Goal: Information Seeking & Learning: Learn about a topic

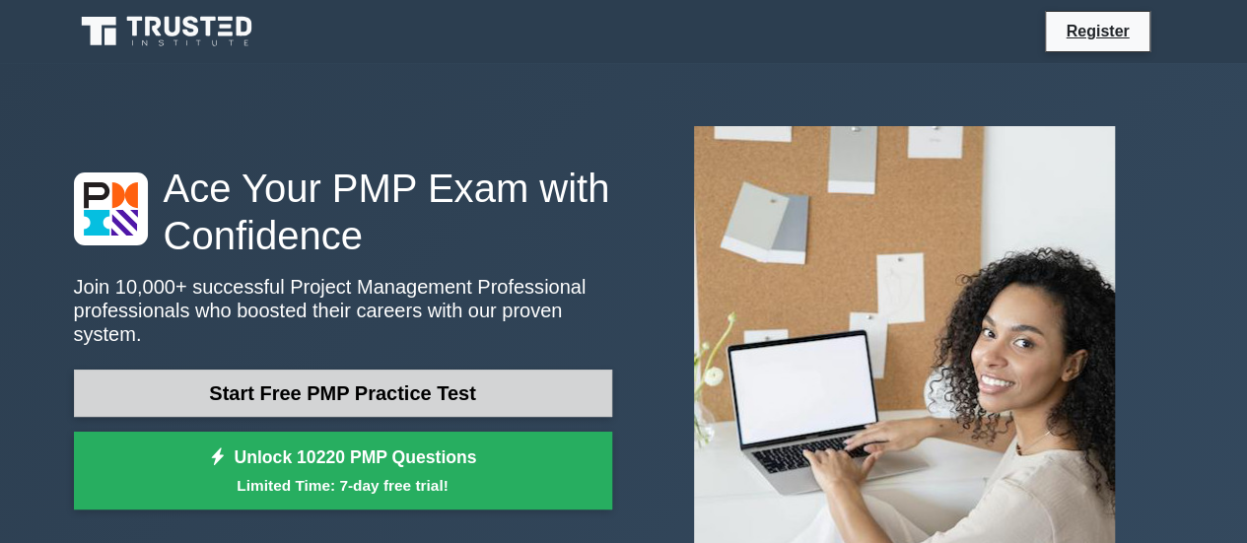
click at [326, 378] on link "Start Free PMP Practice Test" at bounding box center [343, 393] width 538 height 47
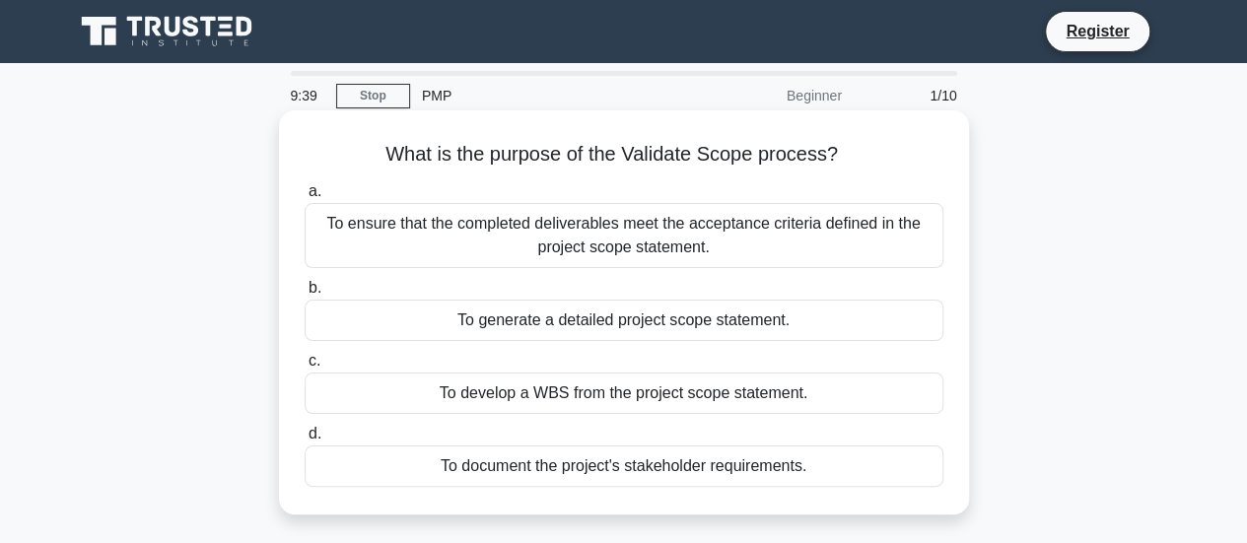
click at [509, 247] on div "To ensure that the completed deliverables meet the acceptance criteria defined …" at bounding box center [624, 235] width 639 height 65
click at [305, 198] on input "a. To ensure that the completed deliverables meet the acceptance criteria defin…" at bounding box center [305, 191] width 0 height 13
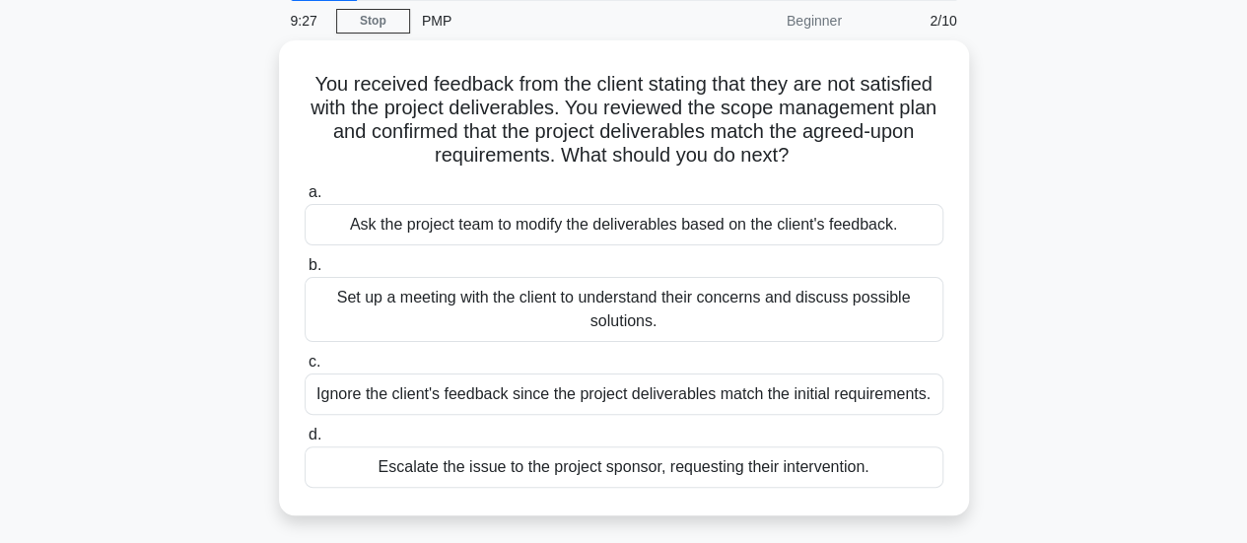
scroll to position [79, 0]
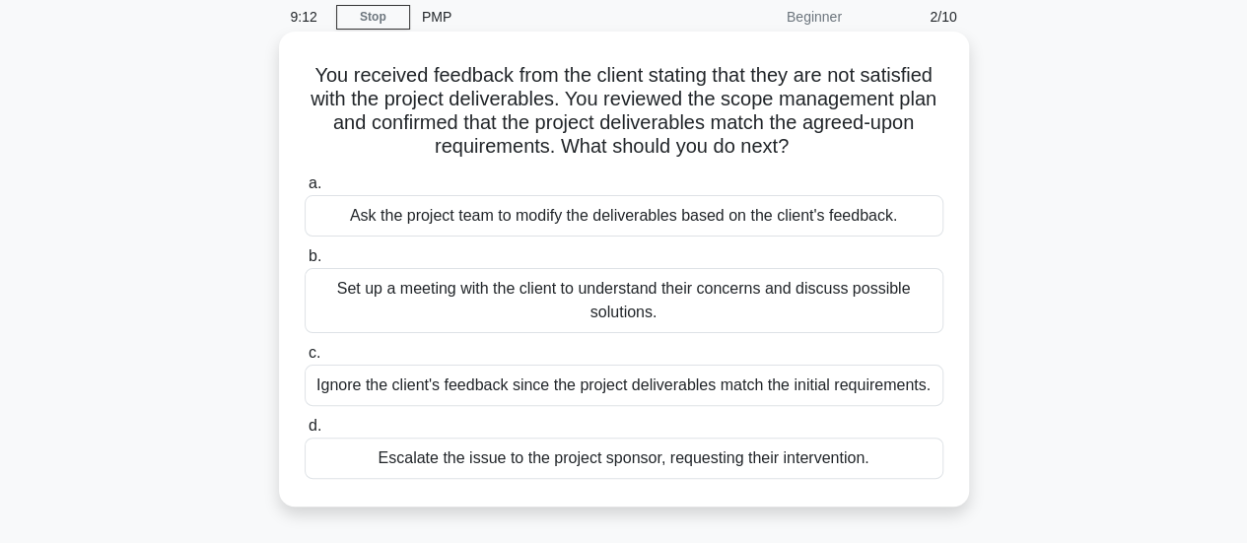
click at [595, 312] on div "Set up a meeting with the client to understand their concerns and discuss possi…" at bounding box center [624, 300] width 639 height 65
click at [305, 263] on input "b. Set up a meeting with the client to understand their concerns and discuss po…" at bounding box center [305, 256] width 0 height 13
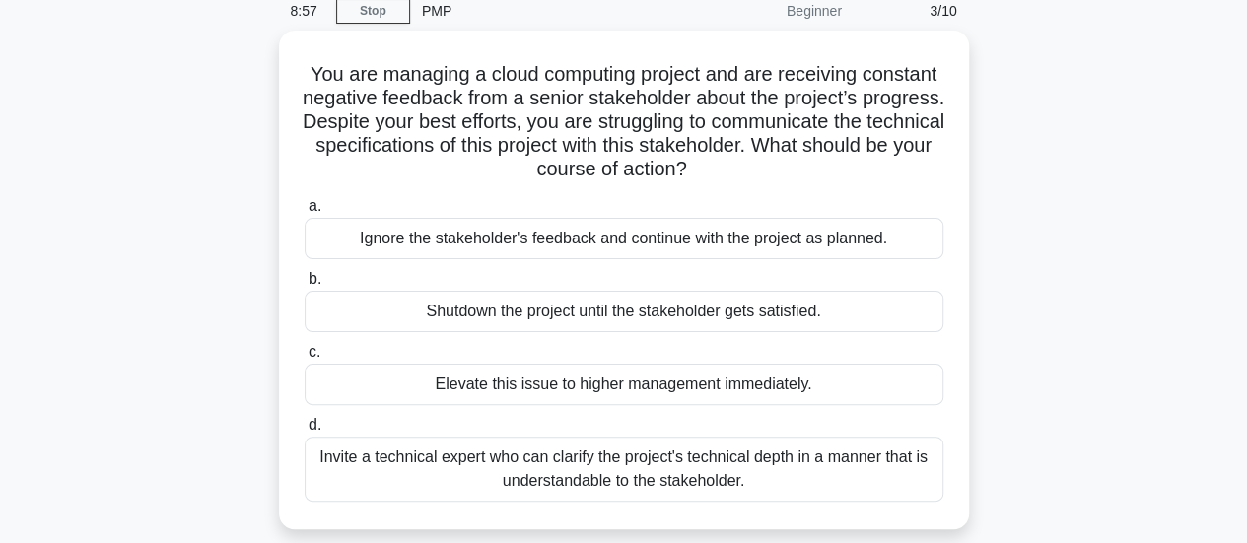
scroll to position [86, 0]
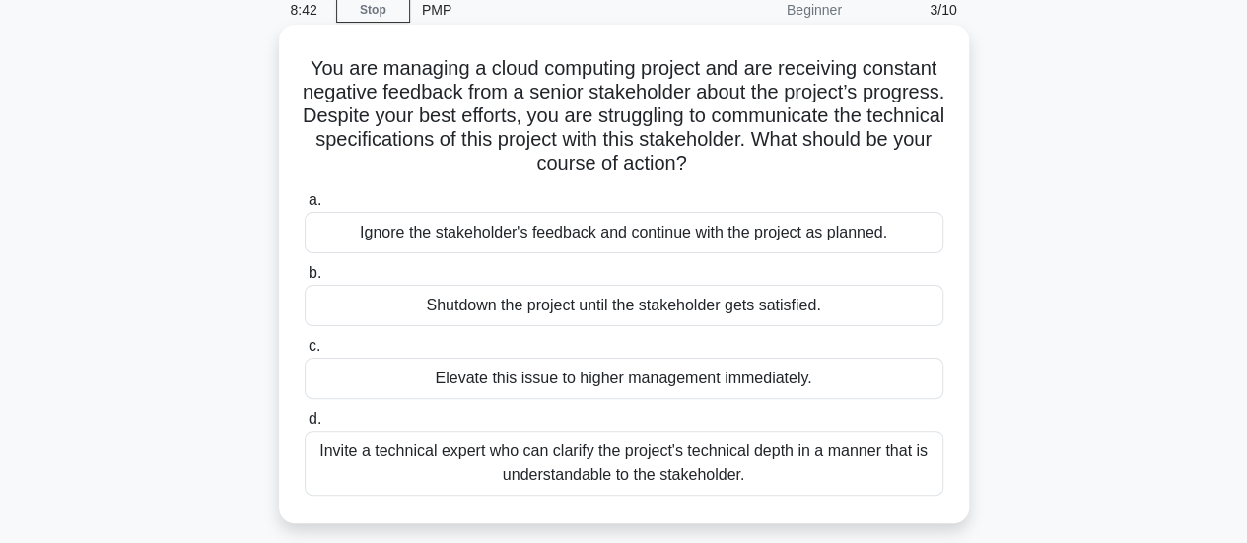
click at [610, 463] on div "Invite a technical expert who can clarify the project's technical depth in a ma…" at bounding box center [624, 463] width 639 height 65
click at [305, 426] on input "d. Invite a technical expert who can clarify the project's technical depth in a…" at bounding box center [305, 419] width 0 height 13
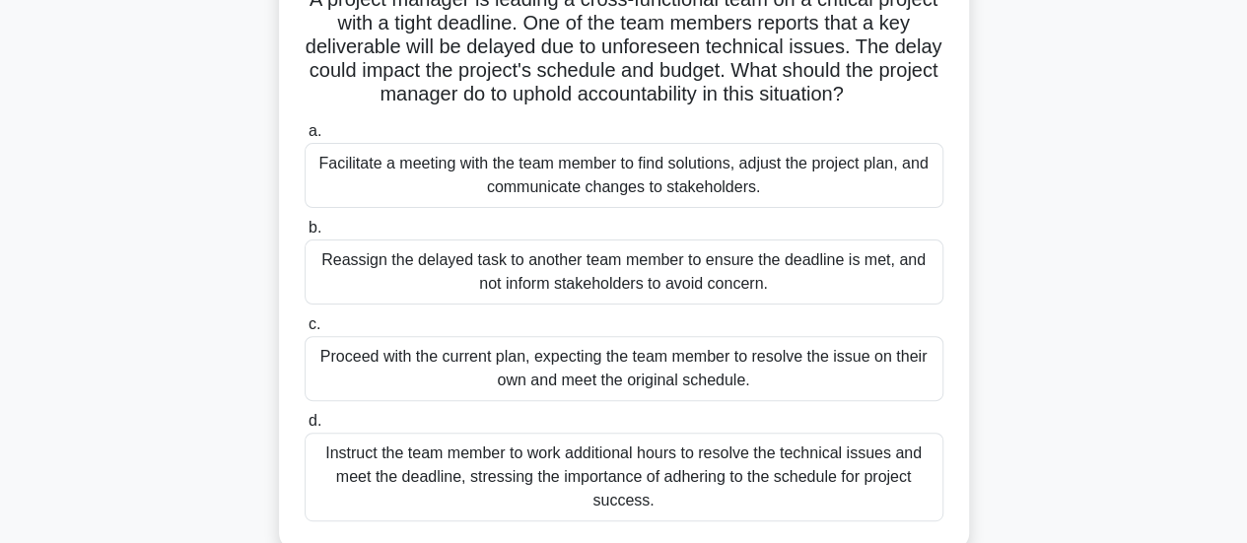
scroll to position [161, 0]
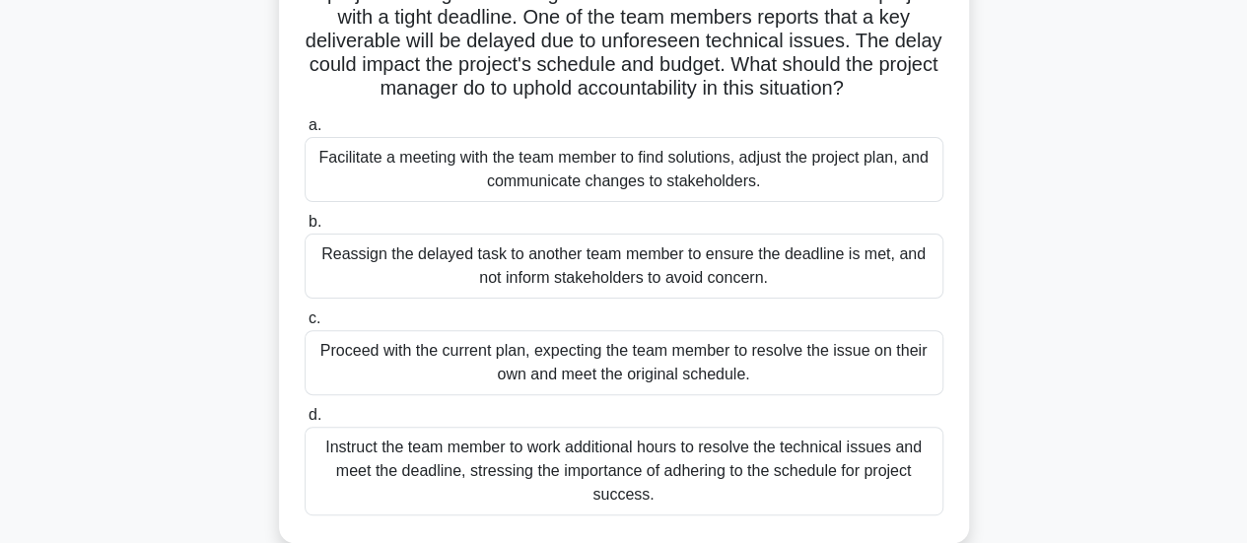
click at [790, 186] on div "Facilitate a meeting with the team member to find solutions, adjust the project…" at bounding box center [624, 169] width 639 height 65
click at [305, 132] on input "a. Facilitate a meeting with the team member to find solutions, adjust the proj…" at bounding box center [305, 125] width 0 height 13
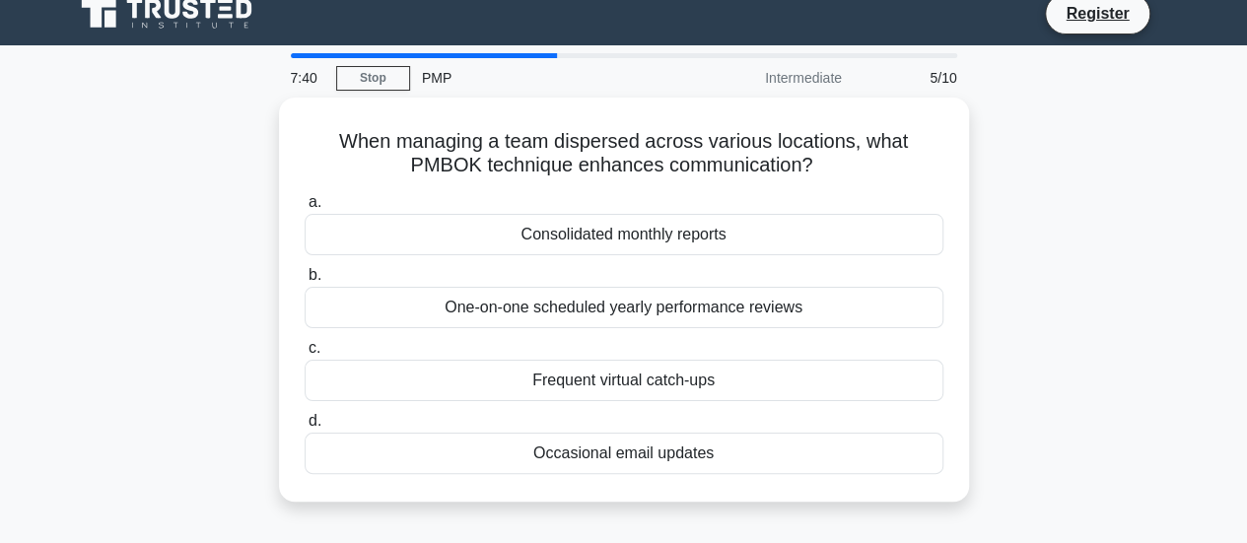
scroll to position [0, 0]
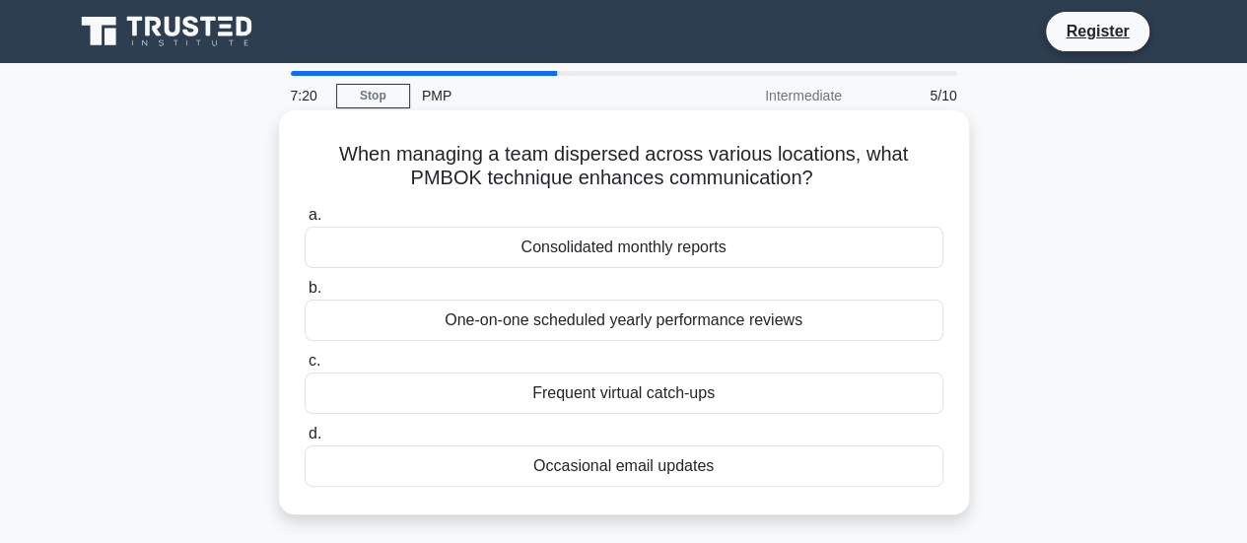
click at [698, 391] on div "Frequent virtual catch-ups" at bounding box center [624, 393] width 639 height 41
click at [305, 368] on input "c. Frequent virtual catch-ups" at bounding box center [305, 361] width 0 height 13
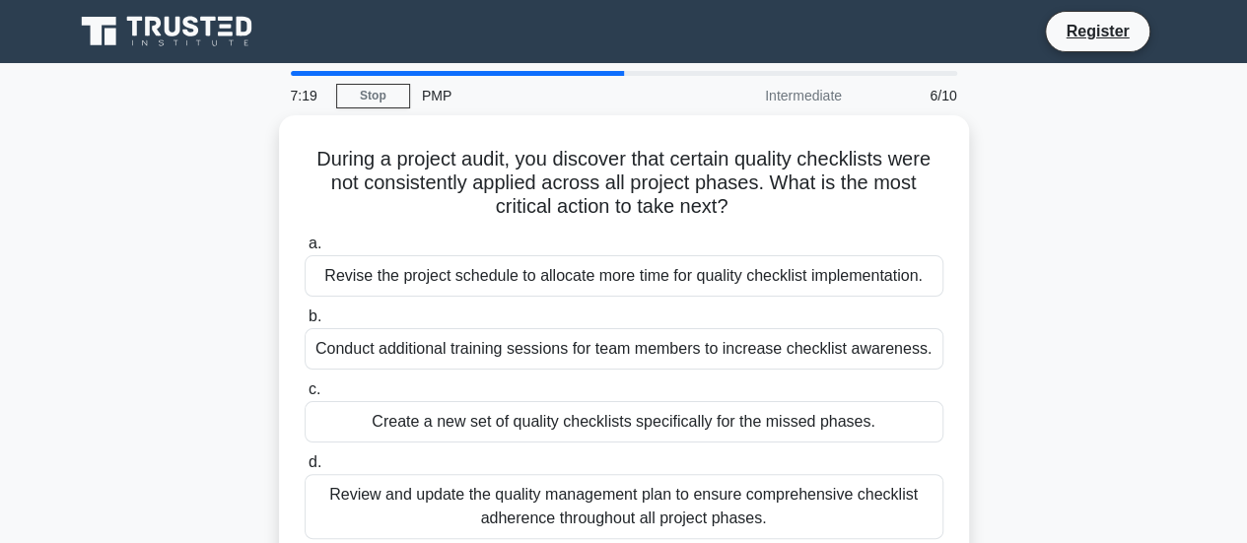
click at [698, 391] on label "c. Create a new set of quality checklists specifically for the missed phases." at bounding box center [624, 410] width 639 height 65
click at [305, 391] on input "c. Create a new set of quality checklists specifically for the missed phases." at bounding box center [305, 389] width 0 height 13
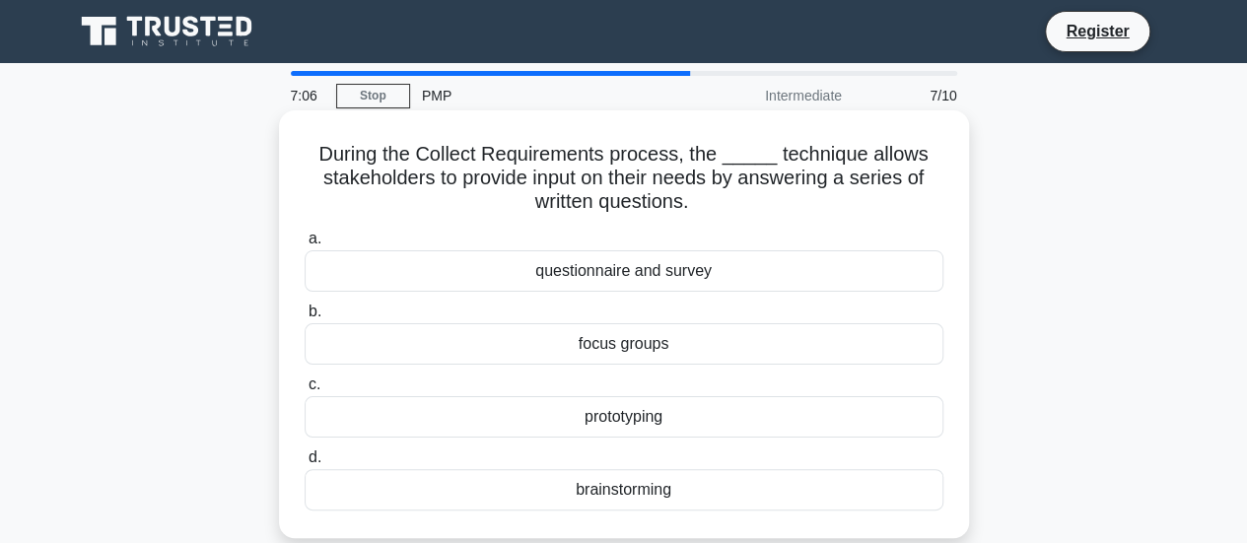
click at [573, 274] on div "questionnaire and survey" at bounding box center [624, 270] width 639 height 41
click at [305, 245] on input "a. questionnaire and survey" at bounding box center [305, 239] width 0 height 13
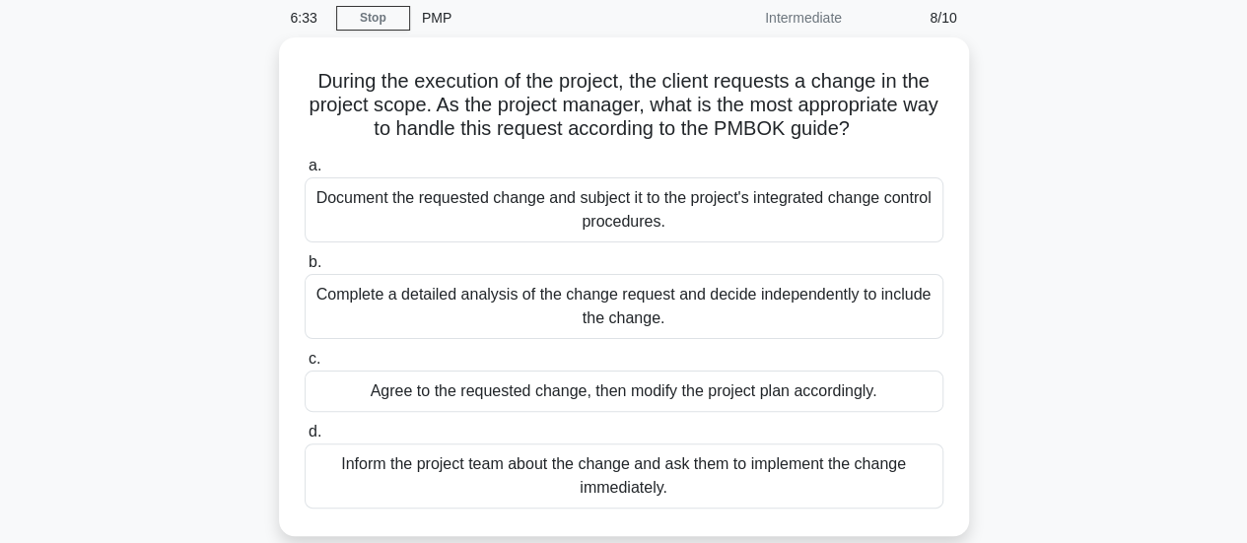
scroll to position [79, 0]
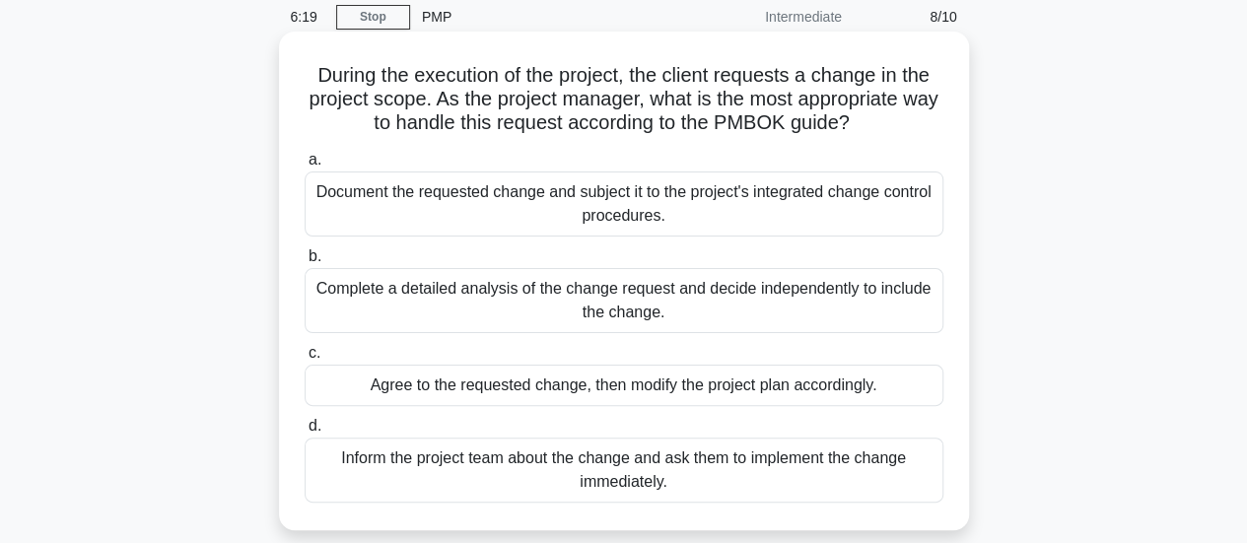
click at [608, 214] on div "Document the requested change and subject it to the project's integrated change…" at bounding box center [624, 204] width 639 height 65
click at [305, 167] on input "a. Document the requested change and subject it to the project's integrated cha…" at bounding box center [305, 160] width 0 height 13
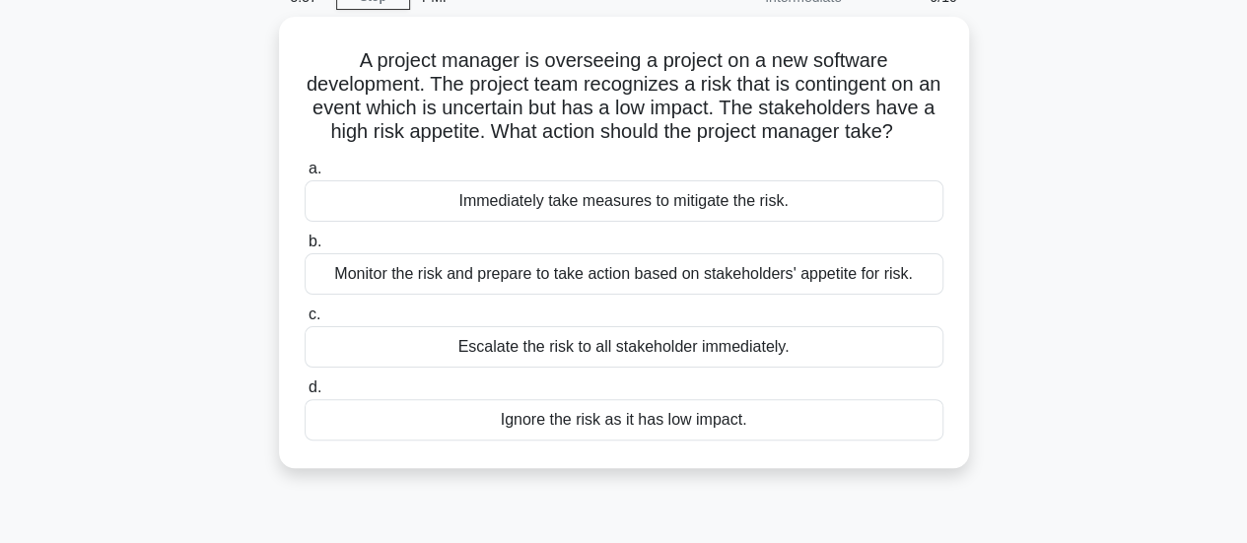
scroll to position [100, 0]
click at [226, 292] on div "A project manager is overseeing a project on a new software development. The pr…" at bounding box center [624, 253] width 1124 height 475
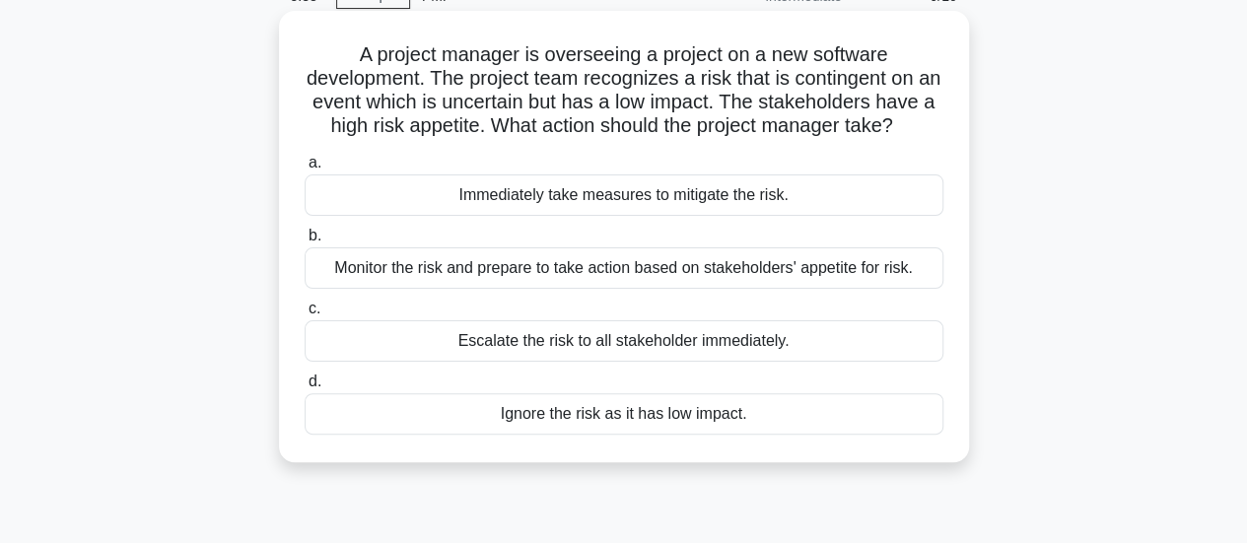
click at [590, 431] on div "Ignore the risk as it has low impact." at bounding box center [624, 413] width 639 height 41
click at [305, 388] on input "d. Ignore the risk as it has low impact." at bounding box center [305, 382] width 0 height 13
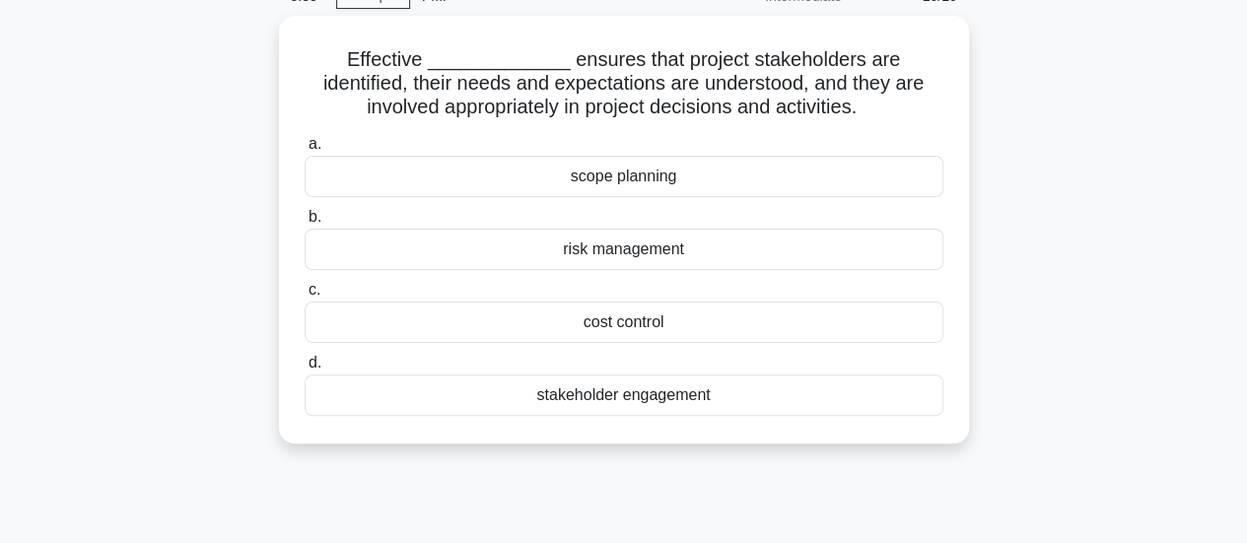
scroll to position [0, 0]
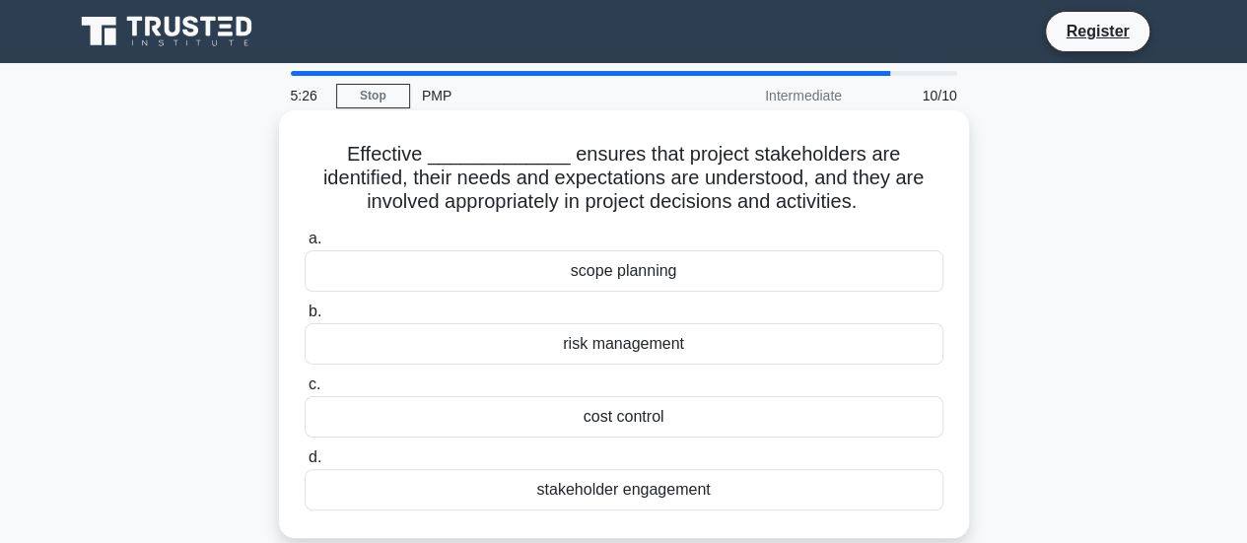
click at [543, 498] on div "stakeholder engagement" at bounding box center [624, 489] width 639 height 41
click at [305, 464] on input "d. stakeholder engagement" at bounding box center [305, 457] width 0 height 13
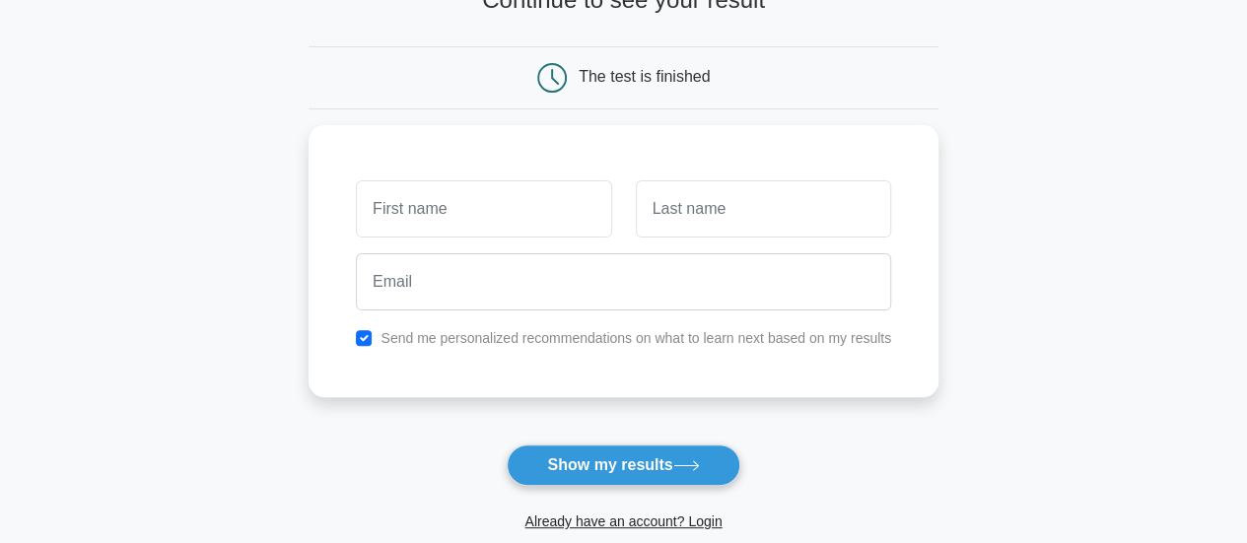
scroll to position [154, 0]
type input "[PERSON_NAME]"
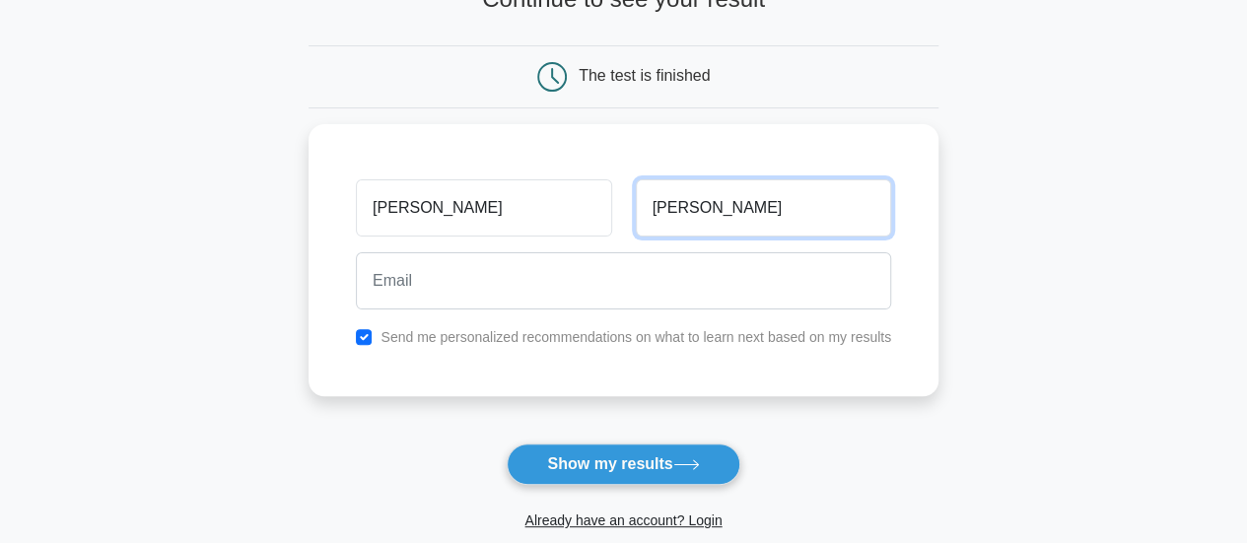
type input "Kumar"
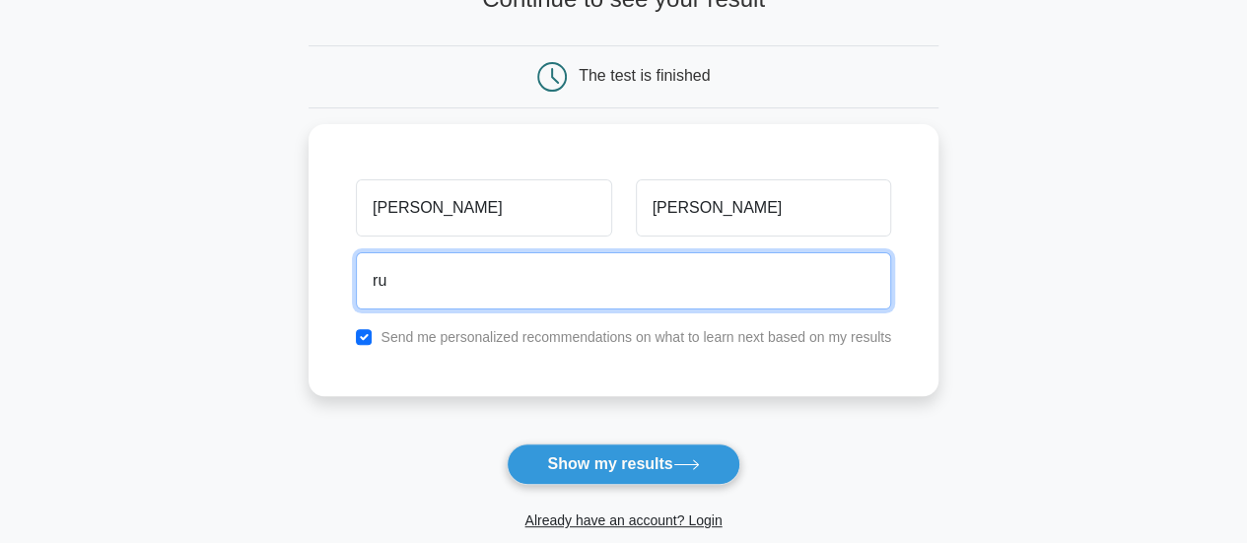
type input "rudkmr@gmail.com"
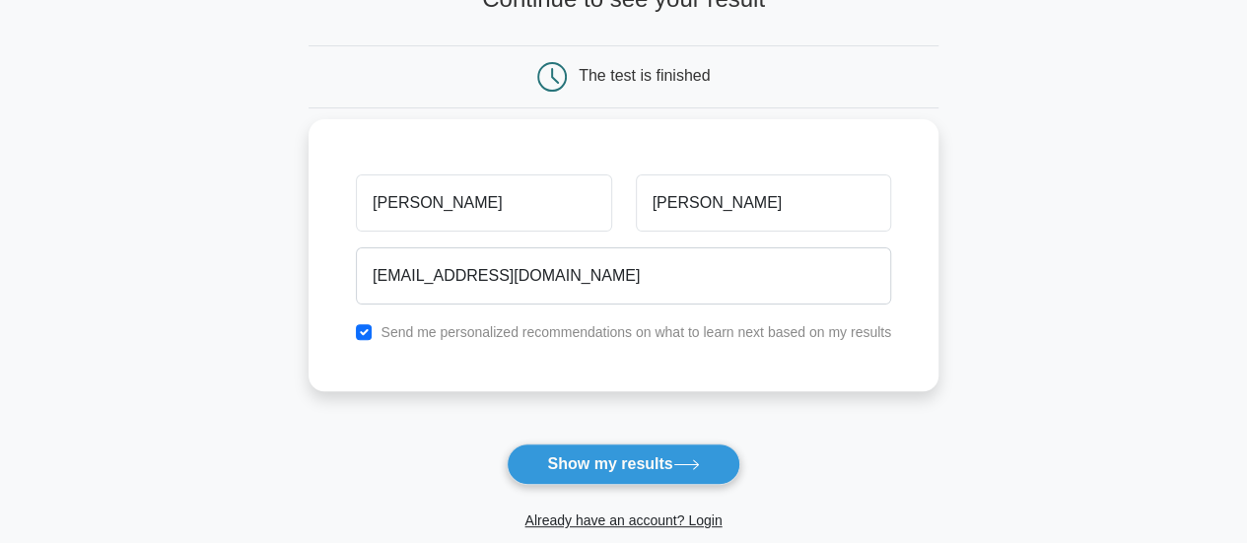
click at [438, 333] on label "Send me personalized recommendations on what to learn next based on my results" at bounding box center [635, 332] width 511 height 16
click at [363, 330] on div "Send me personalized recommendations on what to learn next based on my results" at bounding box center [623, 332] width 559 height 24
click at [363, 330] on input "checkbox" at bounding box center [364, 332] width 16 height 16
checkbox input "false"
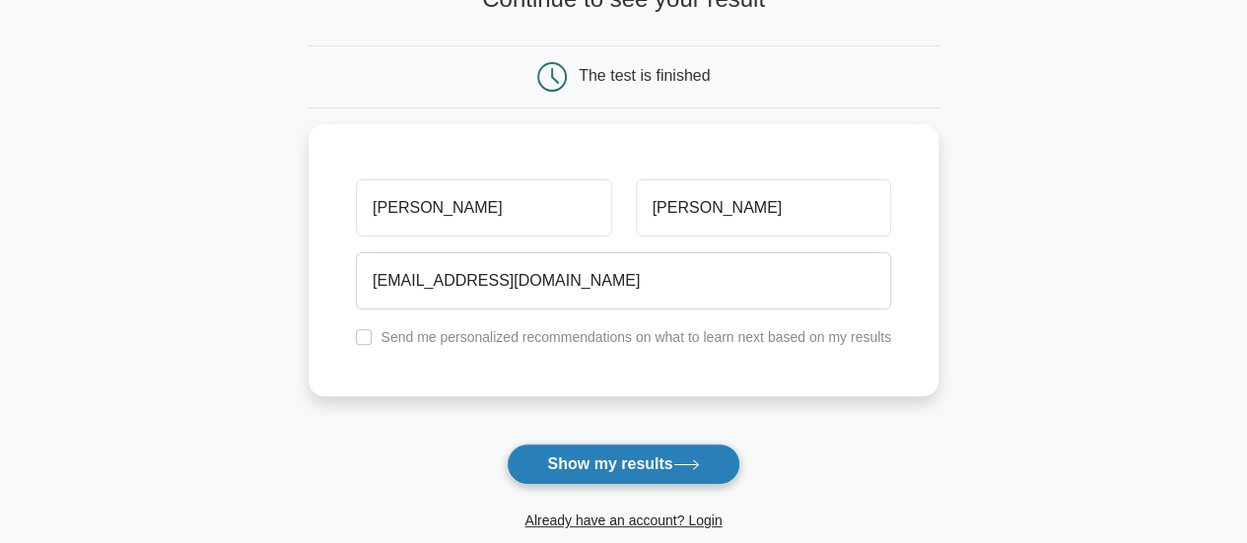
click at [594, 468] on button "Show my results" at bounding box center [623, 464] width 233 height 41
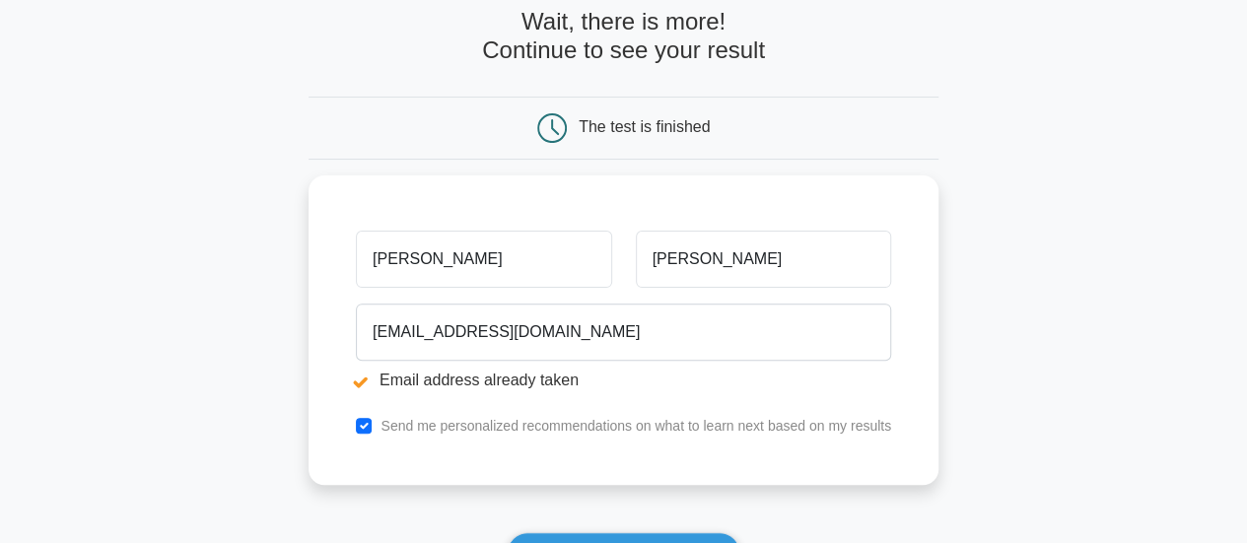
scroll to position [177, 0]
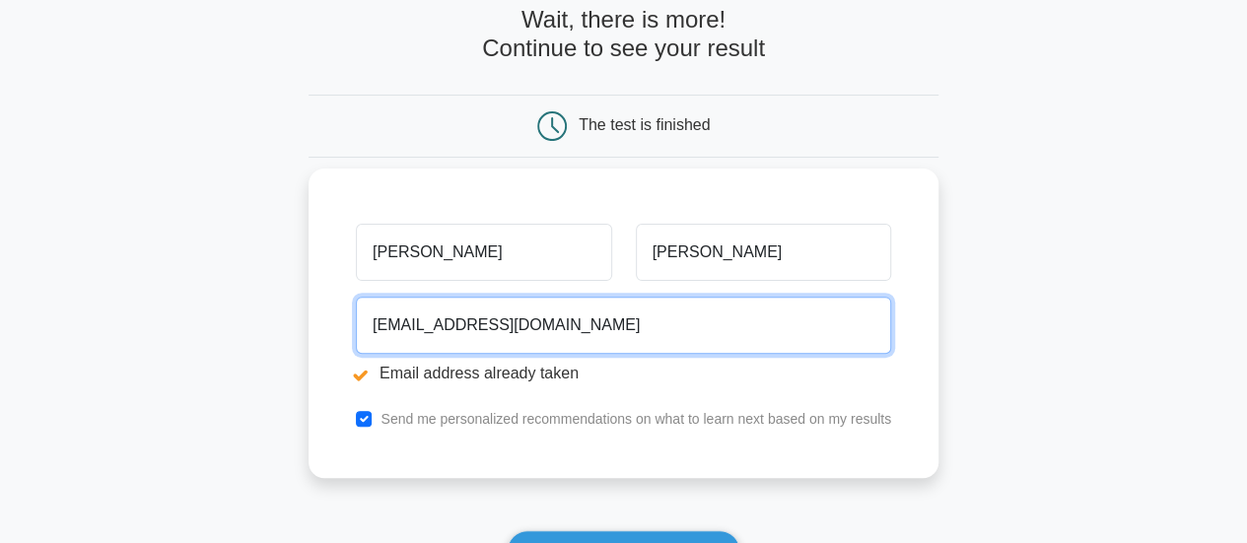
drag, startPoint x: 422, startPoint y: 326, endPoint x: 313, endPoint y: 336, distance: 108.9
click at [313, 336] on div "Rudhra Kumar rudkmr@gmail.com Email address already taken Send me personalized …" at bounding box center [624, 324] width 630 height 310
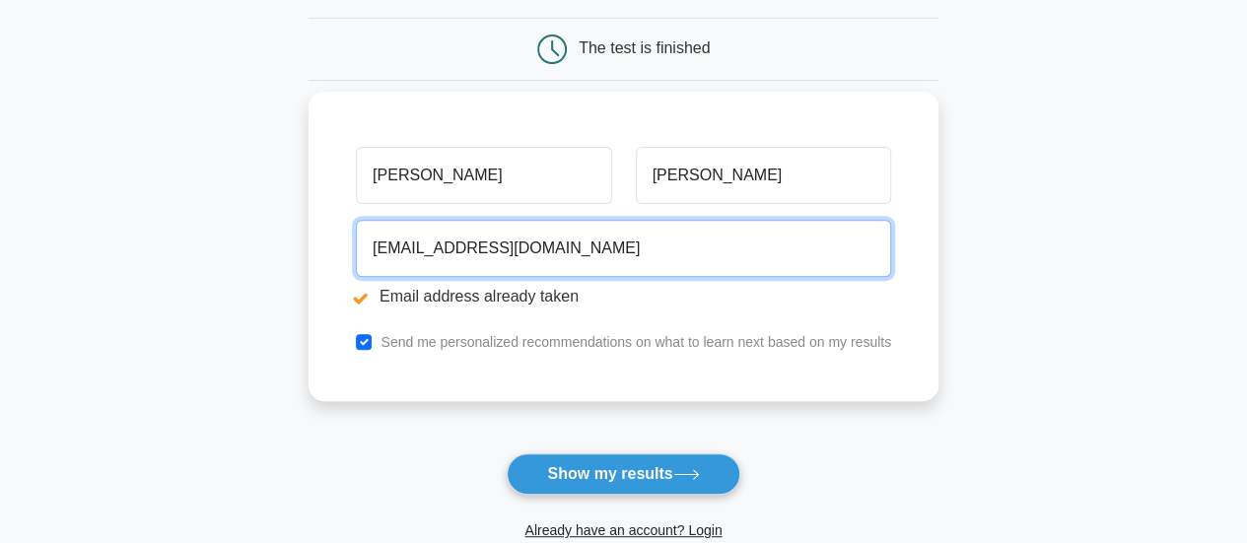
scroll to position [259, 0]
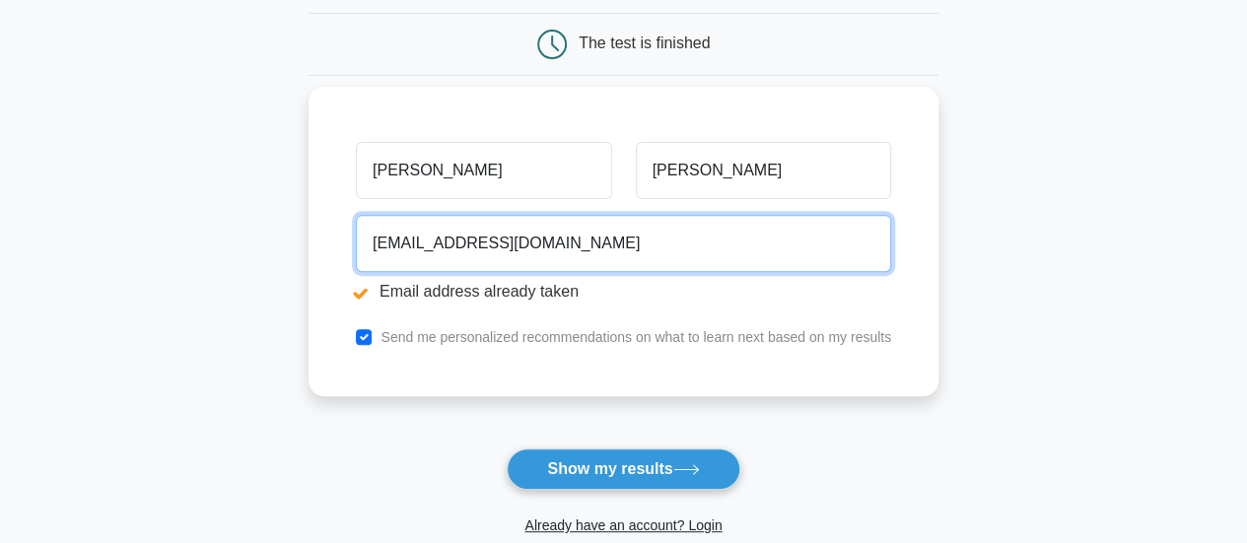
type input "rudhrakumar@myyahoo.com"
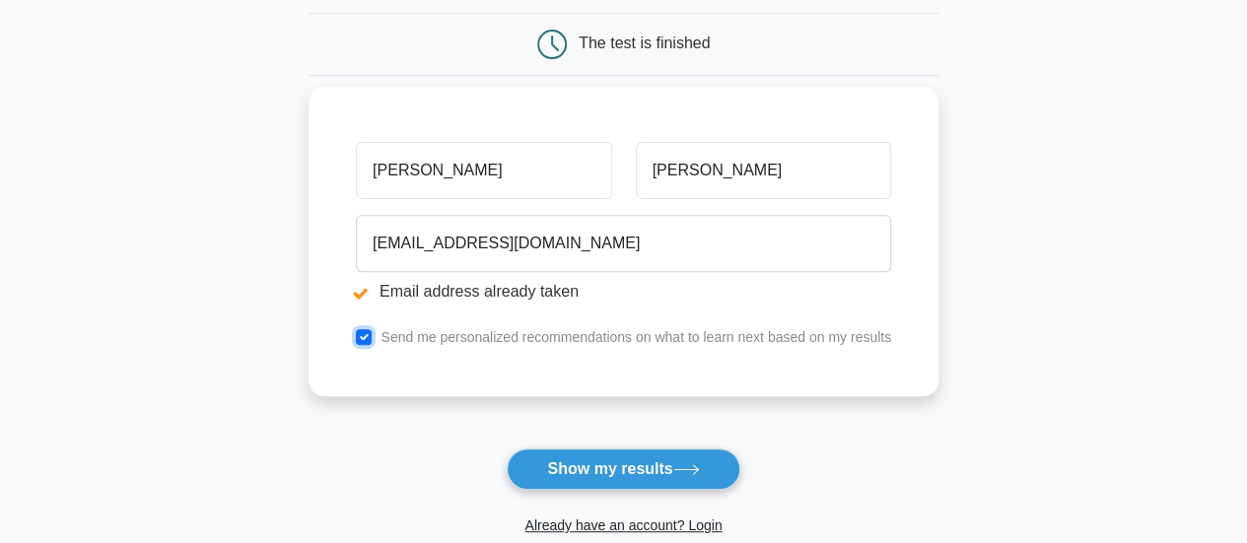
click at [361, 332] on input "checkbox" at bounding box center [364, 337] width 16 height 16
checkbox input "false"
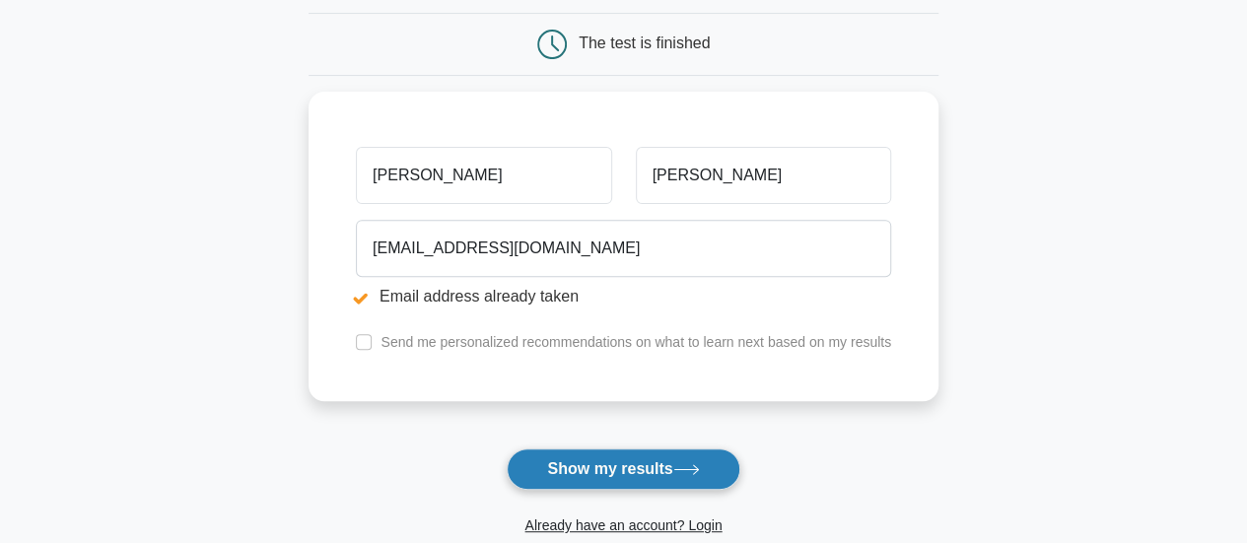
click at [614, 464] on button "Show my results" at bounding box center [623, 468] width 233 height 41
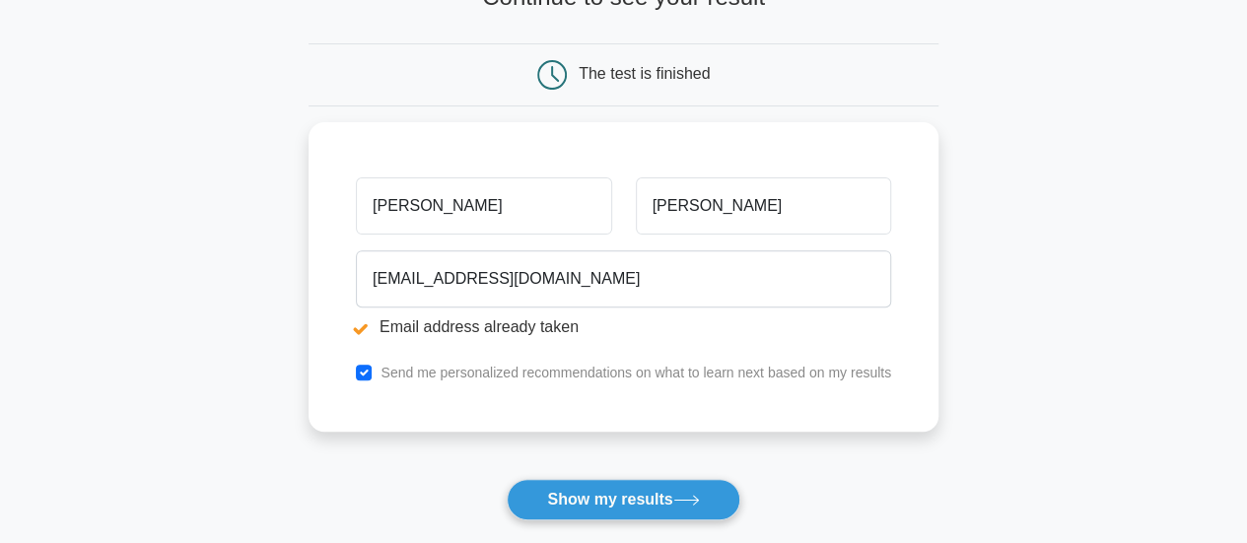
scroll to position [230, 0]
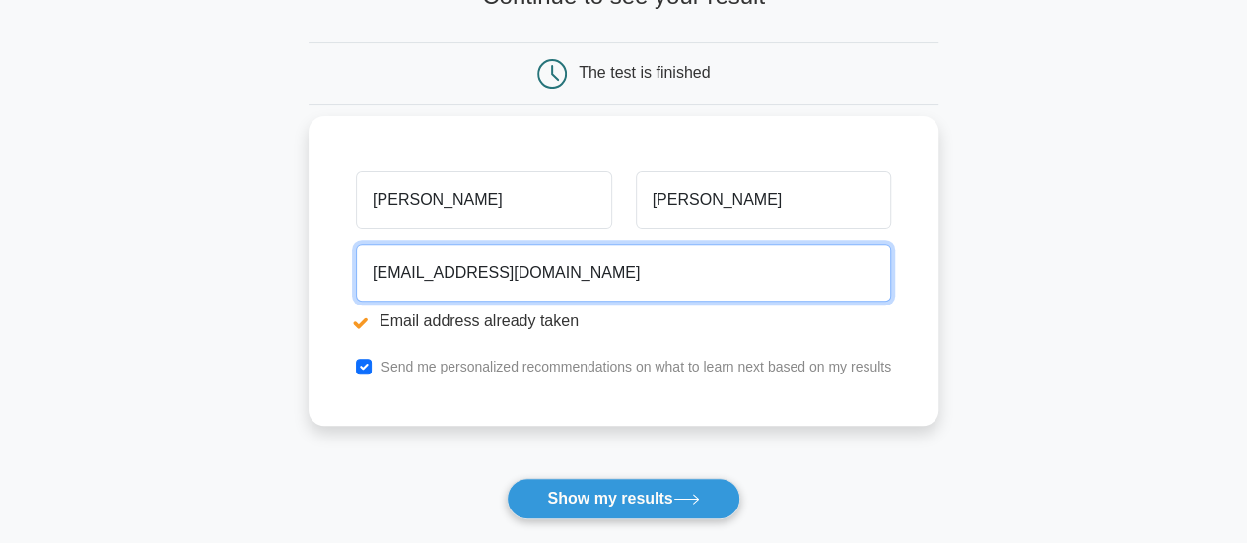
drag, startPoint x: 464, startPoint y: 277, endPoint x: 334, endPoint y: 273, distance: 130.2
click at [334, 273] on div "Rudhra Kumar rudhrakumar@myyahoo.com Email address already taken Send me person…" at bounding box center [624, 271] width 630 height 310
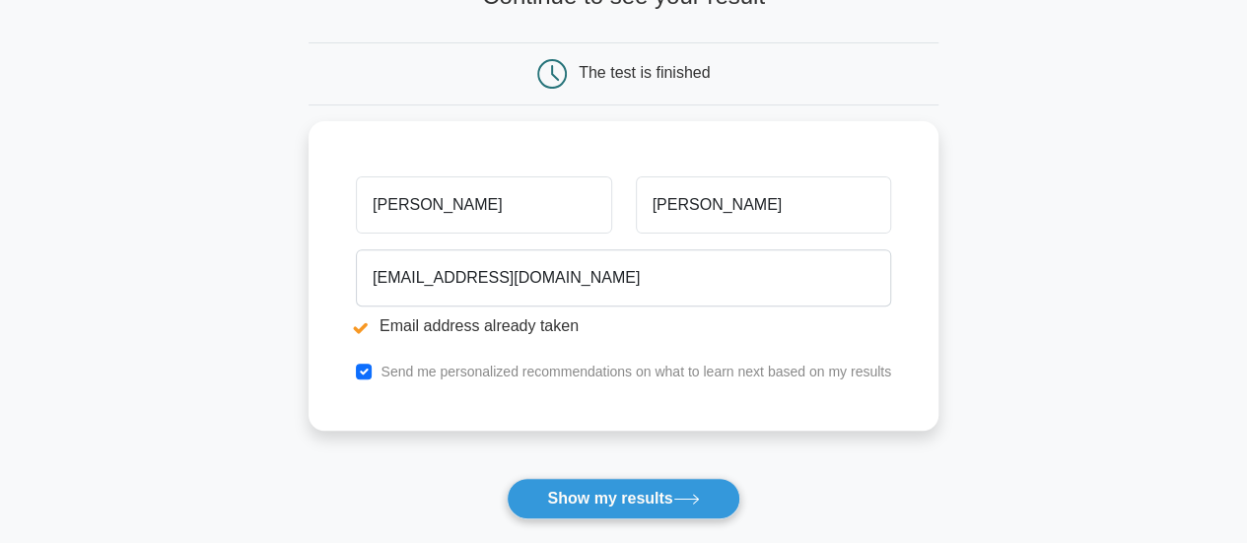
click at [278, 272] on main "Email address already taken Wait, there is more! Continue to see your result Th…" at bounding box center [623, 243] width 1247 height 820
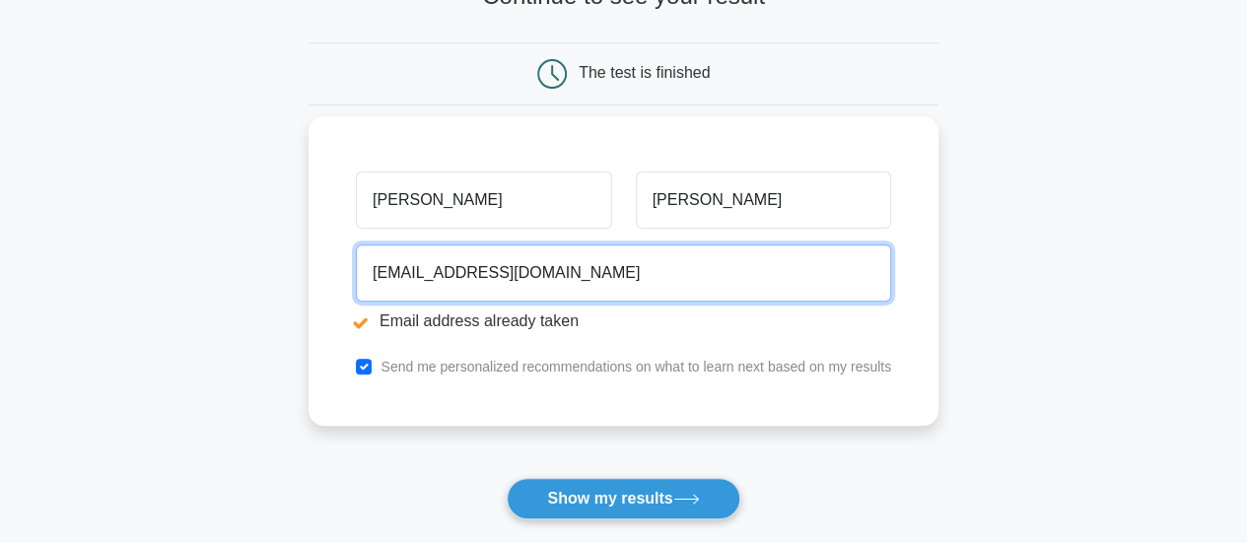
drag, startPoint x: 463, startPoint y: 277, endPoint x: 345, endPoint y: 275, distance: 118.3
click at [345, 275] on div "rudhrakumar@myyahoo.com Email address already taken" at bounding box center [623, 292] width 559 height 110
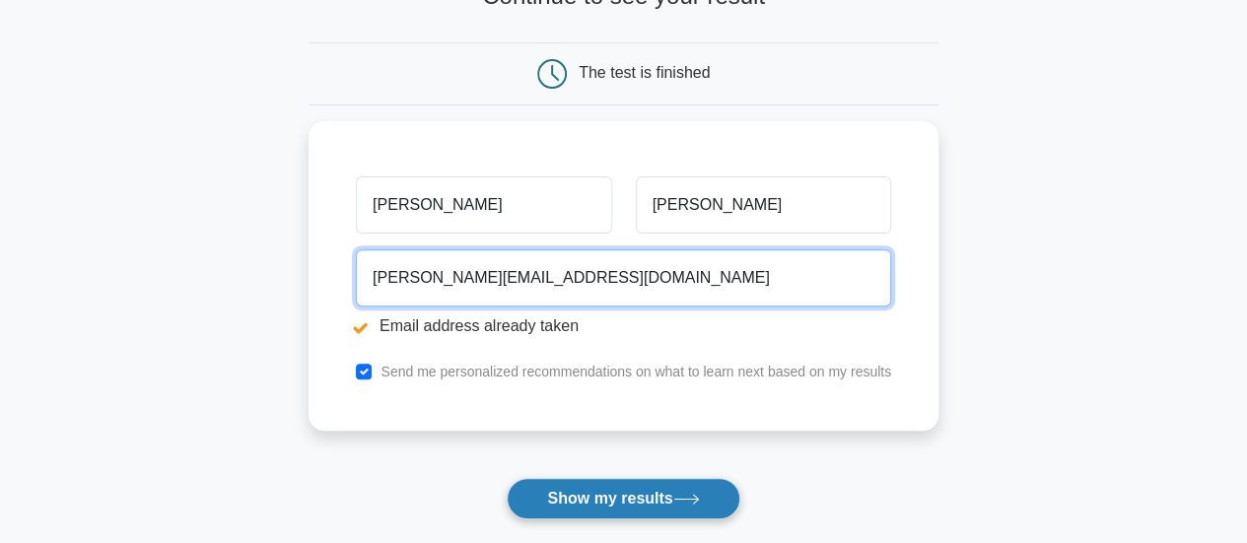
type input "rudhra@myyahoo.com"
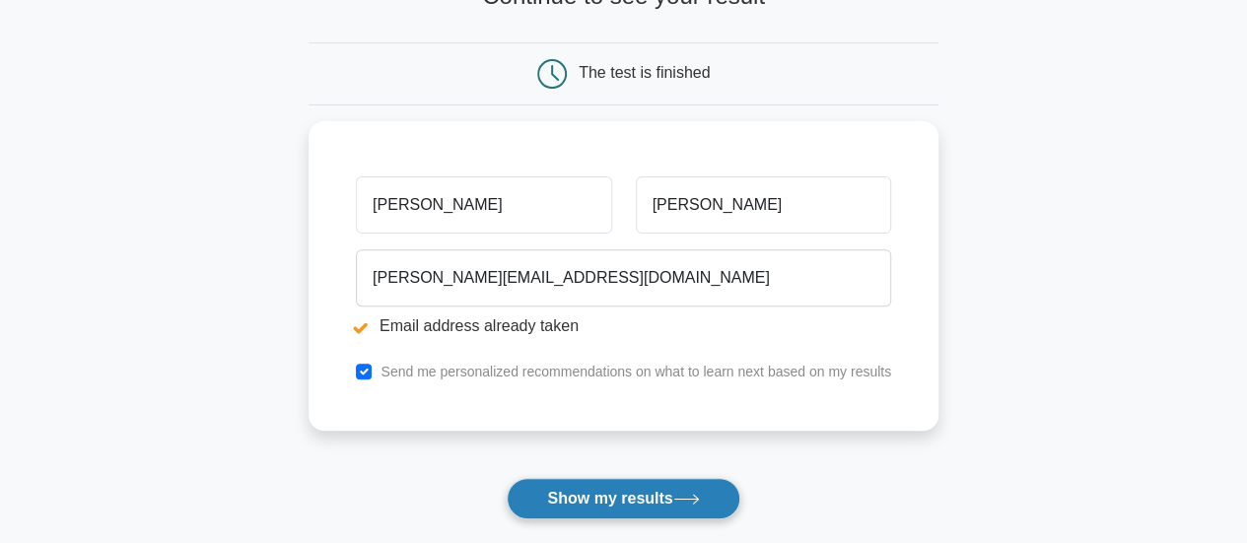
click at [647, 504] on button "Show my results" at bounding box center [623, 498] width 233 height 41
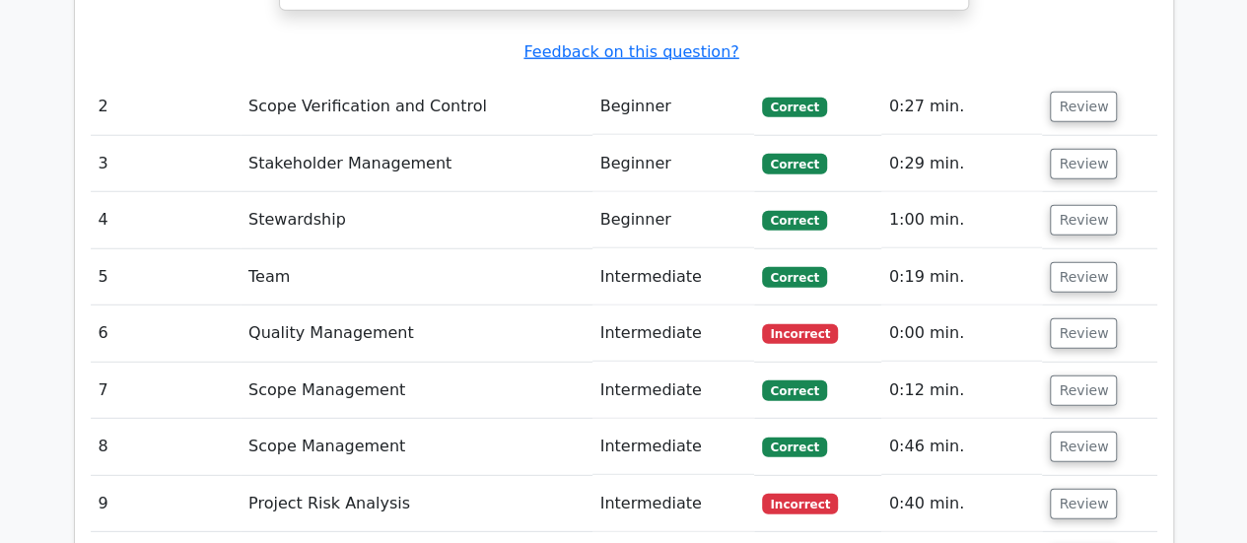
scroll to position [2580, 0]
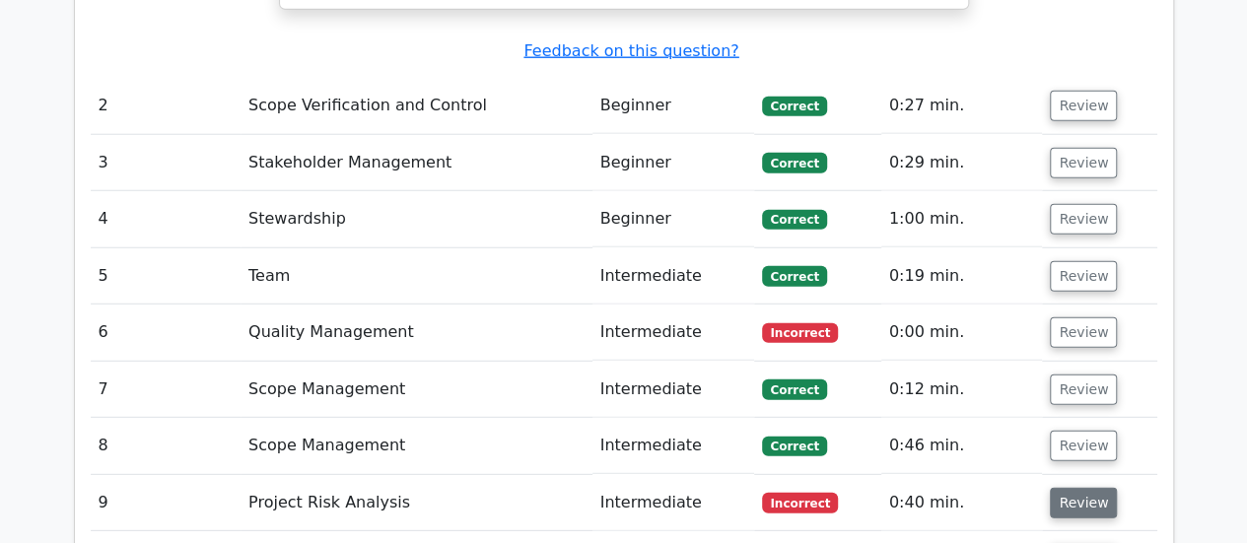
click at [1057, 488] on button "Review" at bounding box center [1083, 503] width 67 height 31
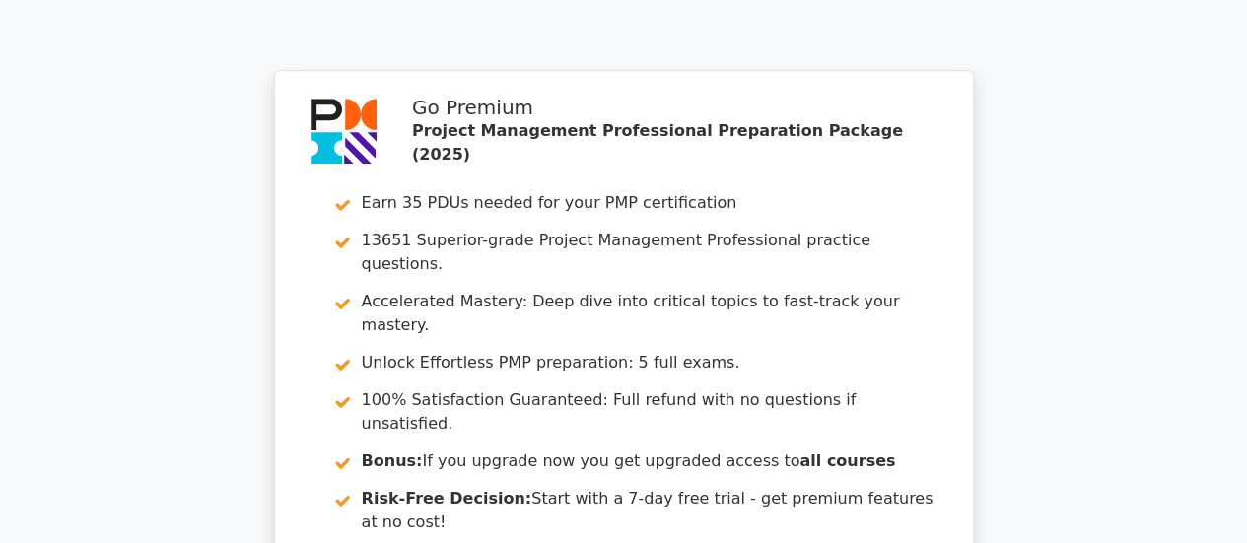
scroll to position [4449, 0]
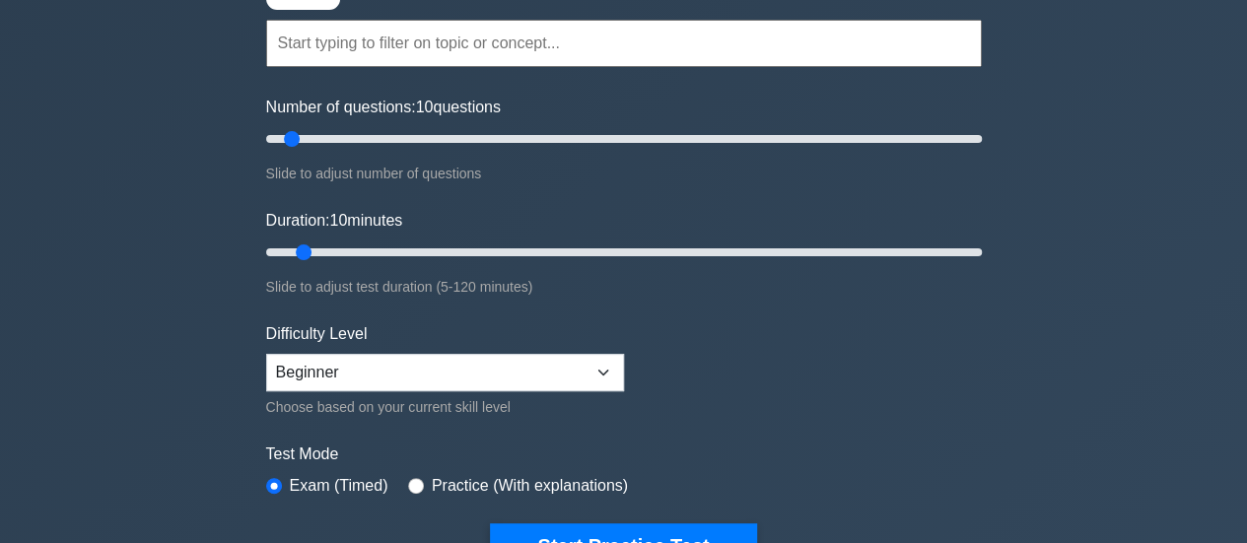
scroll to position [173, 0]
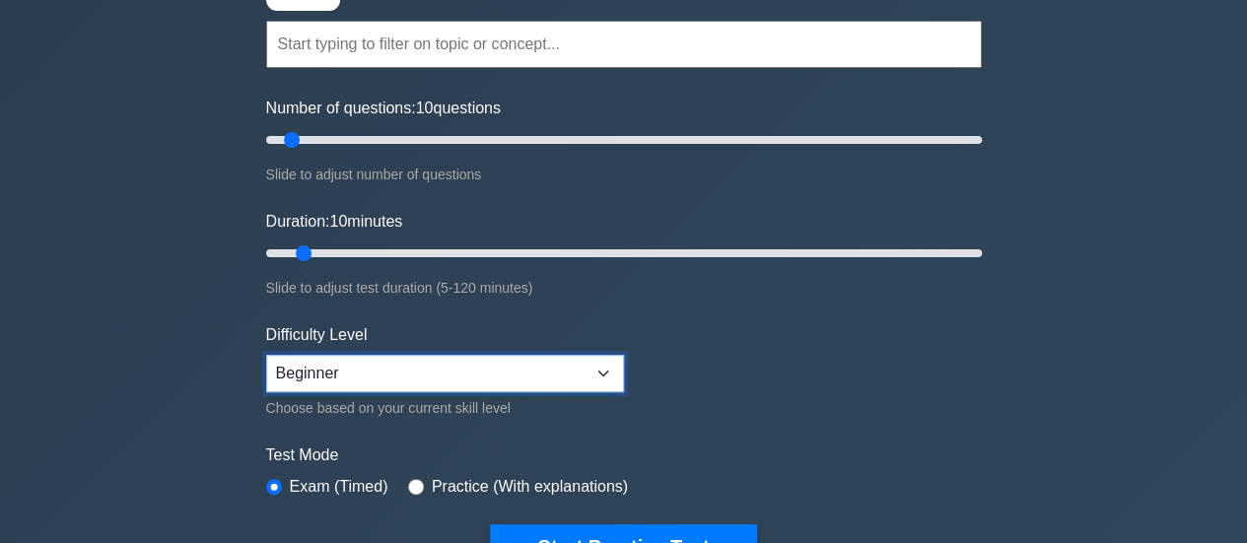
click at [457, 376] on select "Beginner Intermediate Expert" at bounding box center [445, 373] width 358 height 37
select select "intermediate"
click at [266, 355] on select "Beginner Intermediate Expert" at bounding box center [445, 373] width 358 height 37
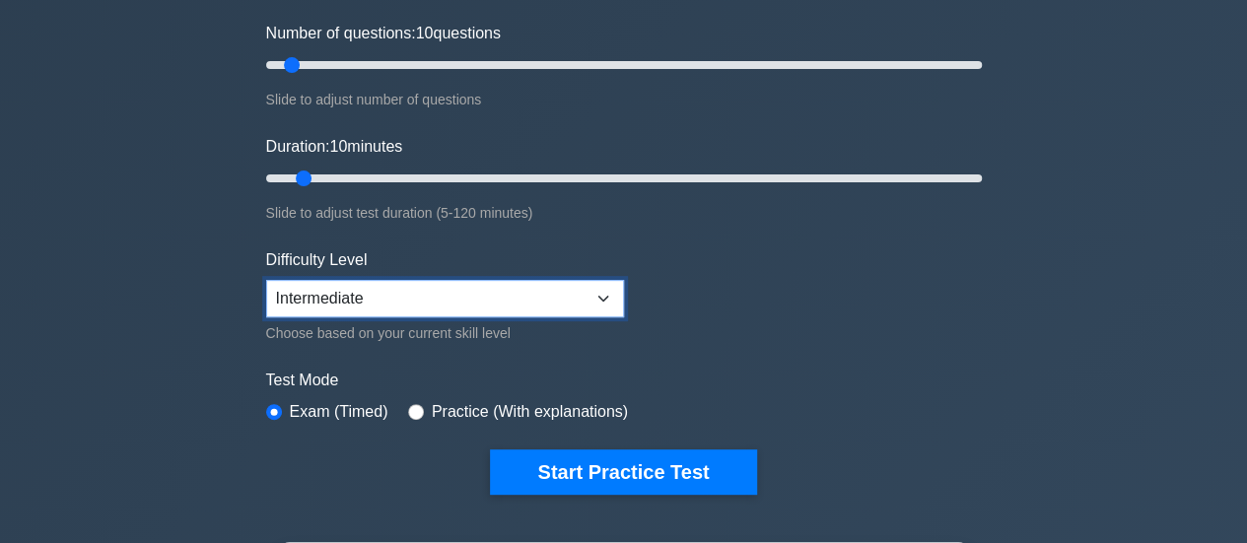
scroll to position [249, 0]
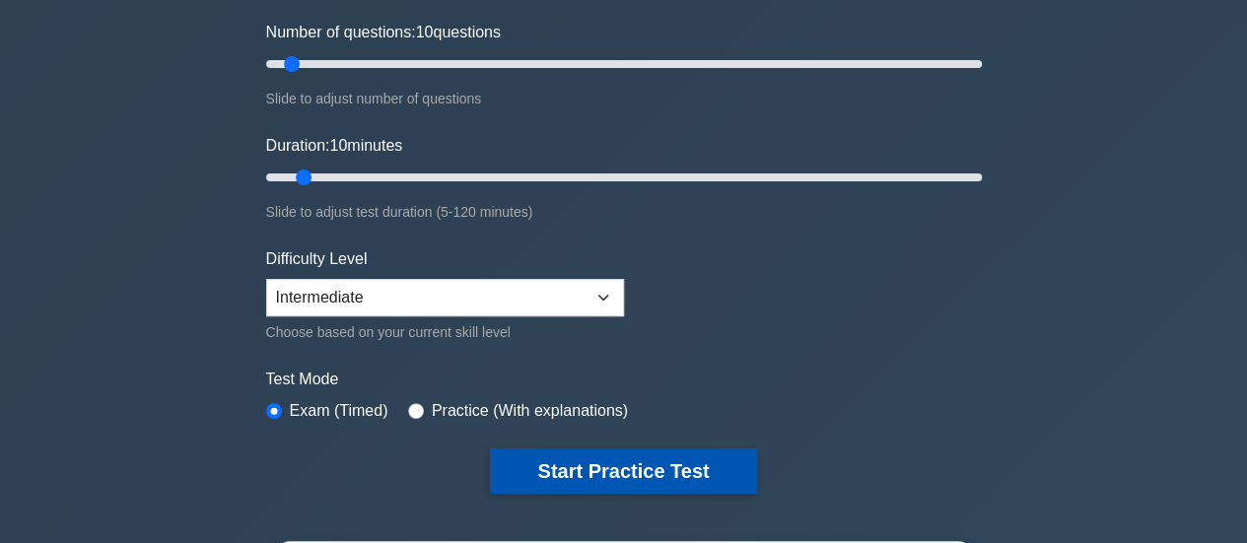
click at [645, 468] on button "Start Practice Test" at bounding box center [623, 470] width 266 height 45
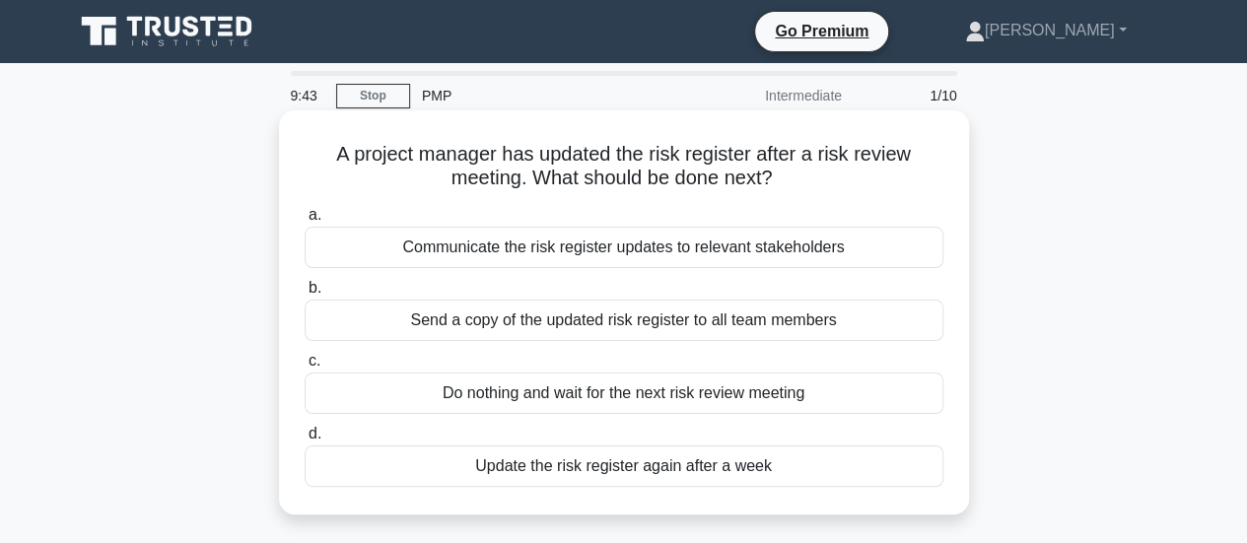
click at [787, 327] on div "Send a copy of the updated risk register to all team members" at bounding box center [624, 320] width 639 height 41
click at [305, 295] on input "b. Send a copy of the updated risk register to all team members" at bounding box center [305, 288] width 0 height 13
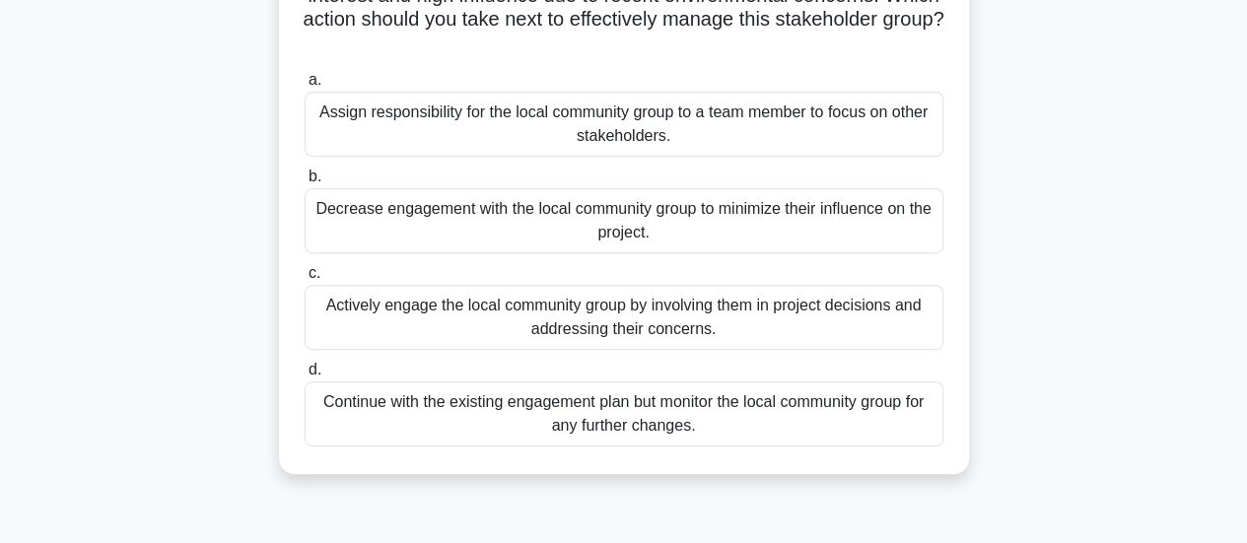
scroll to position [236, 0]
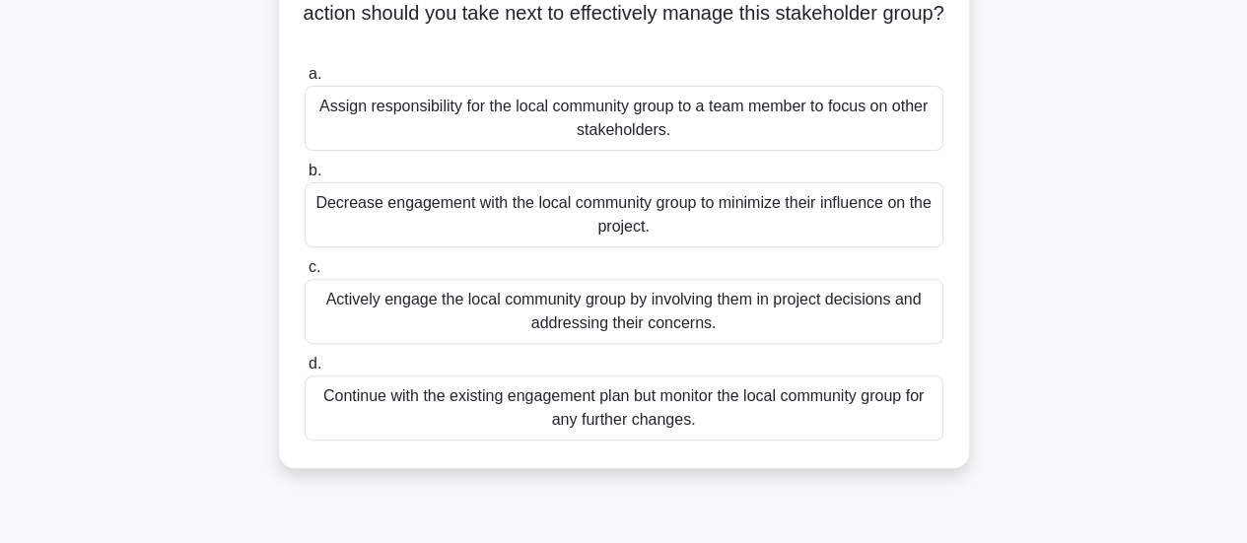
click at [813, 310] on div "Actively engage the local community group by involving them in project decision…" at bounding box center [624, 311] width 639 height 65
click at [305, 274] on input "c. Actively engage the local community group by involving them in project decis…" at bounding box center [305, 267] width 0 height 13
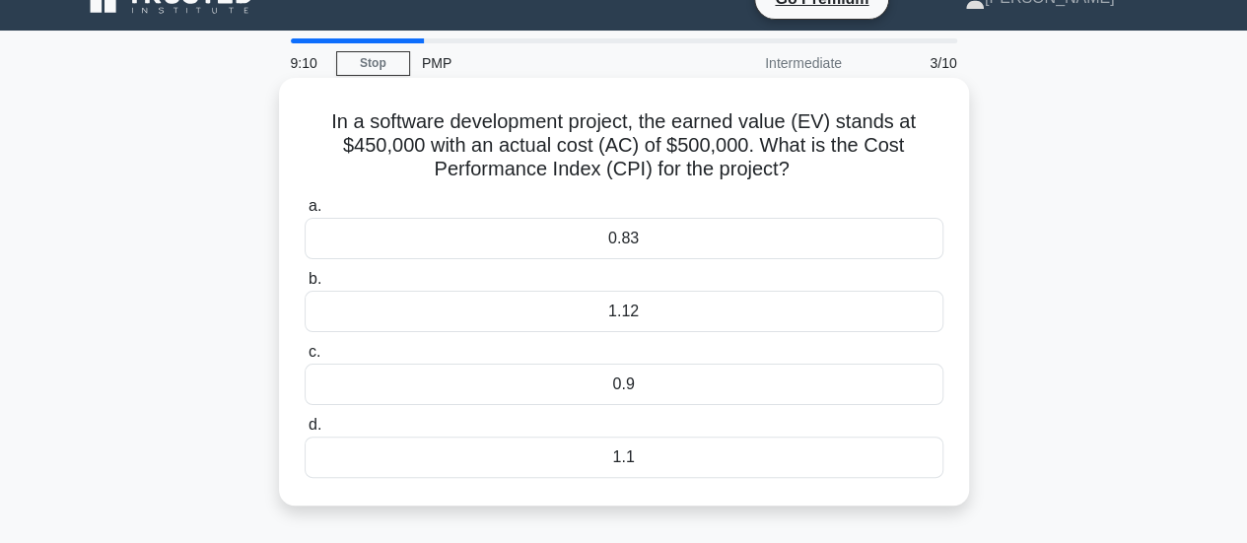
scroll to position [0, 0]
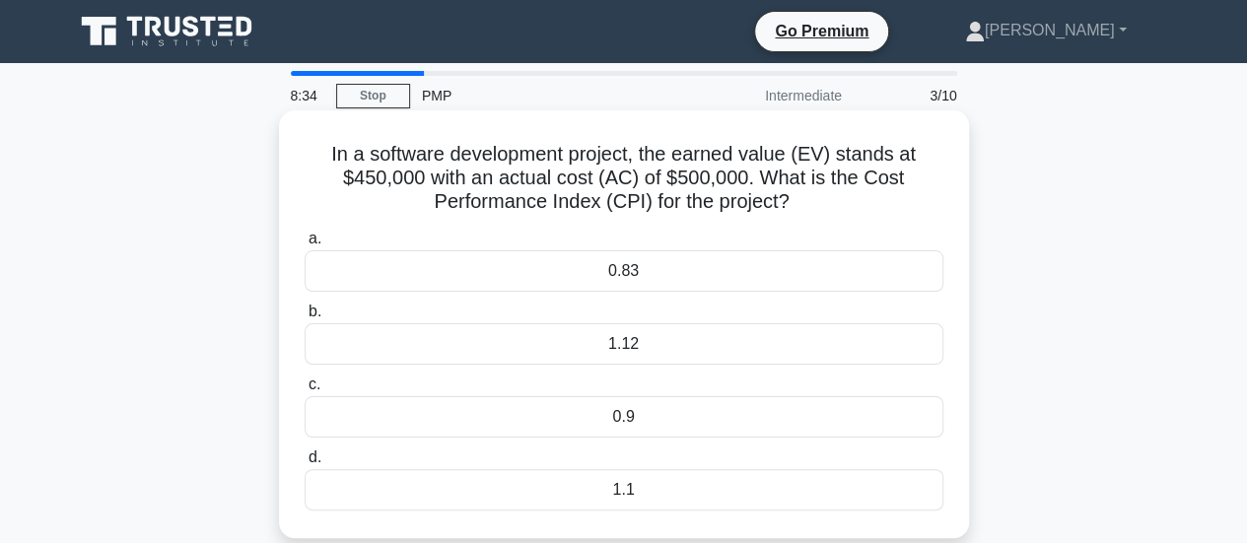
click at [674, 420] on div "0.9" at bounding box center [624, 416] width 639 height 41
click at [305, 391] on input "c. 0.9" at bounding box center [305, 384] width 0 height 13
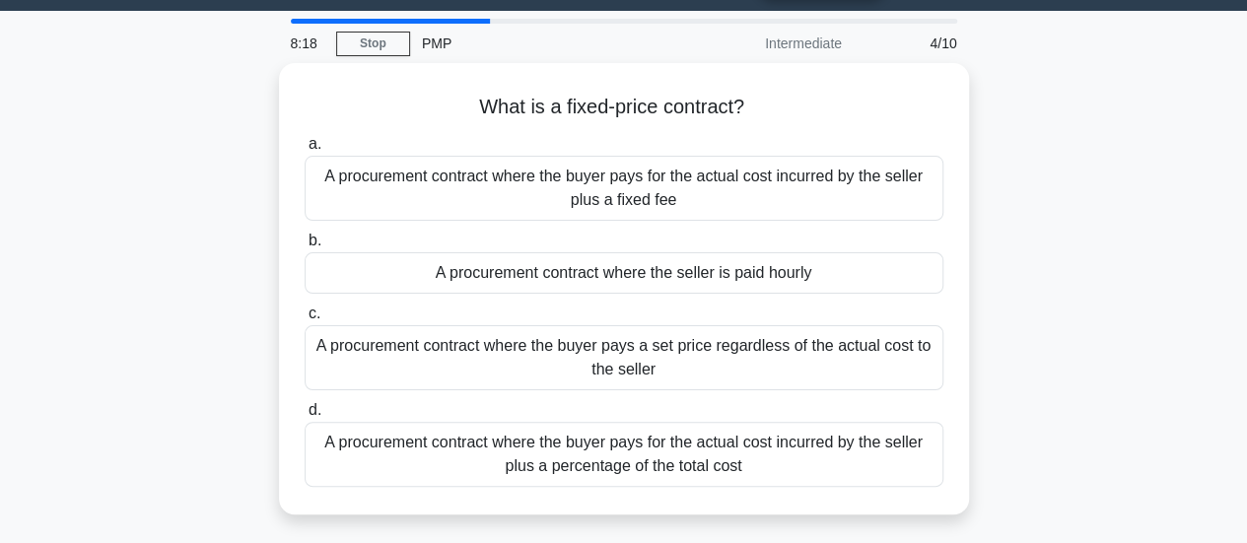
scroll to position [53, 0]
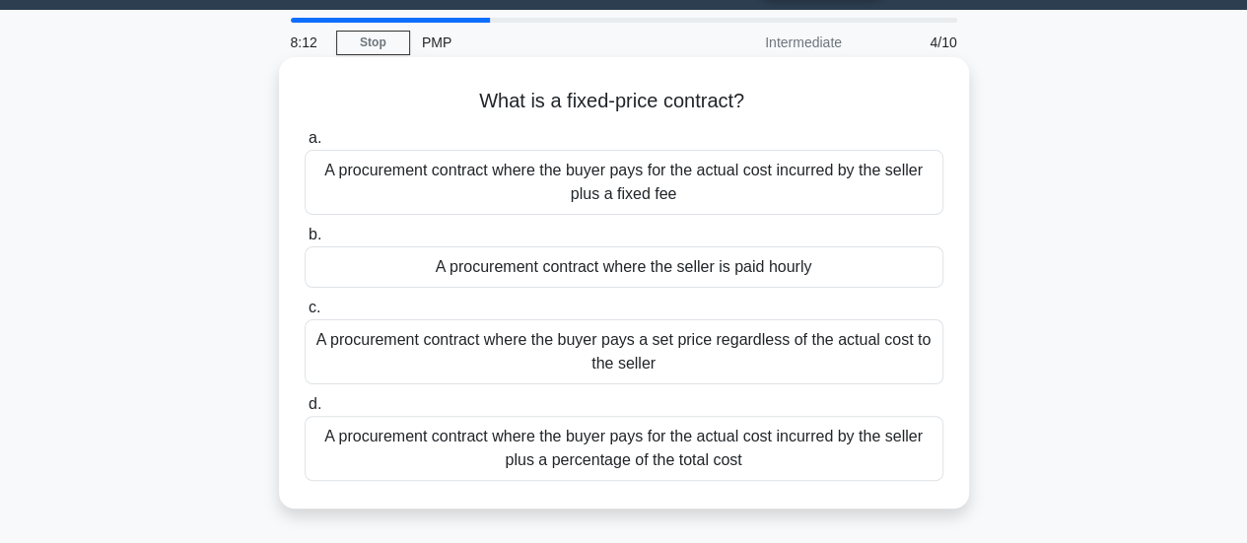
click at [808, 371] on div "A procurement contract where the buyer pays a set price regardless of the actua…" at bounding box center [624, 351] width 639 height 65
click at [305, 314] on input "c. A procurement contract where the buyer pays a set price regardless of the ac…" at bounding box center [305, 308] width 0 height 13
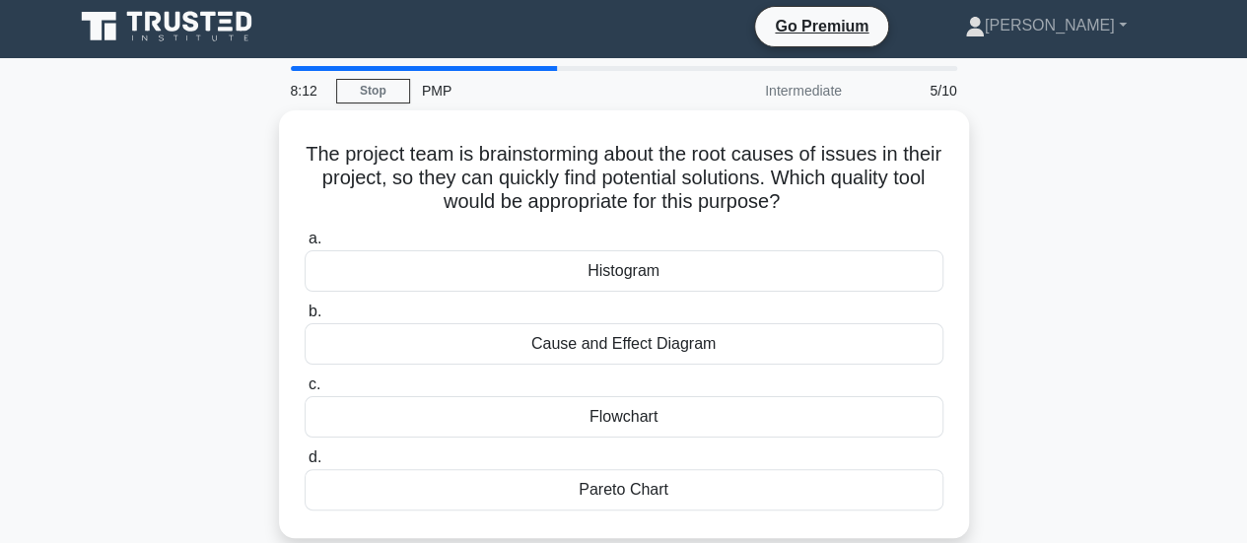
scroll to position [0, 0]
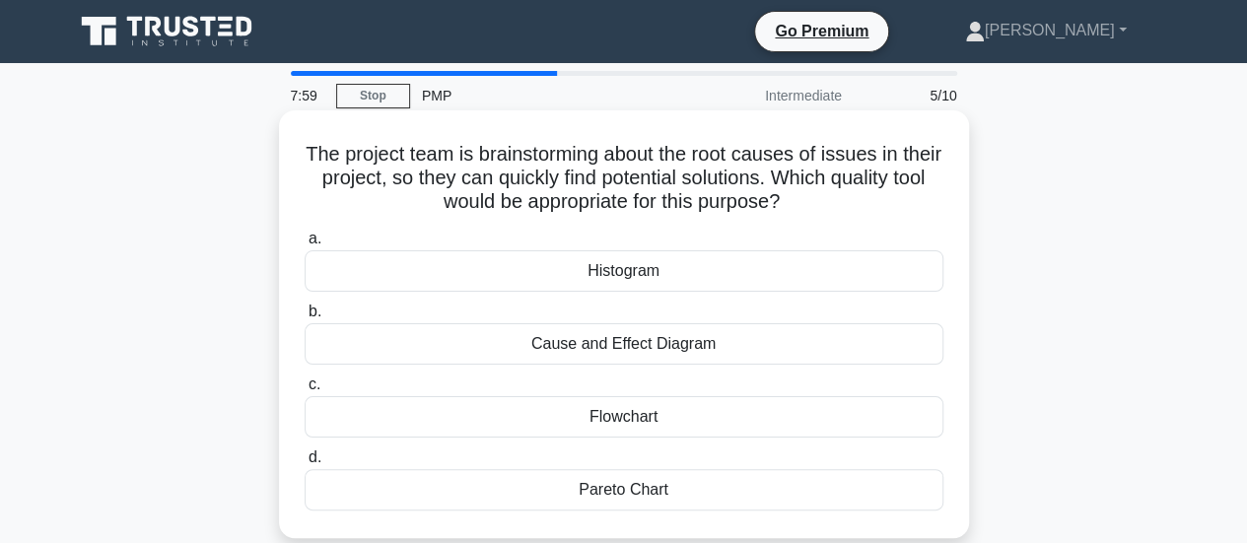
click at [763, 356] on div "Cause and Effect Diagram" at bounding box center [624, 343] width 639 height 41
click at [305, 318] on input "b. Cause and Effect Diagram" at bounding box center [305, 312] width 0 height 13
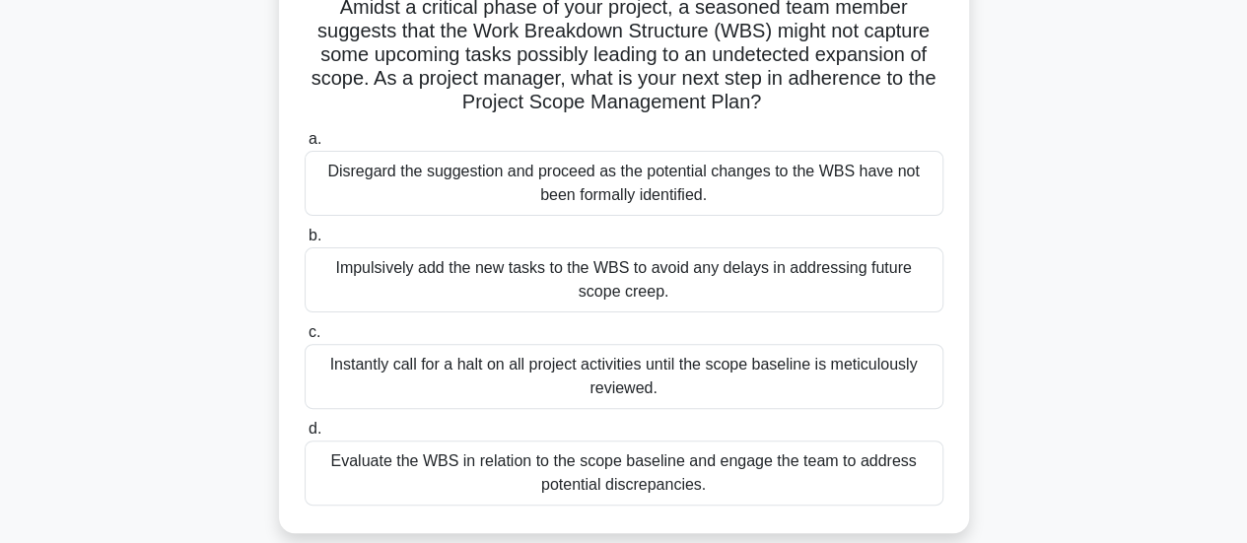
scroll to position [172, 0]
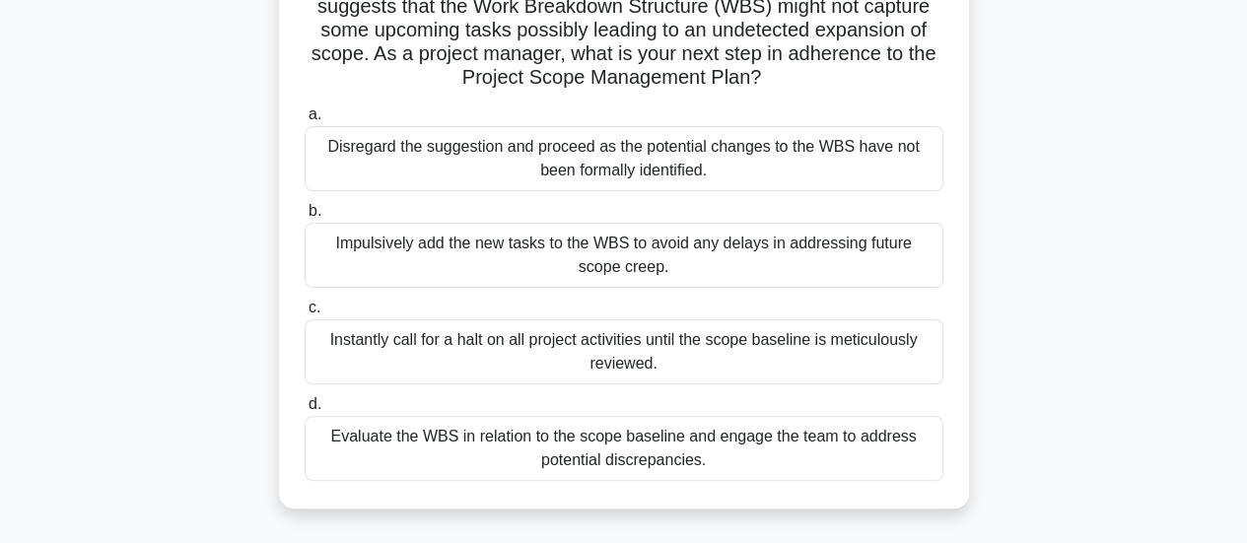
click at [732, 432] on div "Evaluate the WBS in relation to the scope baseline and engage the team to addre…" at bounding box center [624, 448] width 639 height 65
click at [305, 411] on input "d. Evaluate the WBS in relation to the scope baseline and engage the team to ad…" at bounding box center [305, 404] width 0 height 13
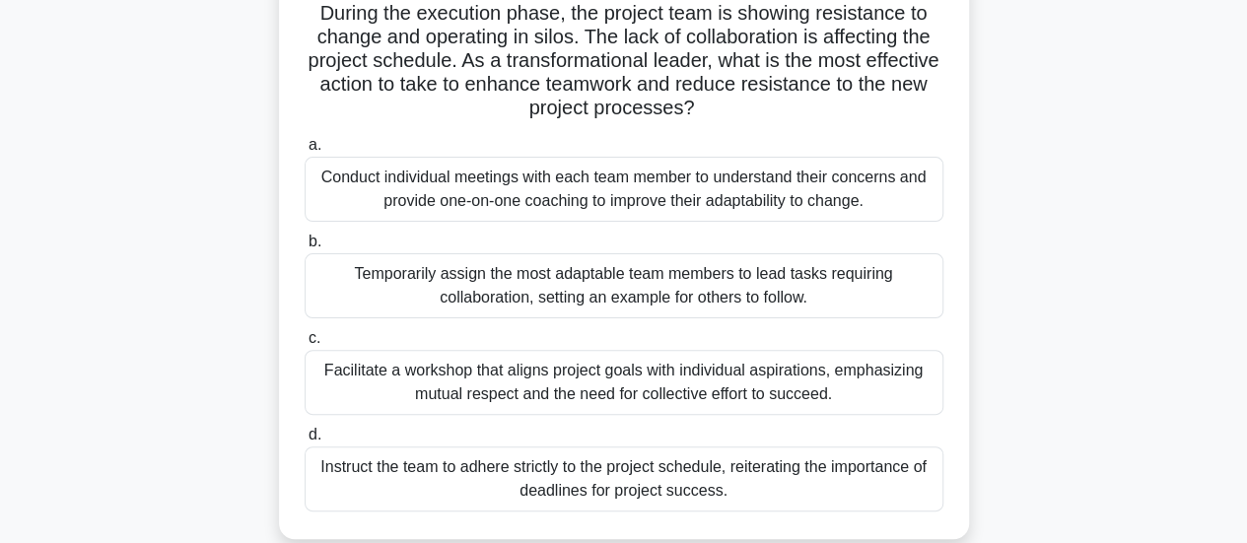
scroll to position [153, 0]
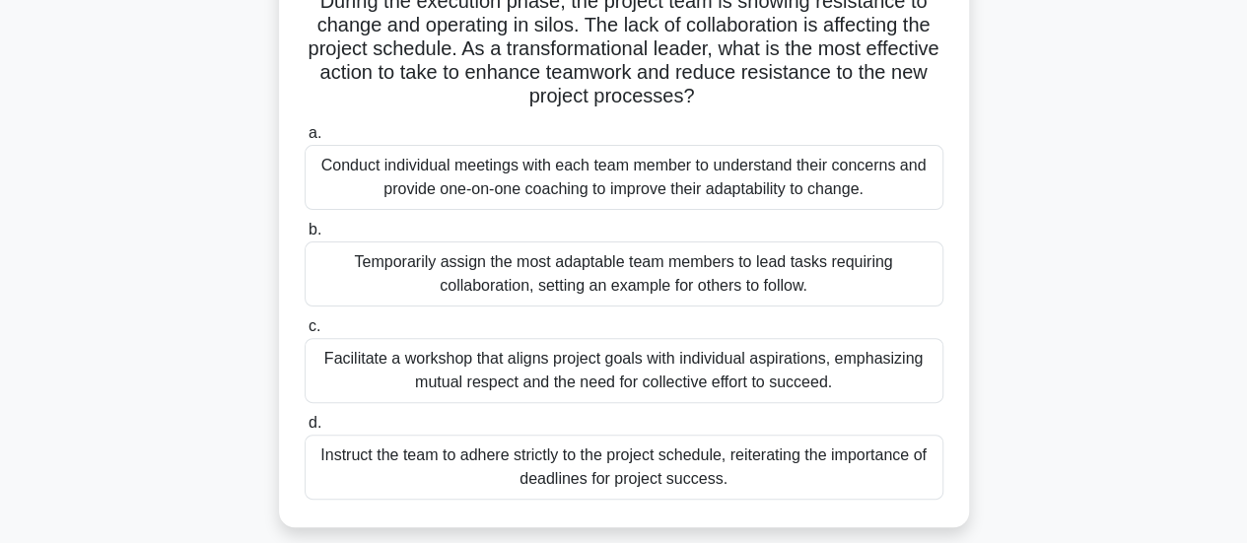
click at [842, 374] on div "Facilitate a workshop that aligns project goals with individual aspirations, em…" at bounding box center [624, 370] width 639 height 65
click at [305, 333] on input "c. Facilitate a workshop that aligns project goals with individual aspirations,…" at bounding box center [305, 326] width 0 height 13
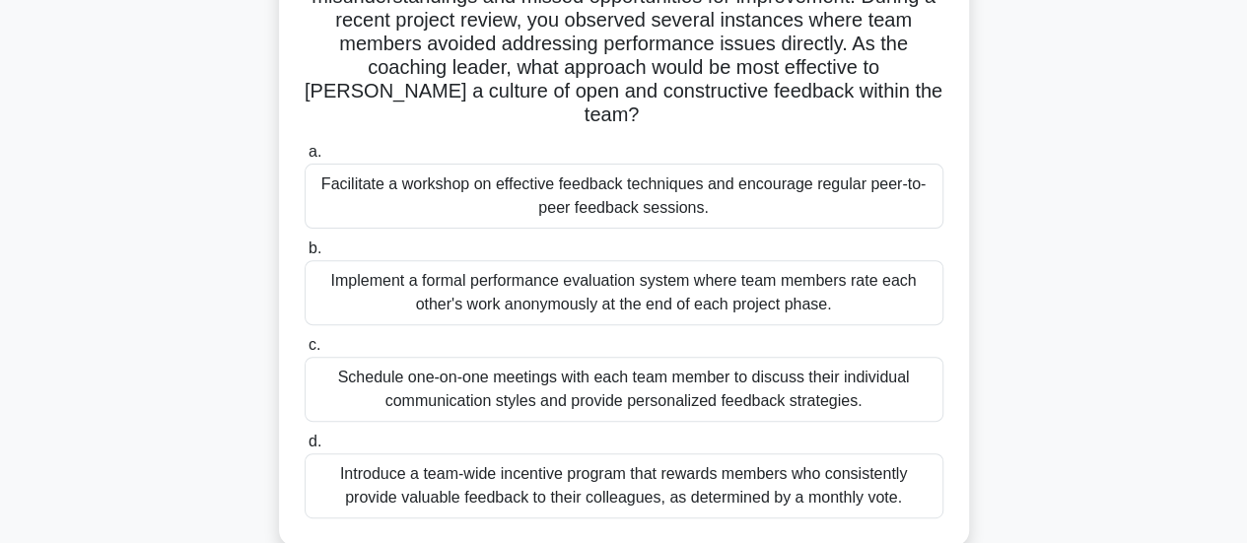
scroll to position [238, 0]
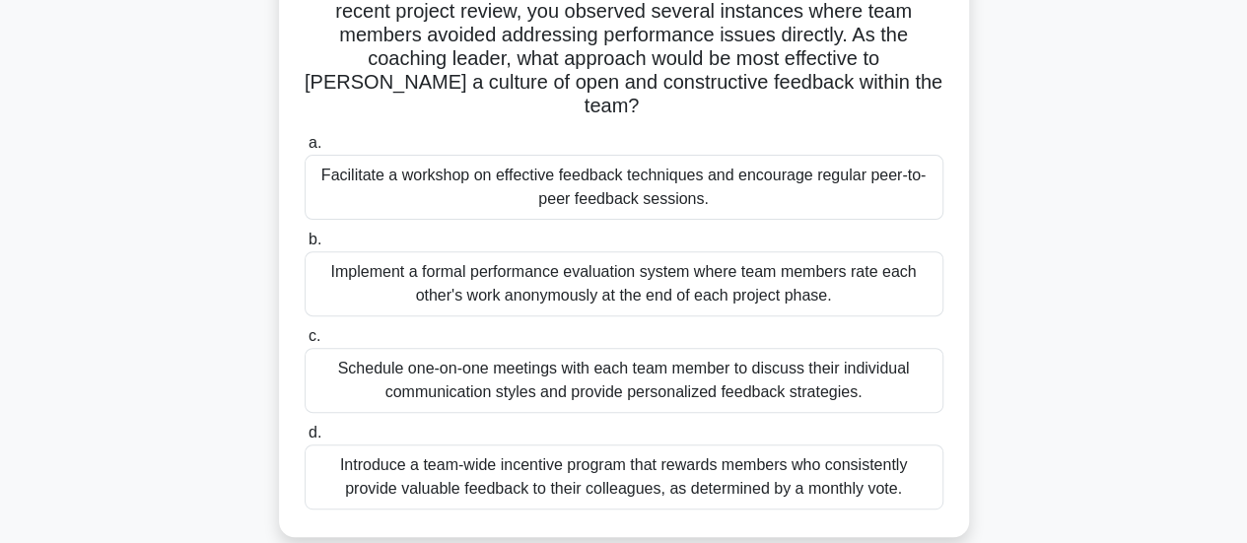
click at [848, 163] on div "Facilitate a workshop on effective feedback techniques and encourage regular pe…" at bounding box center [624, 187] width 639 height 65
click at [305, 150] on input "a. Facilitate a workshop on effective feedback techniques and encourage regular…" at bounding box center [305, 143] width 0 height 13
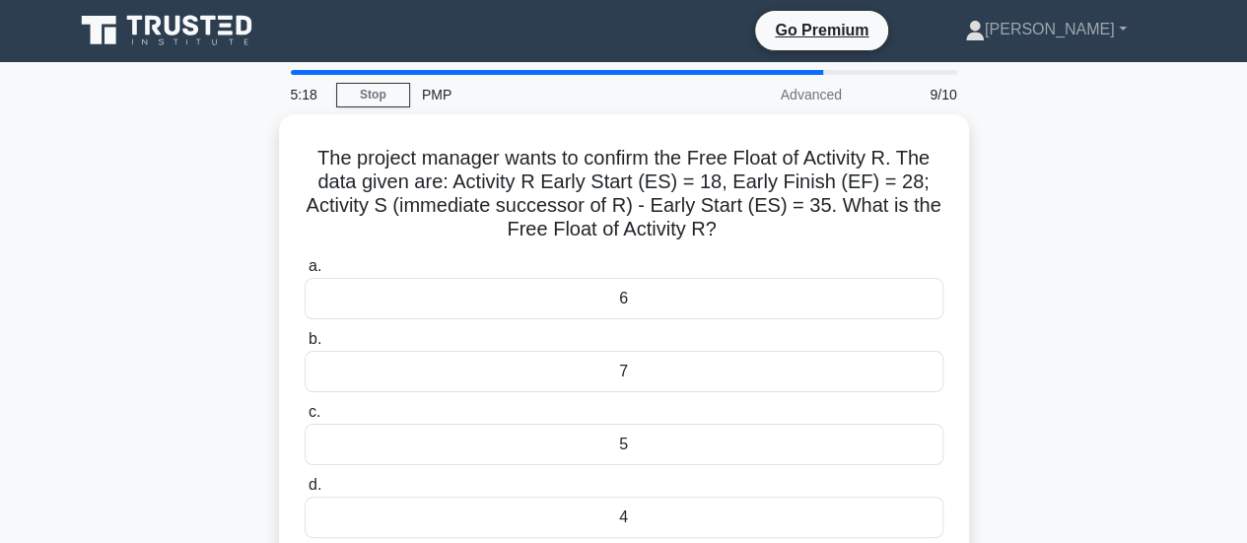
scroll to position [0, 0]
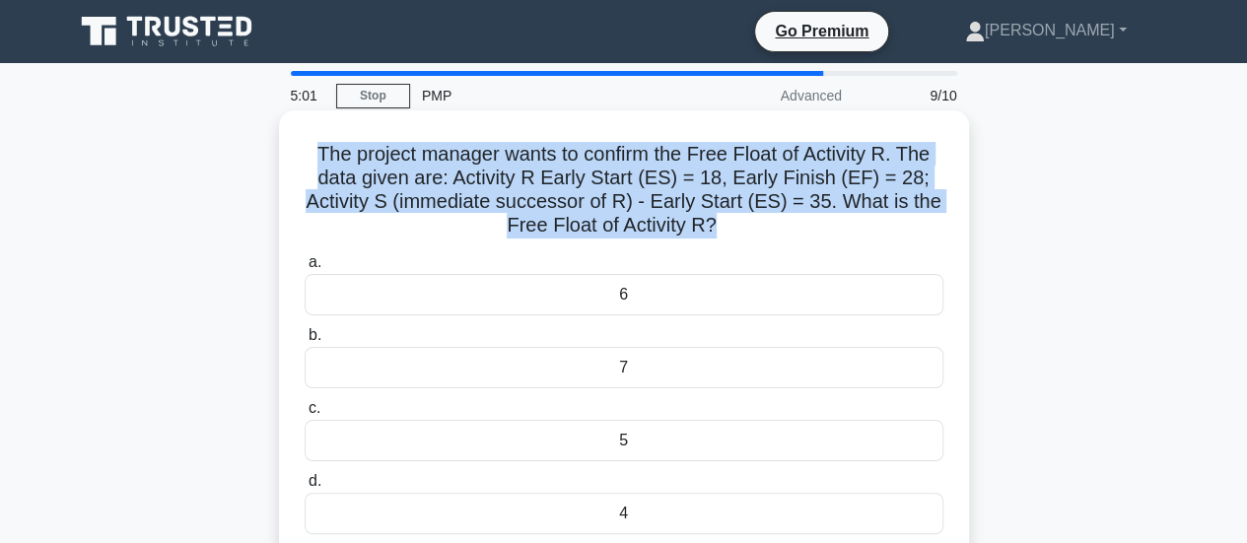
drag, startPoint x: 714, startPoint y: 220, endPoint x: 310, endPoint y: 144, distance: 411.2
click at [310, 144] on h5 "The project manager wants to confirm the Free Float of Activity R. The data giv…" at bounding box center [624, 190] width 643 height 97
copy h5 "The project manager wants to confirm the Free Float of Activity R. The data giv…"
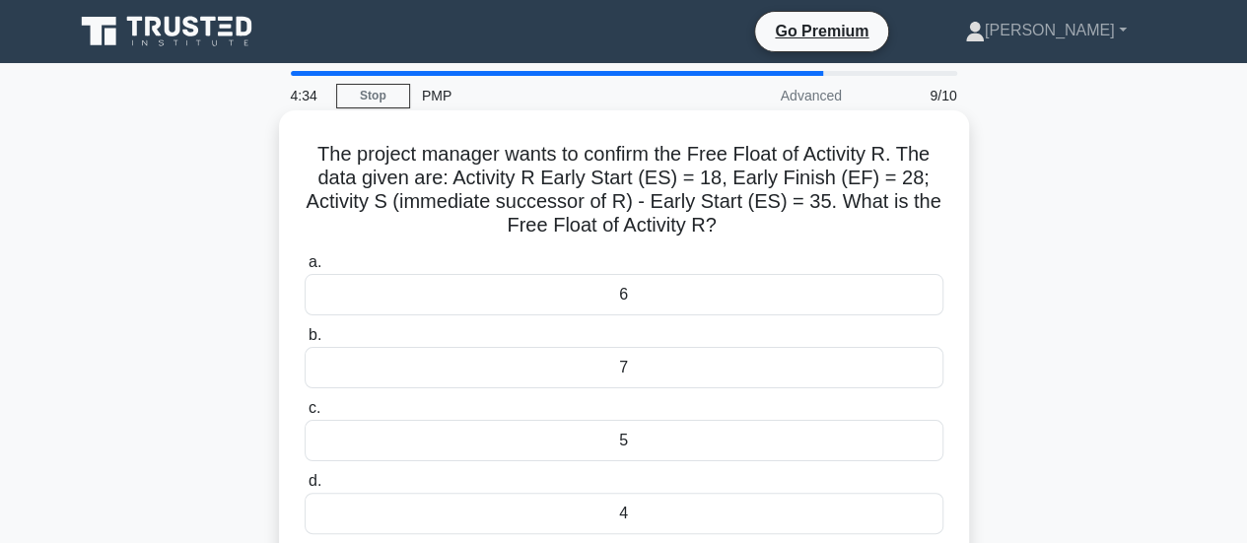
click at [636, 376] on div "7" at bounding box center [624, 367] width 639 height 41
click at [305, 342] on input "b. 7" at bounding box center [305, 335] width 0 height 13
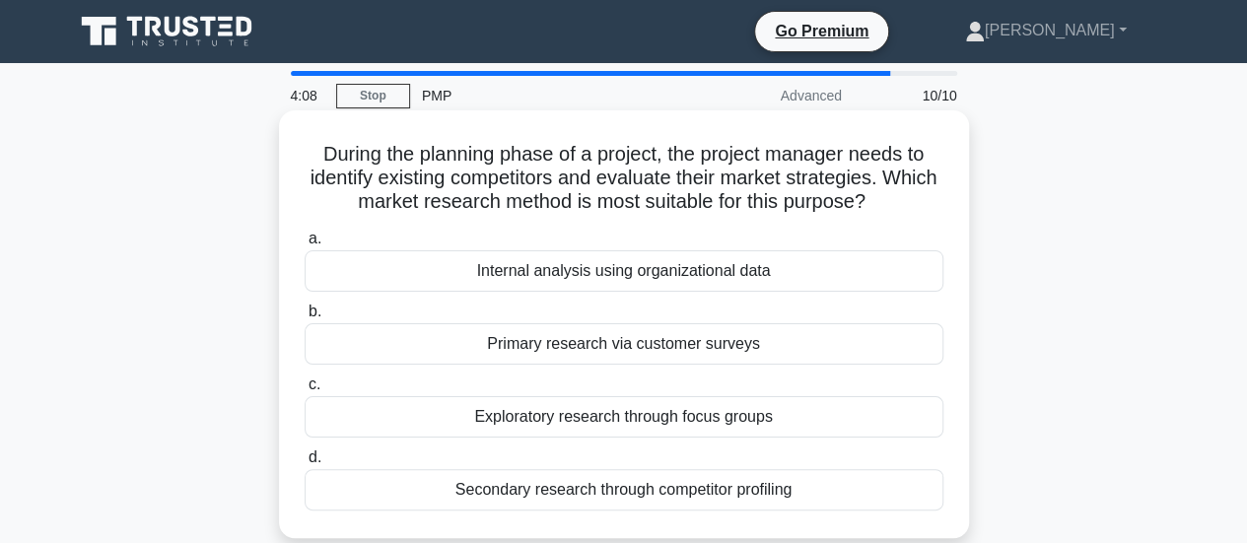
click at [704, 279] on div "Internal analysis using organizational data" at bounding box center [624, 270] width 639 height 41
click at [305, 245] on input "a. Internal analysis using organizational data" at bounding box center [305, 239] width 0 height 13
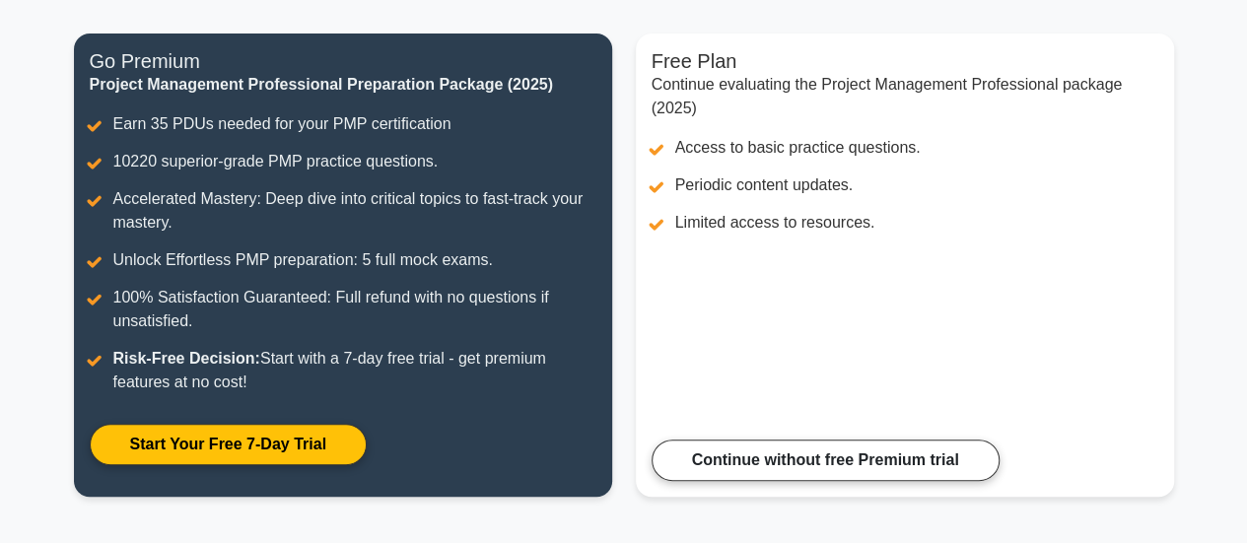
scroll to position [239, 0]
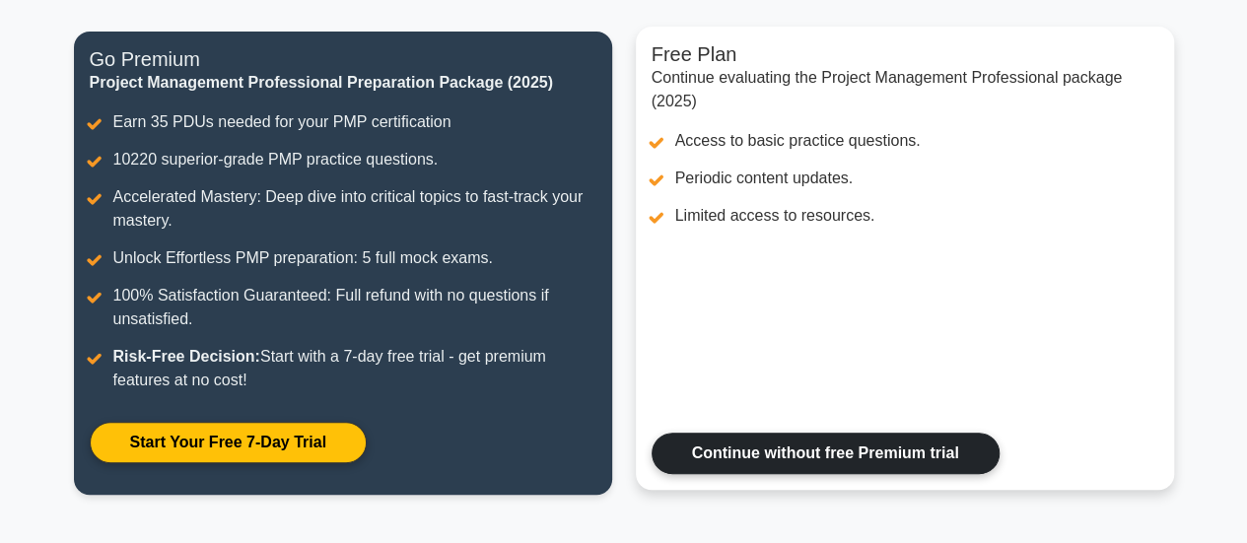
click at [809, 464] on link "Continue without free Premium trial" at bounding box center [826, 453] width 348 height 41
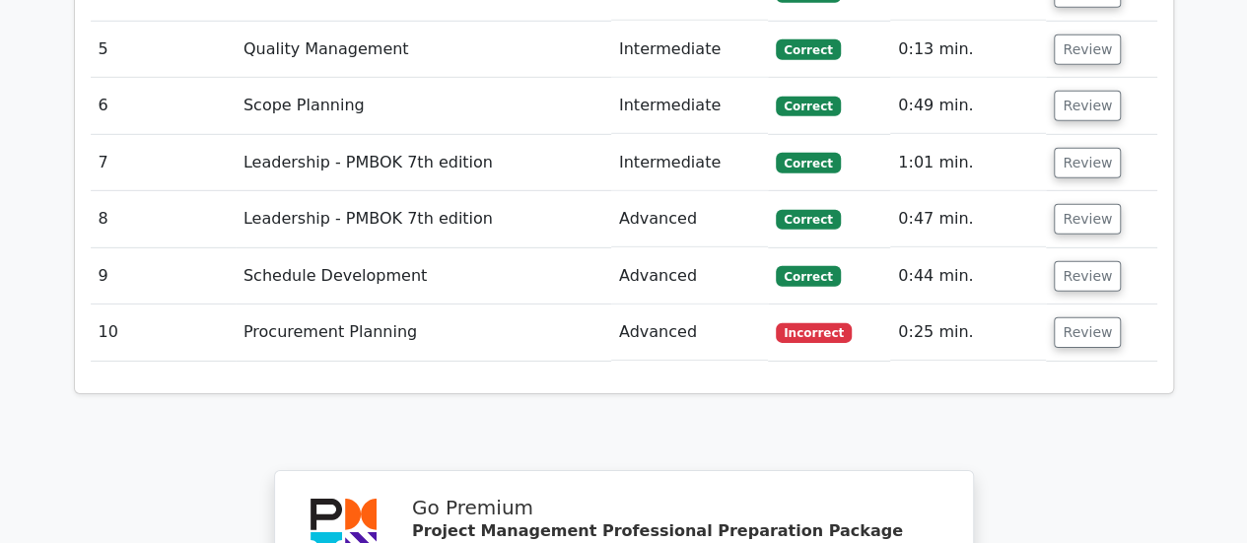
scroll to position [2939, 0]
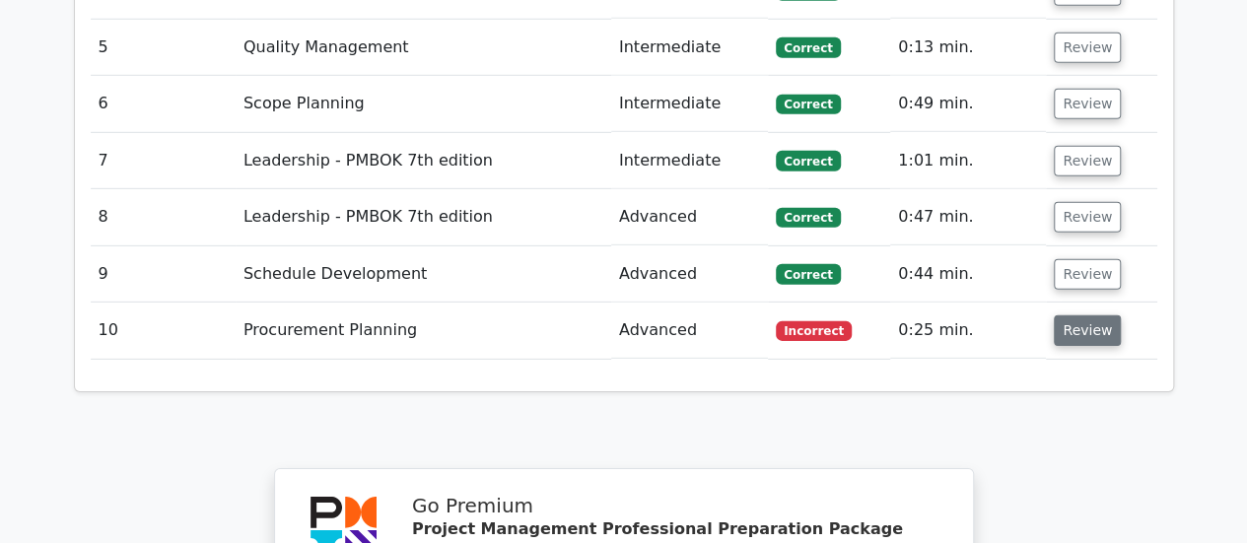
click at [1075, 315] on button "Review" at bounding box center [1087, 330] width 67 height 31
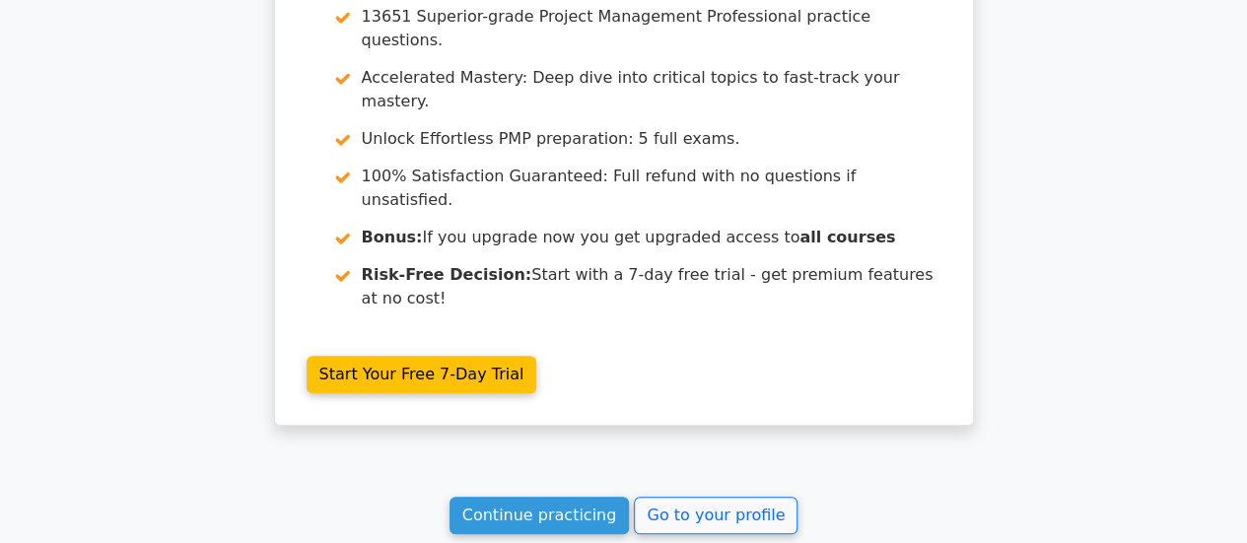
scroll to position [4527, 0]
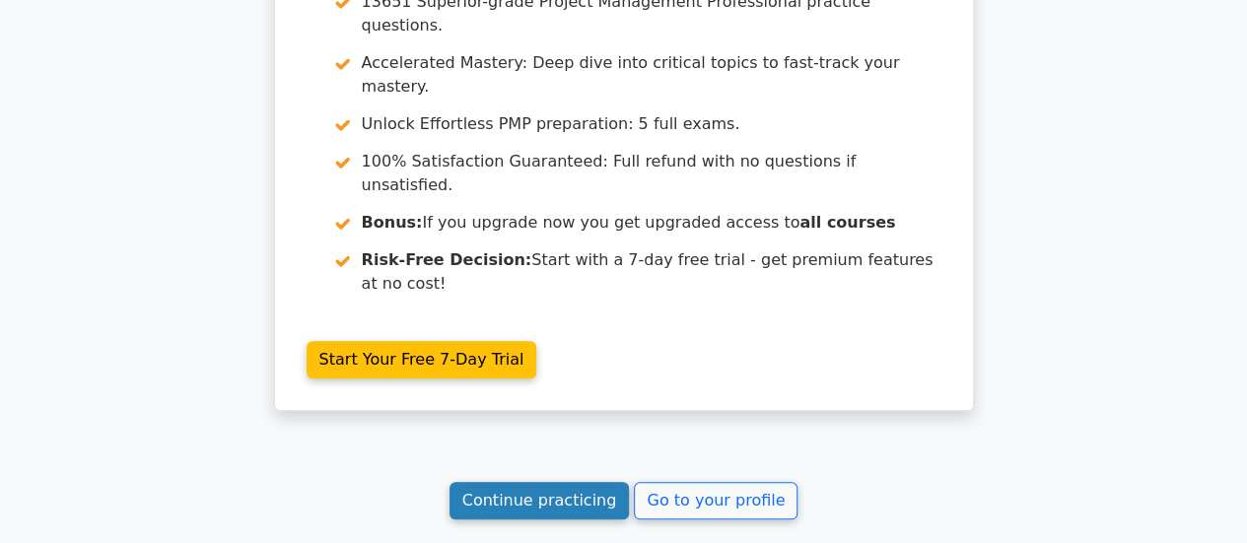
click at [548, 482] on link "Continue practicing" at bounding box center [539, 500] width 180 height 37
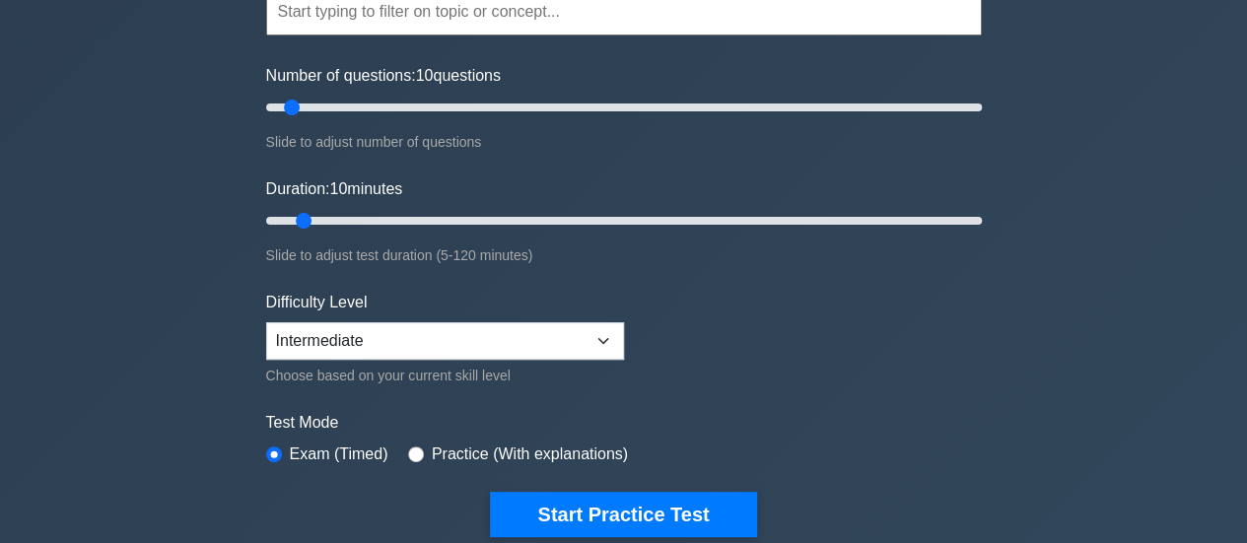
scroll to position [207, 0]
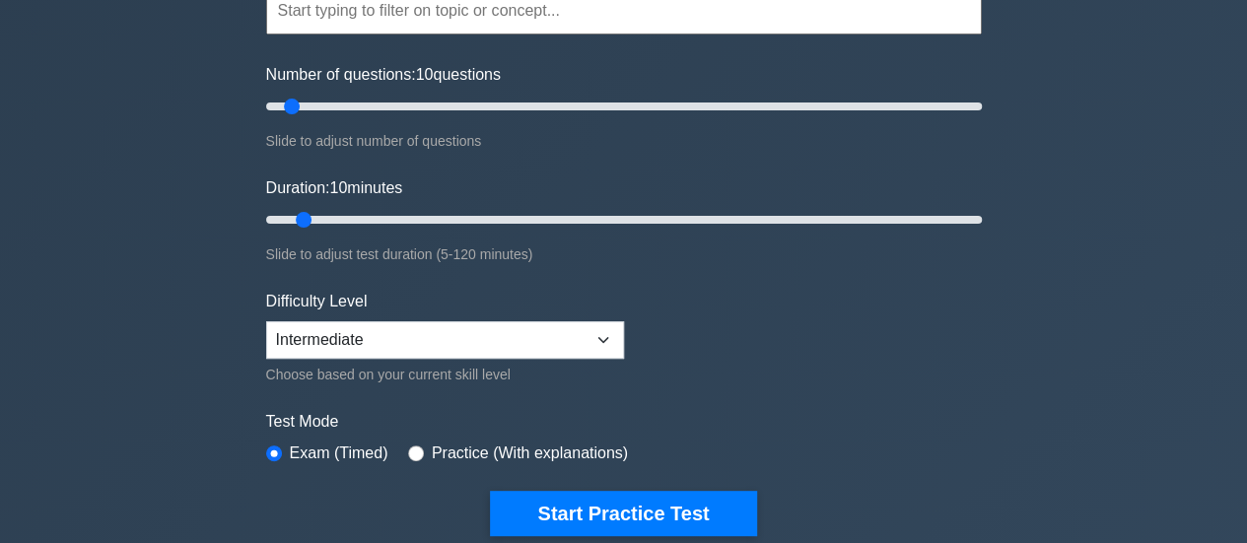
click at [330, 313] on div "Difficulty Level Beginner Intermediate Expert Choose based on your current skil…" at bounding box center [445, 338] width 358 height 97
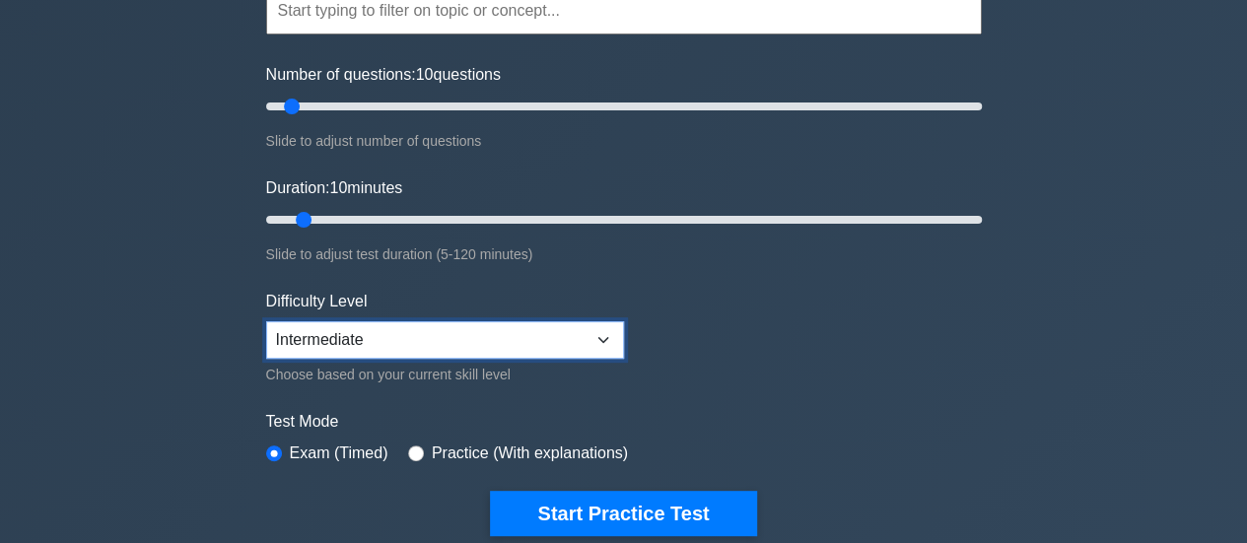
click at [386, 346] on select "Beginner Intermediate Expert" at bounding box center [445, 339] width 358 height 37
select select "expert"
click at [266, 321] on select "Beginner Intermediate Expert" at bounding box center [445, 339] width 358 height 37
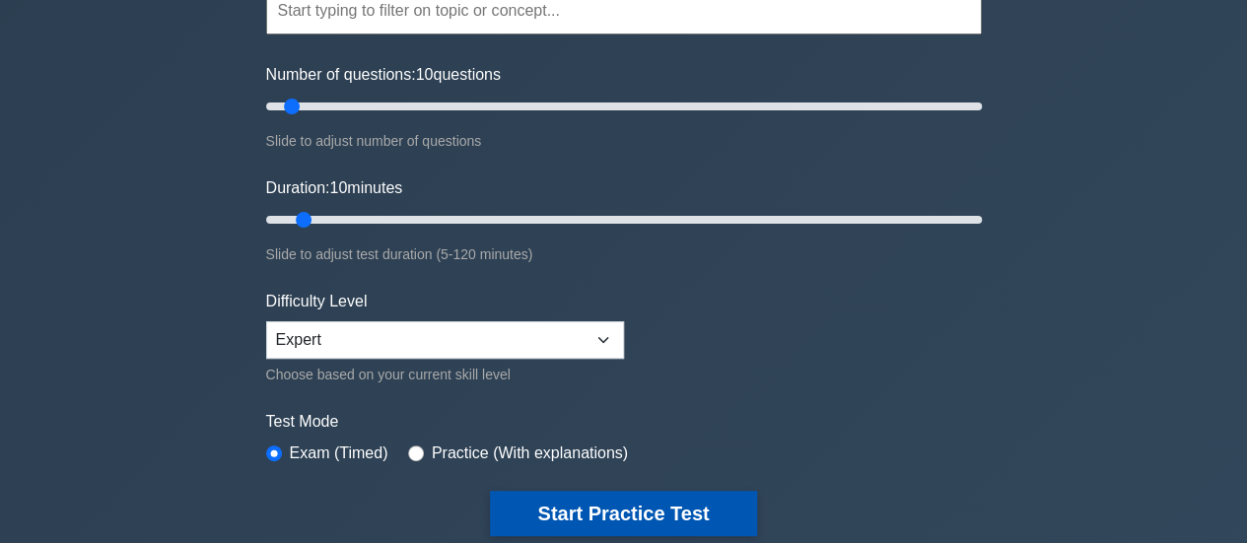
click at [547, 521] on button "Start Practice Test" at bounding box center [623, 513] width 266 height 45
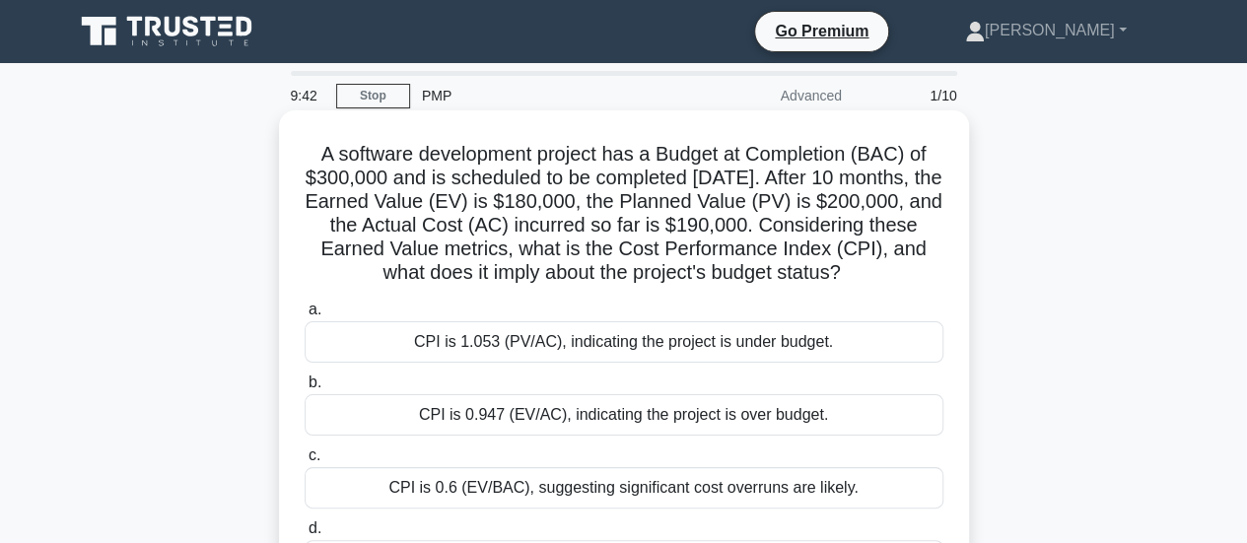
drag, startPoint x: 935, startPoint y: 273, endPoint x: 310, endPoint y: 162, distance: 635.7
click at [310, 162] on h5 "A software development project has a Budget at Completion (BAC) of $300,000 and…" at bounding box center [624, 214] width 643 height 144
copy h5 "A software development project has a Budget at Completion (BAC) of $300,000 and…"
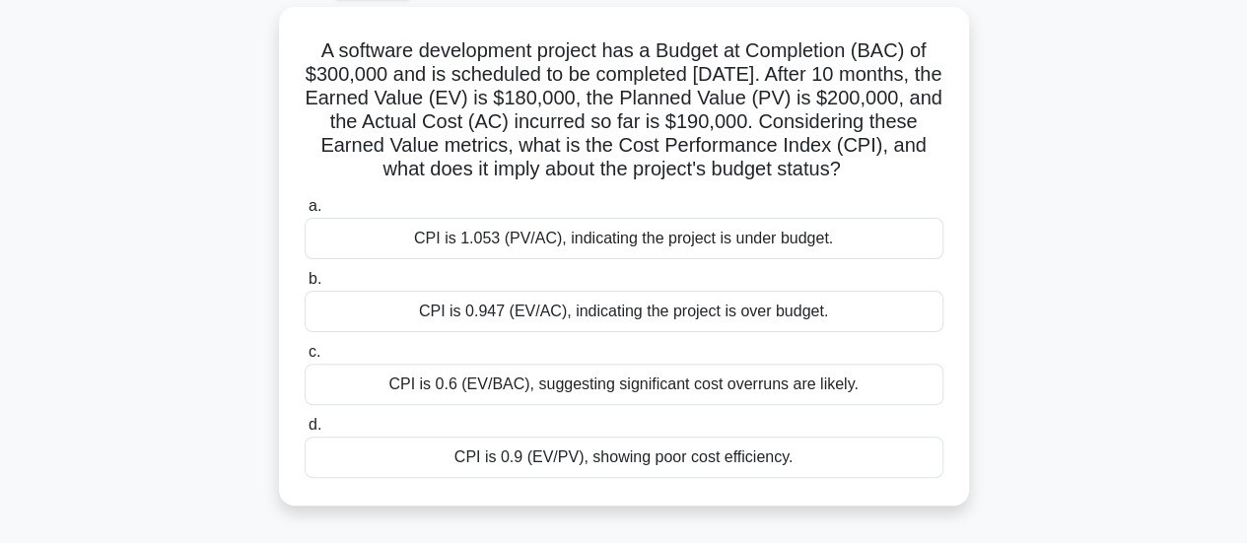
scroll to position [117, 0]
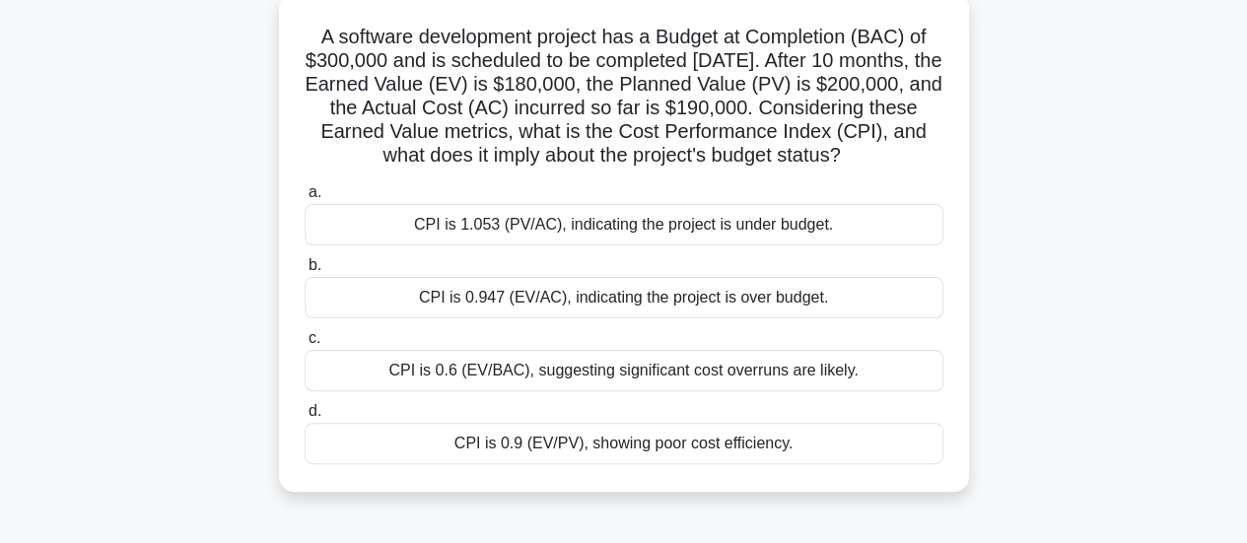
click at [687, 318] on div "CPI is 0.947 (EV/AC), indicating the project is over budget." at bounding box center [624, 297] width 639 height 41
click at [305, 272] on input "b. CPI is 0.947 (EV/AC), indicating the project is over budget." at bounding box center [305, 265] width 0 height 13
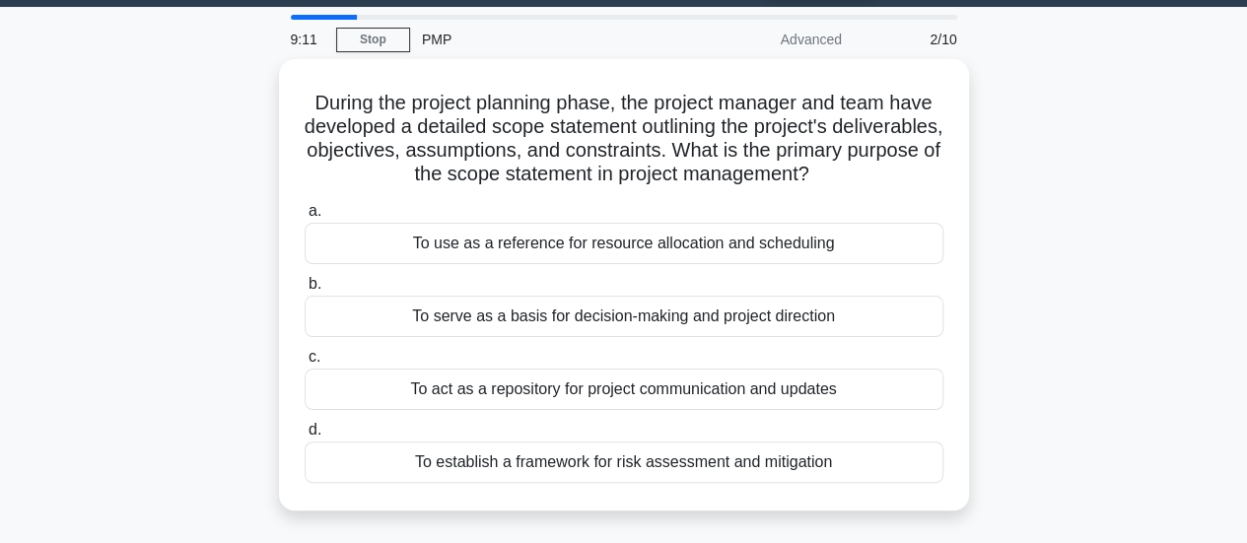
scroll to position [57, 0]
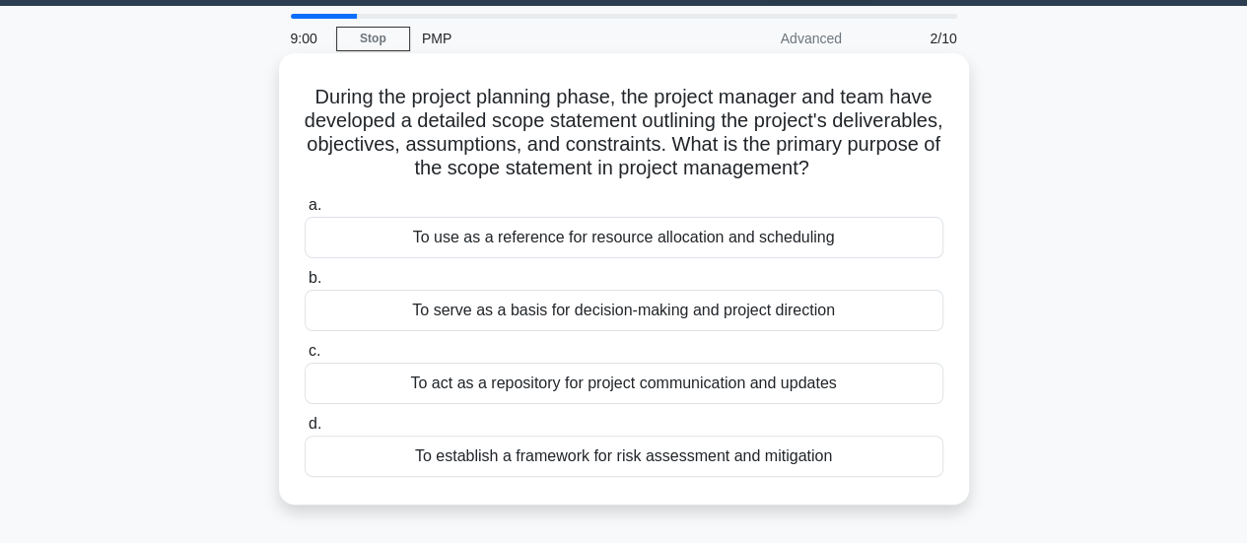
click at [546, 313] on div "To serve as a basis for decision-making and project direction" at bounding box center [624, 310] width 639 height 41
click at [305, 285] on input "b. To serve as a basis for decision-making and project direction" at bounding box center [305, 278] width 0 height 13
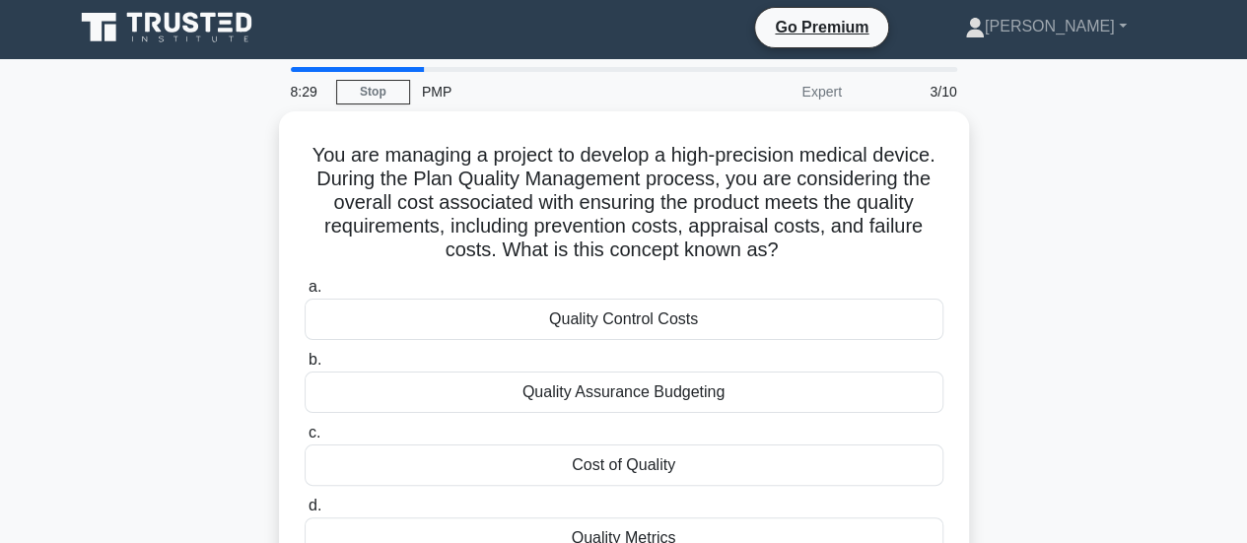
scroll to position [2, 0]
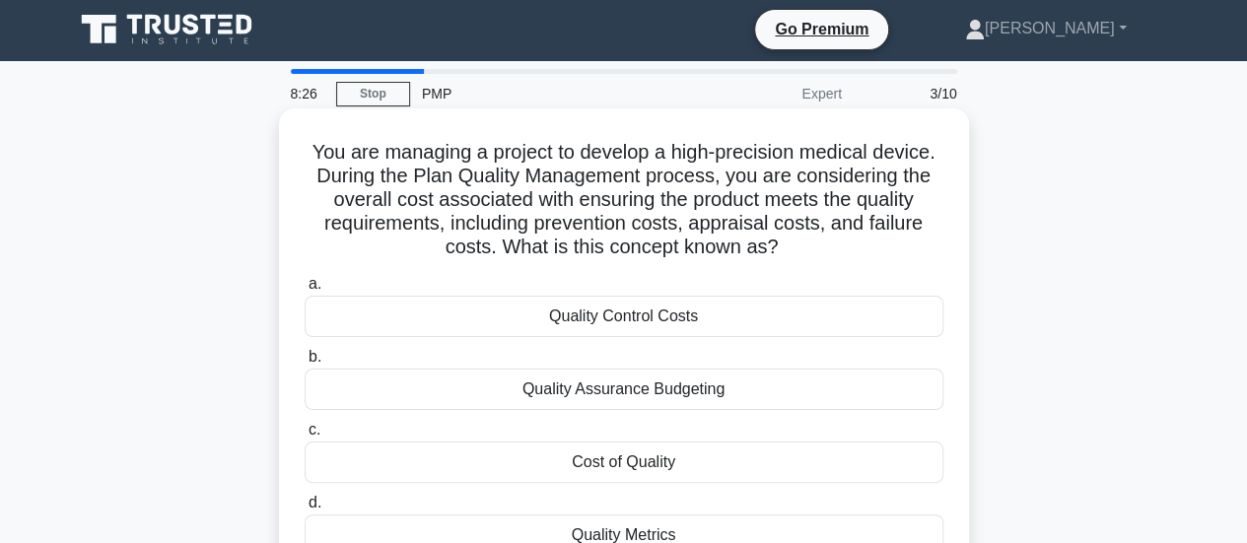
drag, startPoint x: 790, startPoint y: 245, endPoint x: 309, endPoint y: 153, distance: 489.8
click at [309, 153] on h5 "You are managing a project to develop a high-precision medical device. During t…" at bounding box center [624, 200] width 643 height 120
copy h5 "You are managing a project to develop a high-precision medical device. During t…"
click at [621, 462] on div "Cost of Quality" at bounding box center [624, 462] width 639 height 41
click at [305, 437] on input "c. Cost of Quality" at bounding box center [305, 430] width 0 height 13
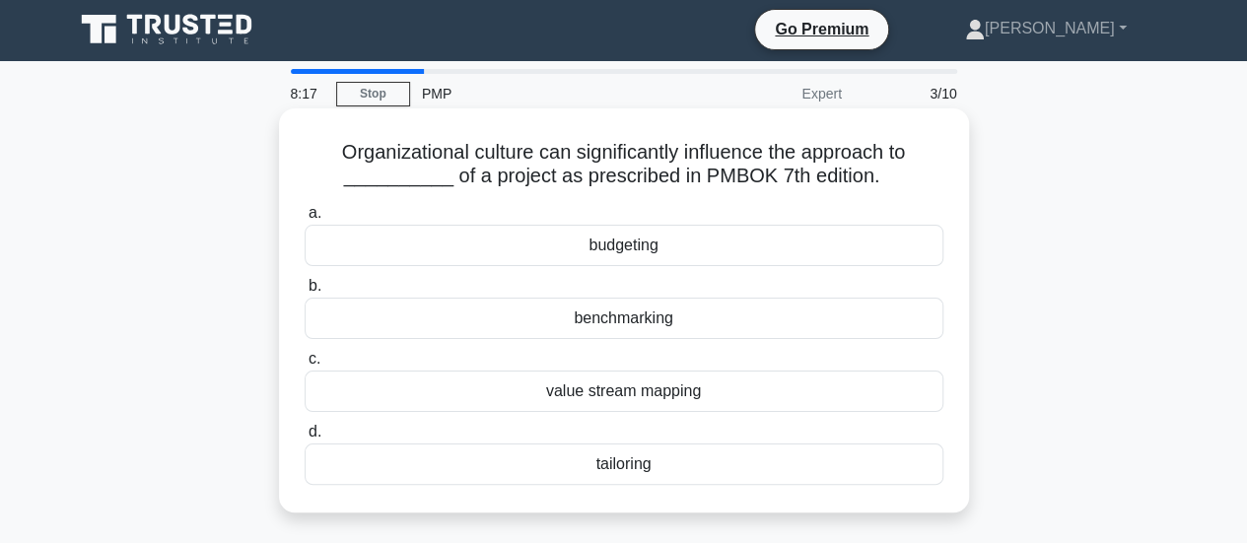
scroll to position [0, 0]
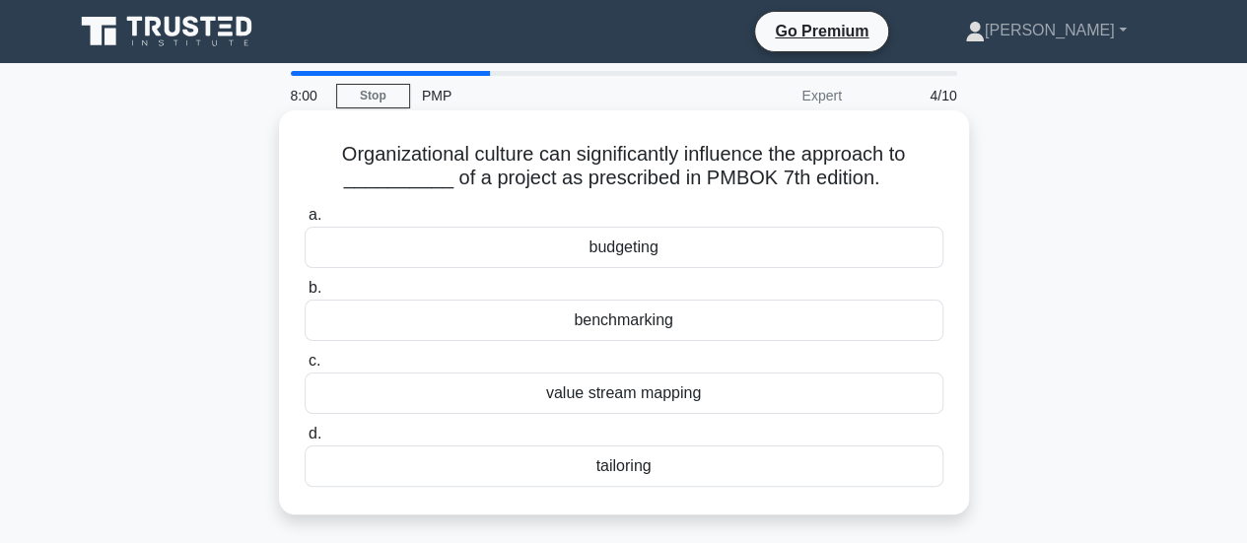
click at [686, 468] on div "tailoring" at bounding box center [624, 466] width 639 height 41
click at [305, 441] on input "d. tailoring" at bounding box center [305, 434] width 0 height 13
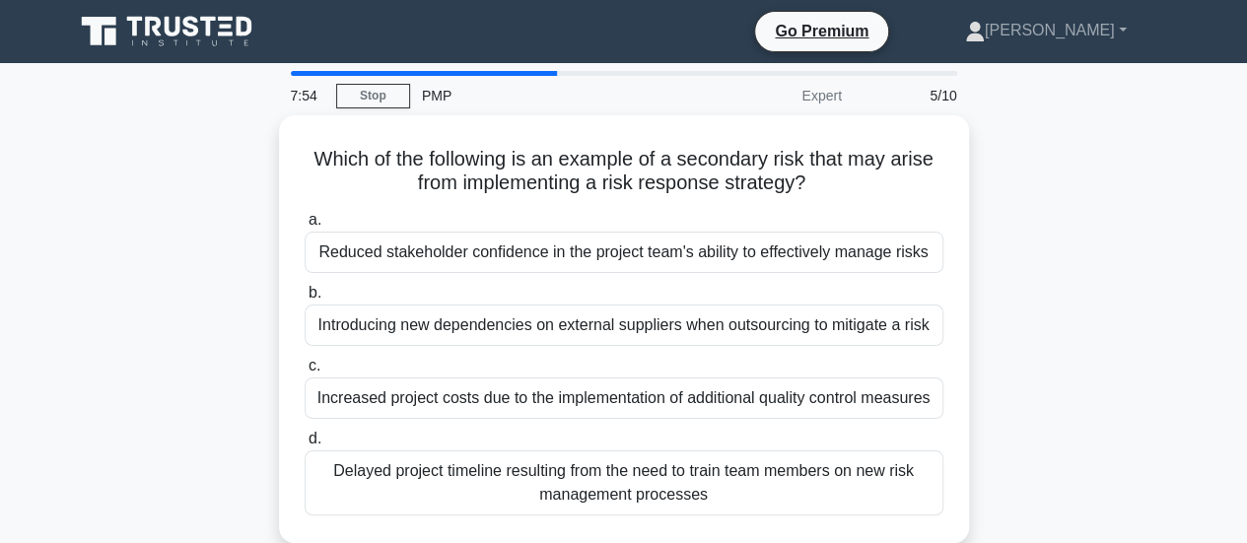
click at [1117, 316] on div "Which of the following is an example of a secondary risk that may arise from im…" at bounding box center [624, 340] width 1124 height 451
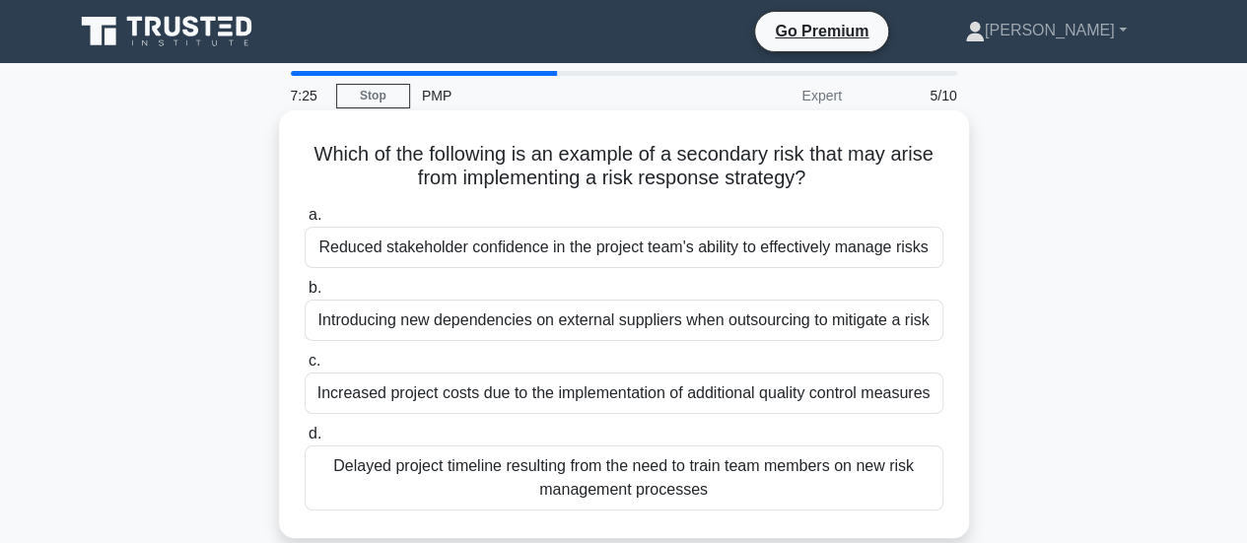
click at [808, 493] on div "Delayed project timeline resulting from the need to train team members on new r…" at bounding box center [624, 478] width 639 height 65
click at [305, 441] on input "d. Delayed project timeline resulting from the need to train team members on ne…" at bounding box center [305, 434] width 0 height 13
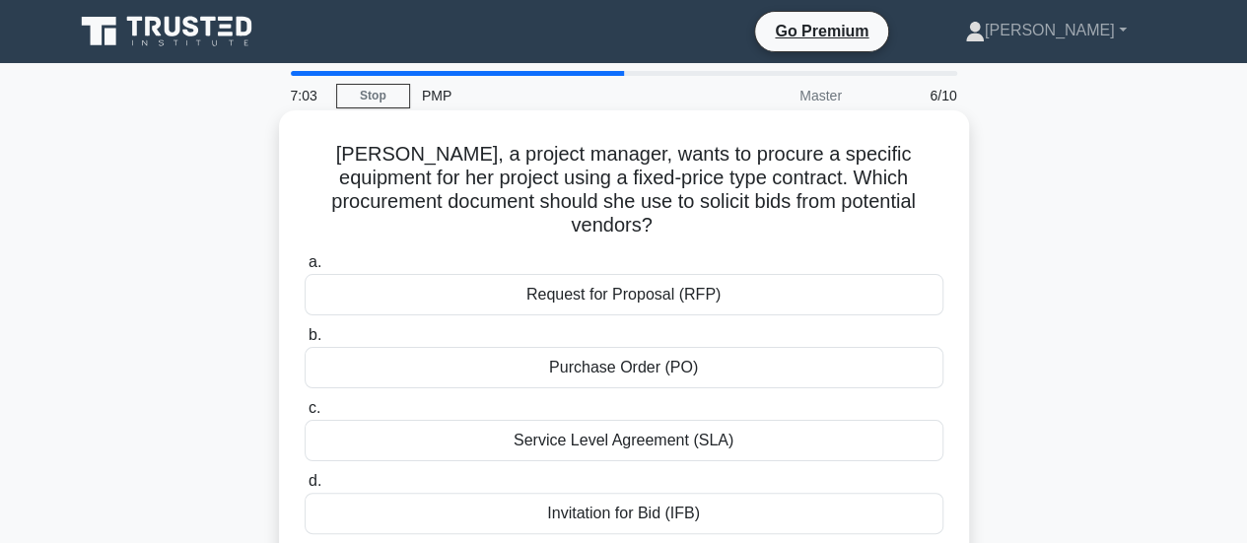
click at [743, 274] on div "Request for Proposal (RFP)" at bounding box center [624, 294] width 639 height 41
click at [305, 269] on input "a. Request for Proposal (RFP)" at bounding box center [305, 262] width 0 height 13
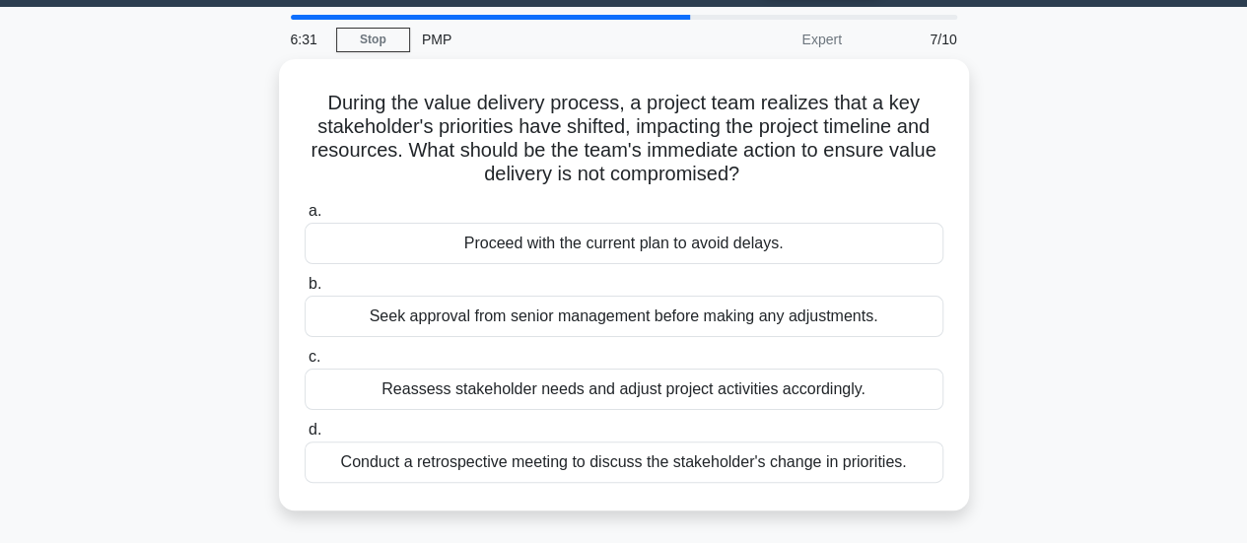
scroll to position [58, 0]
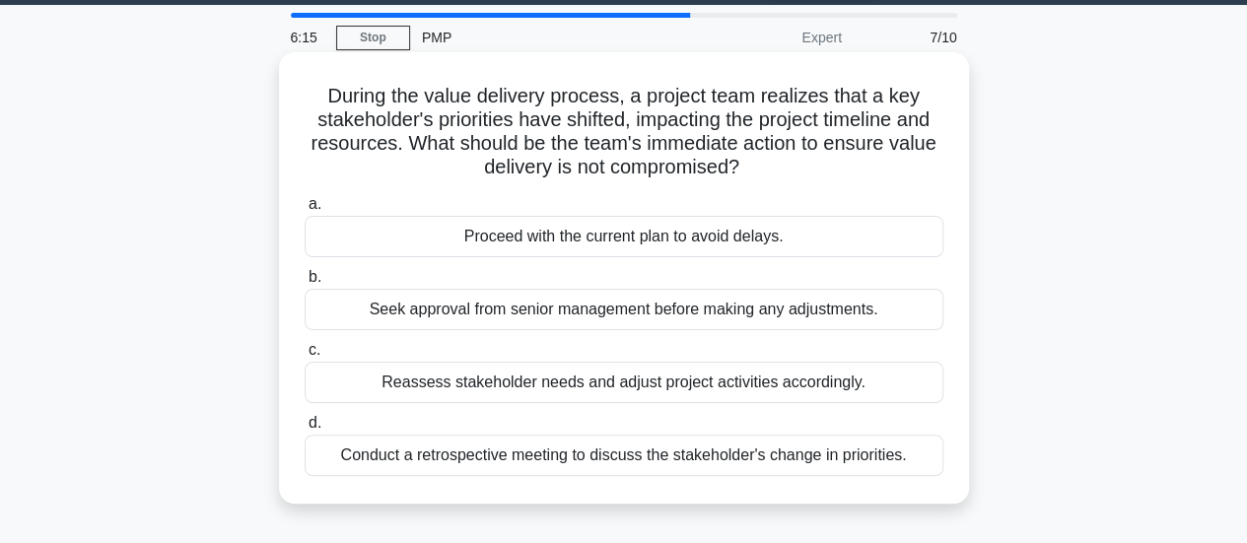
click at [771, 382] on div "Reassess stakeholder needs and adjust project activities accordingly." at bounding box center [624, 382] width 639 height 41
click at [305, 357] on input "c. Reassess stakeholder needs and adjust project activities accordingly." at bounding box center [305, 350] width 0 height 13
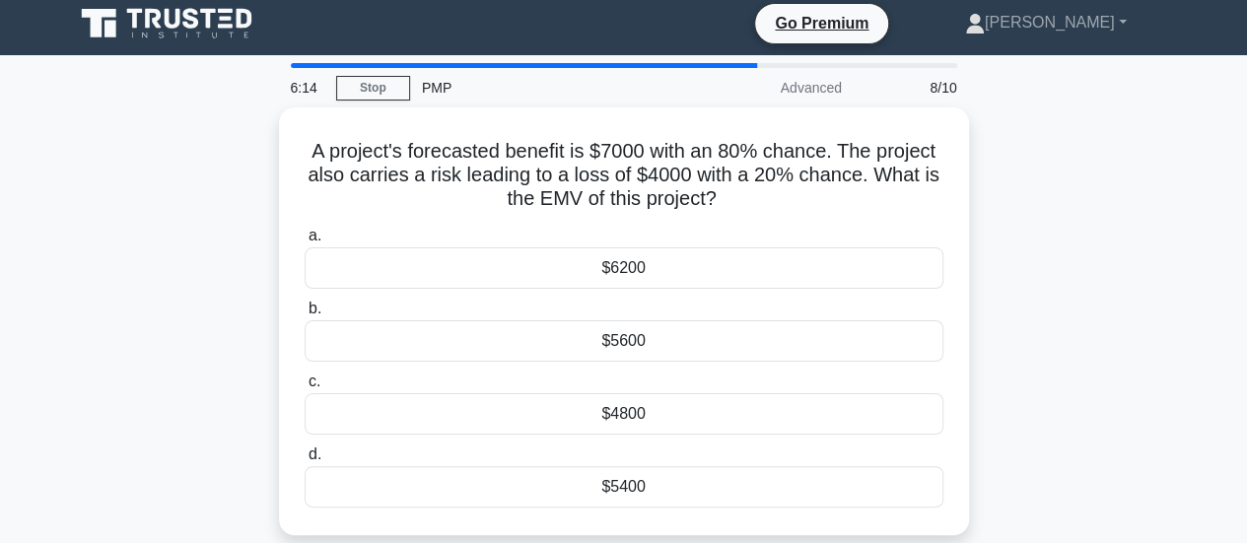
scroll to position [0, 0]
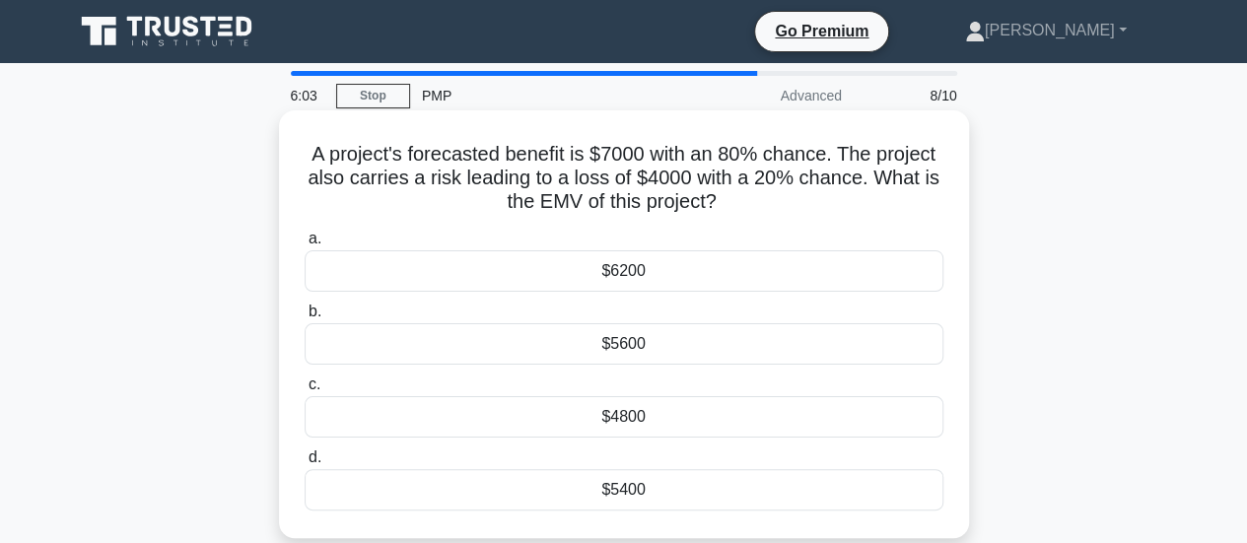
drag, startPoint x: 720, startPoint y: 207, endPoint x: 308, endPoint y: 155, distance: 415.3
click at [308, 155] on h5 "A project's forecasted benefit is $7000 with an 80% chance. The project also ca…" at bounding box center [624, 178] width 643 height 73
copy h5 "A project's forecasted benefit is $7000 with an 80% chance. The project also ca…"
click at [701, 423] on div "$4800" at bounding box center [624, 416] width 639 height 41
click at [305, 391] on input "c. $4800" at bounding box center [305, 384] width 0 height 13
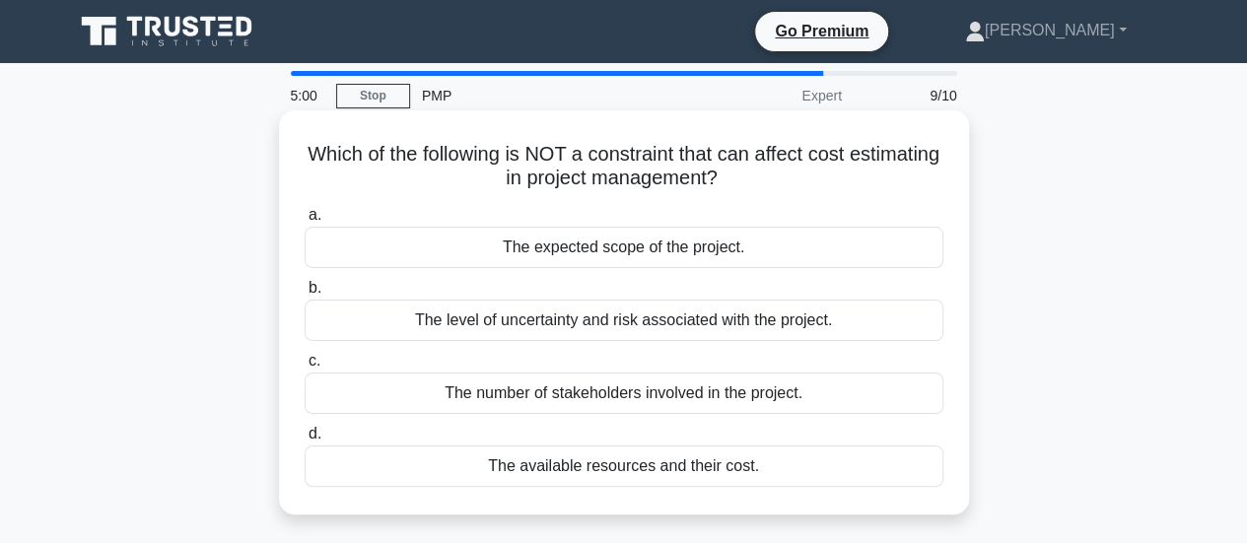
click at [810, 457] on div "The available resources and their cost." at bounding box center [624, 466] width 639 height 41
click at [305, 441] on input "d. The available resources and their cost." at bounding box center [305, 434] width 0 height 13
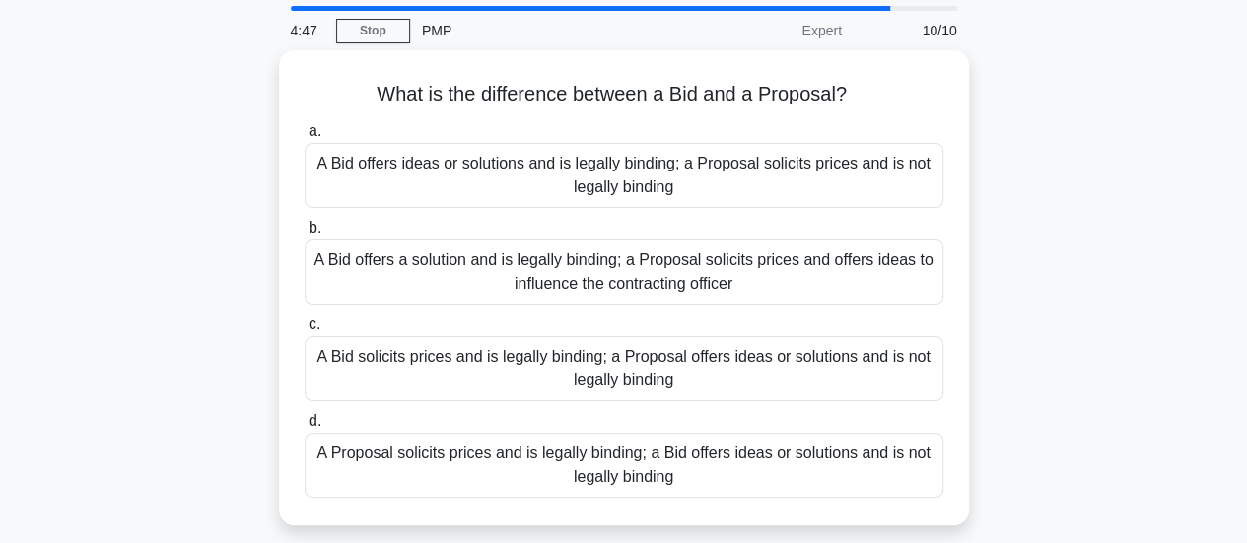
scroll to position [66, 0]
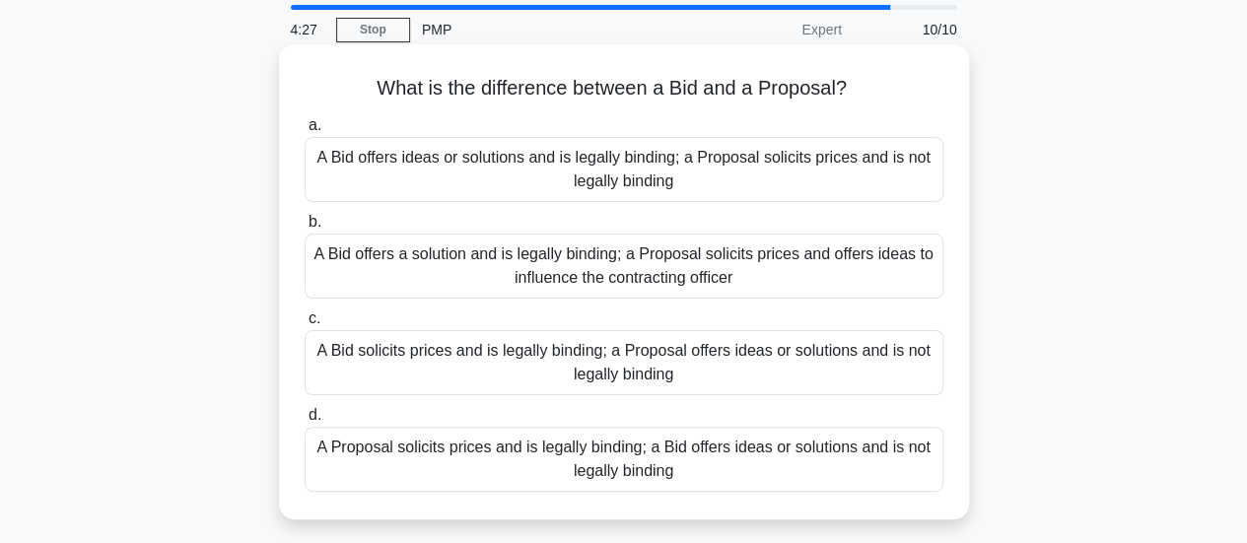
click at [838, 450] on div "A Proposal solicits prices and is legally binding; a Bid offers ideas or soluti…" at bounding box center [624, 459] width 639 height 65
click at [305, 422] on input "d. A Proposal solicits prices and is legally binding; a Bid offers ideas or sol…" at bounding box center [305, 415] width 0 height 13
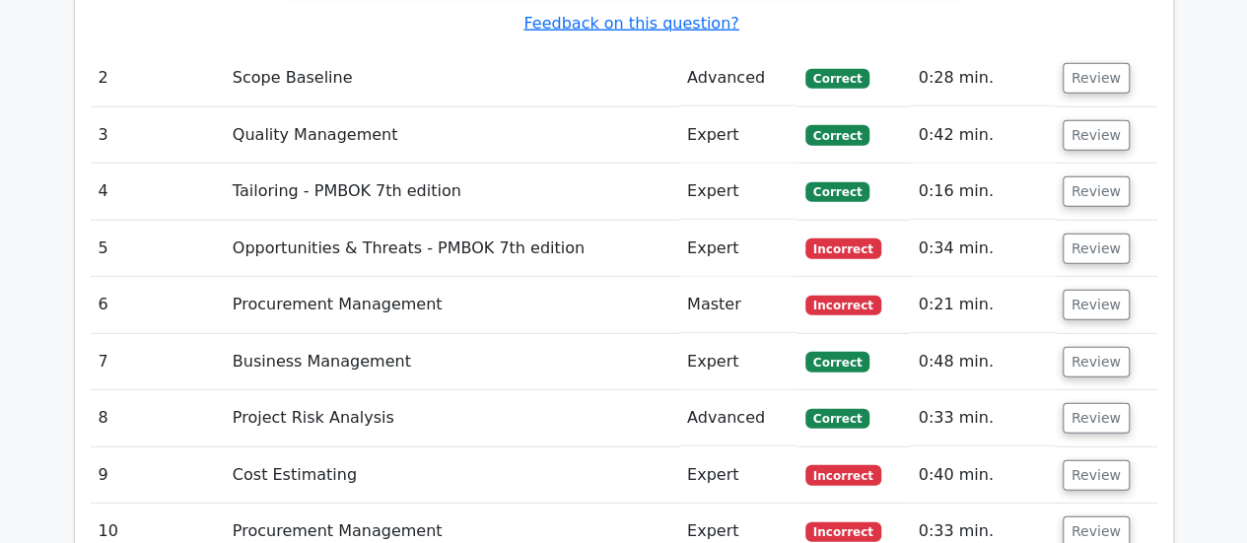
scroll to position [2540, 0]
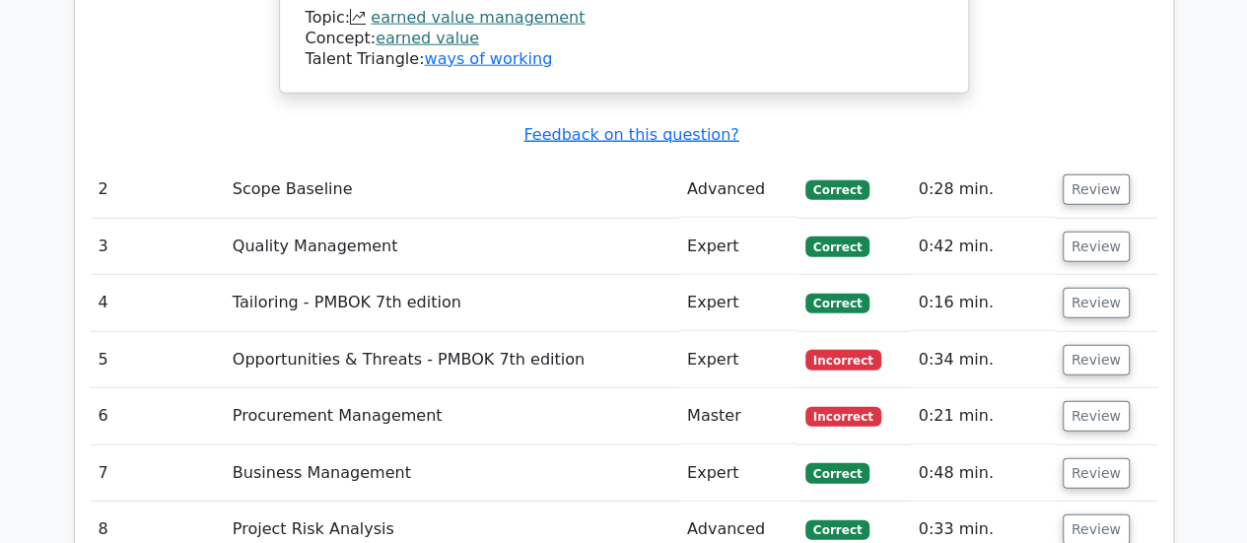
click at [485, 332] on td "Opportunities & Threats - PMBOK 7th edition" at bounding box center [452, 360] width 454 height 56
click at [1097, 345] on button "Review" at bounding box center [1096, 360] width 67 height 31
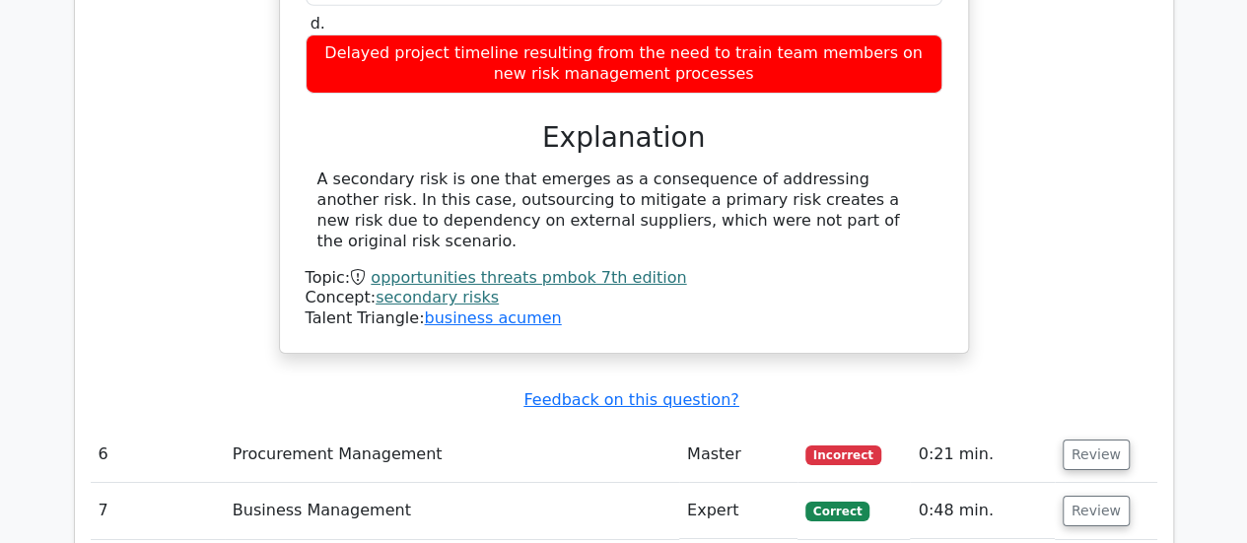
scroll to position [3269, 0]
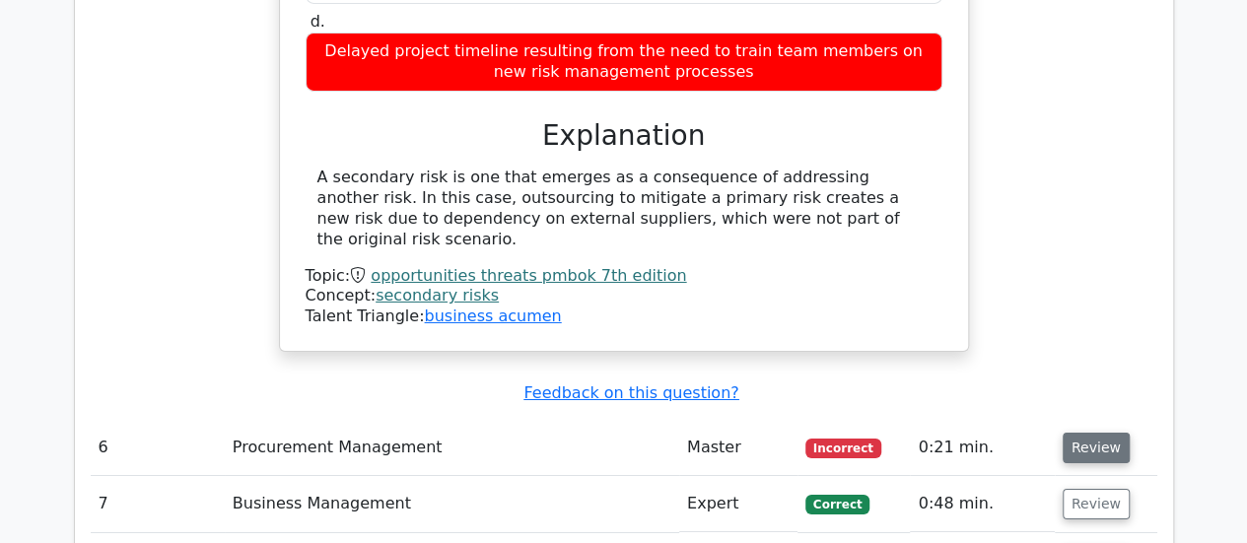
click at [1084, 433] on button "Review" at bounding box center [1096, 448] width 67 height 31
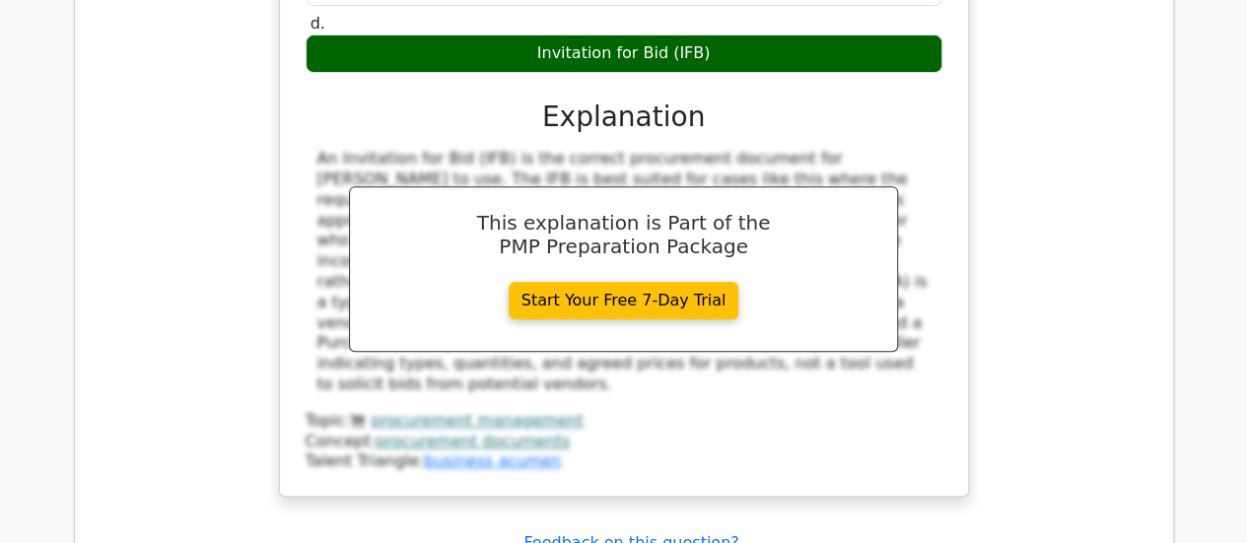
scroll to position [4091, 0]
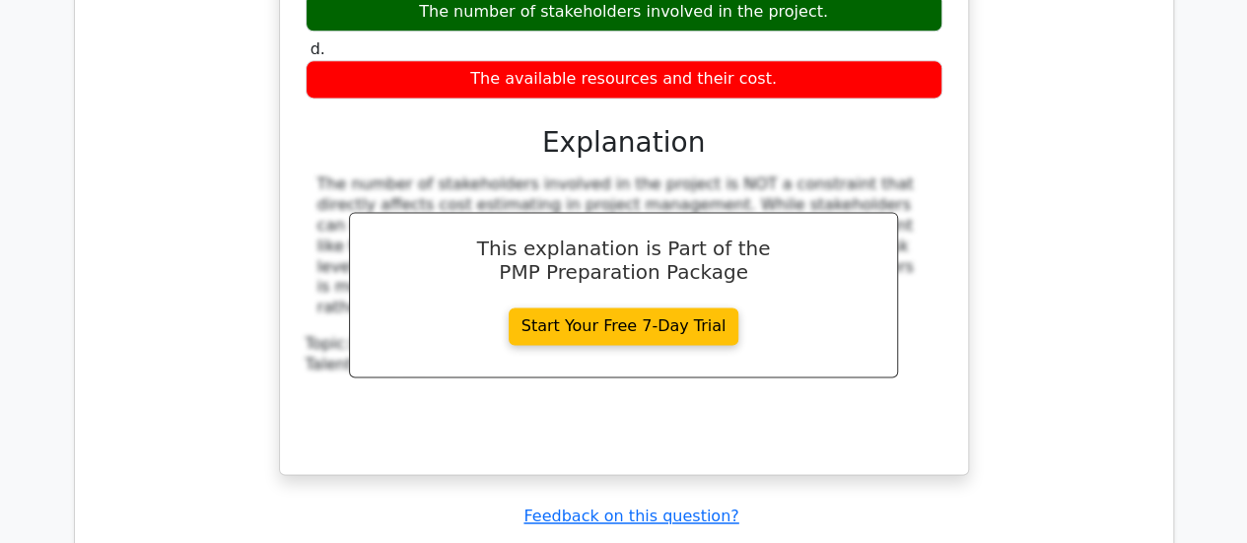
scroll to position [5059, 0]
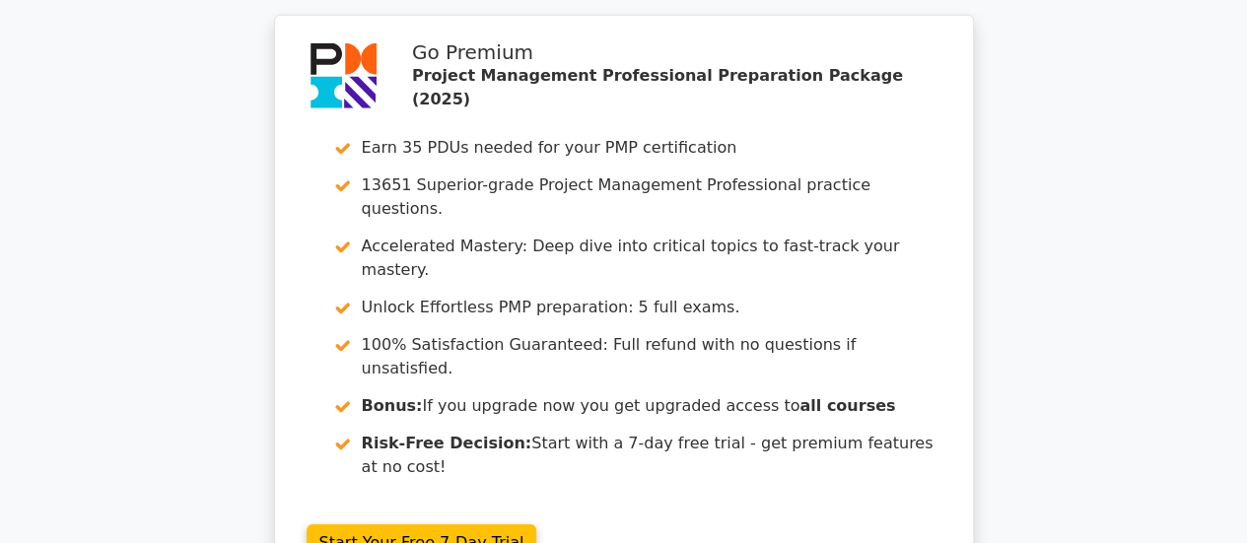
scroll to position [6620, 0]
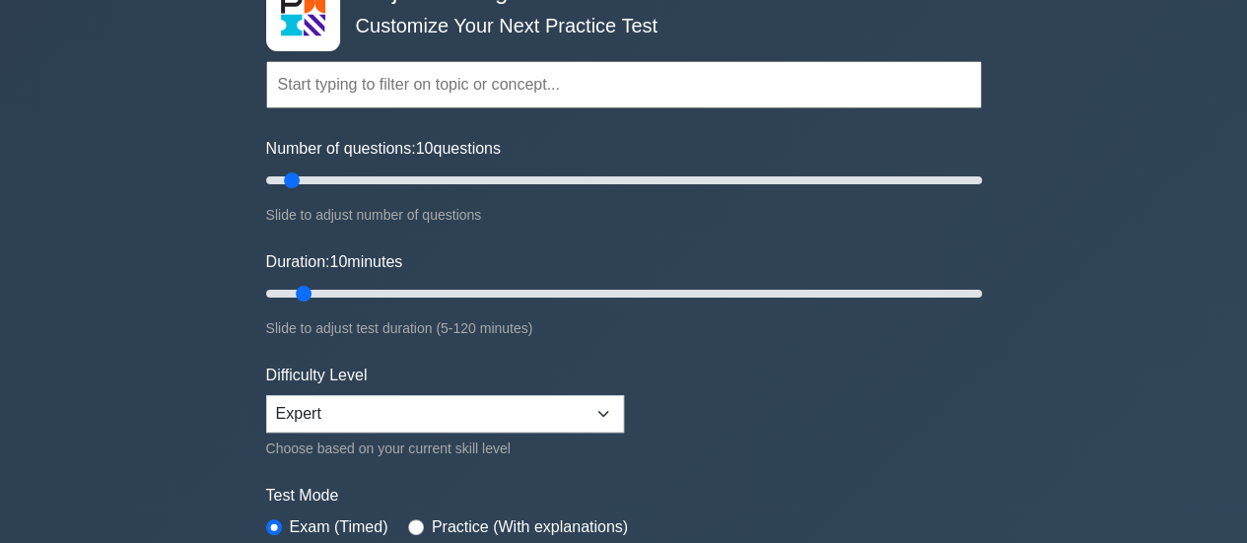
scroll to position [249, 0]
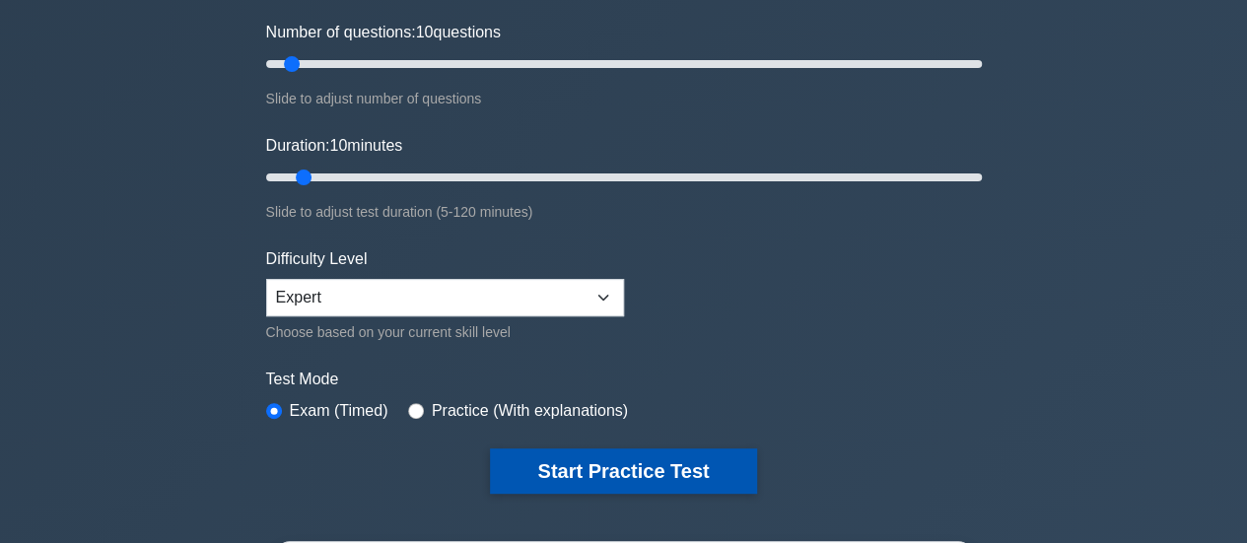
click at [588, 467] on button "Start Practice Test" at bounding box center [623, 470] width 266 height 45
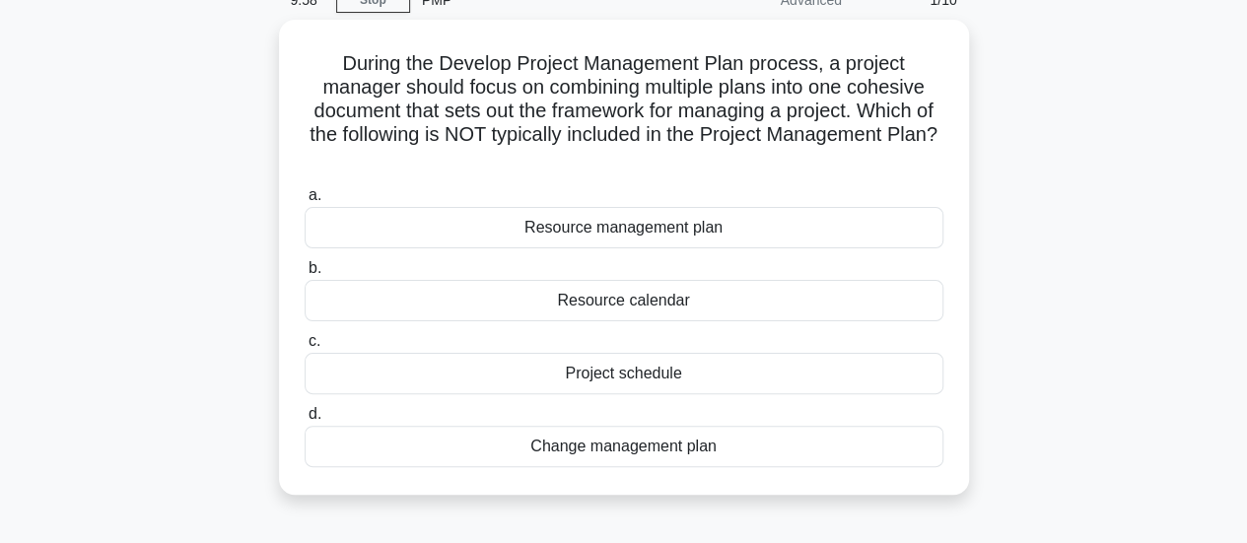
scroll to position [100, 0]
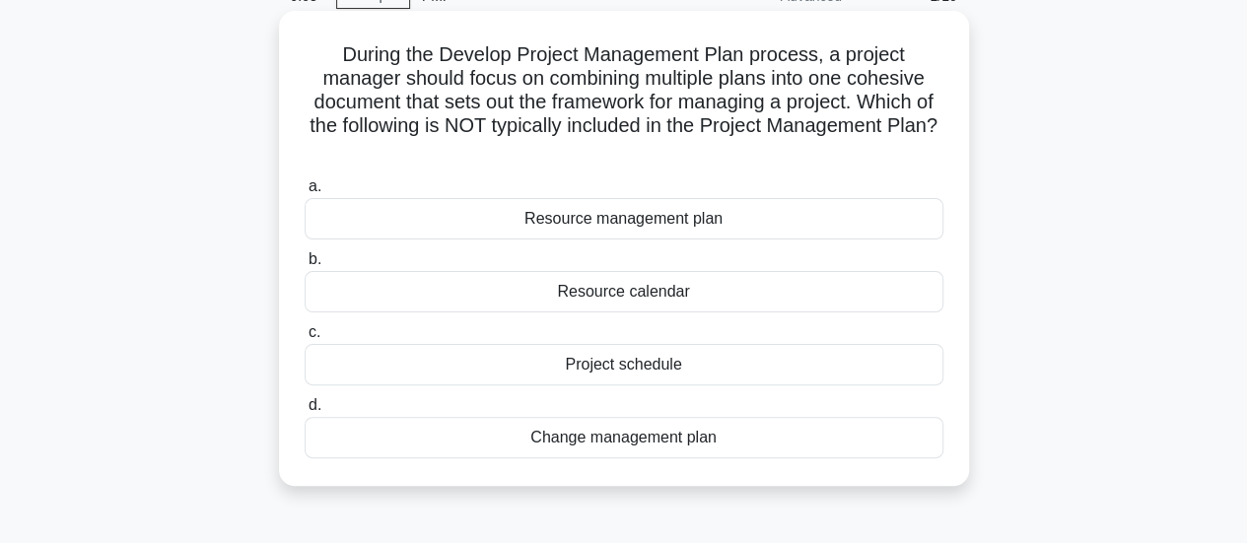
click at [572, 292] on div "Resource calendar" at bounding box center [624, 291] width 639 height 41
click at [305, 266] on input "b. Resource calendar" at bounding box center [305, 259] width 0 height 13
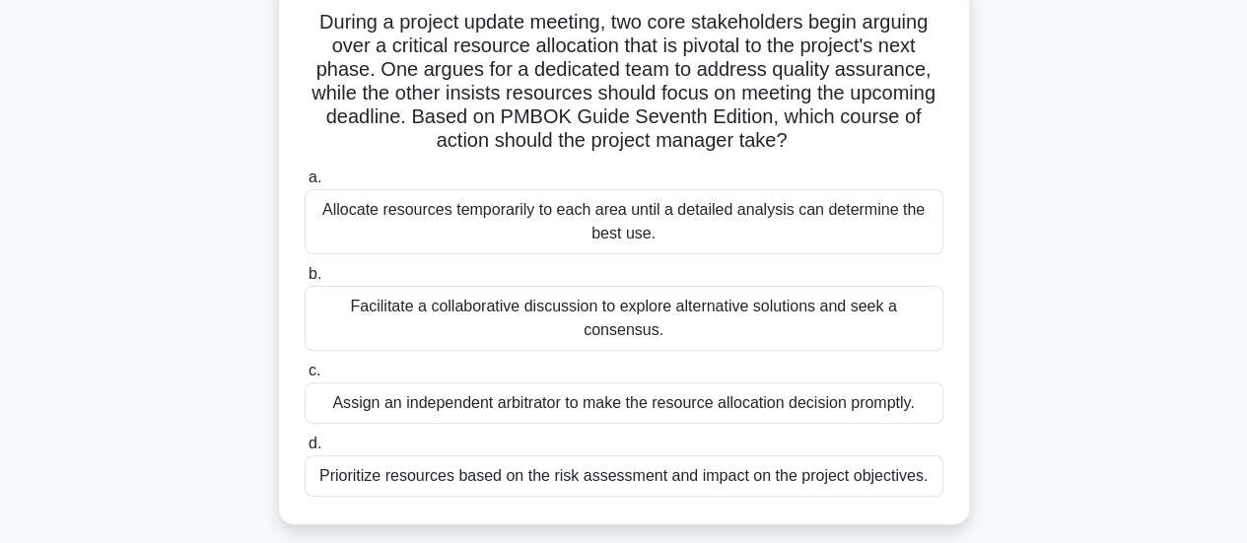
scroll to position [138, 0]
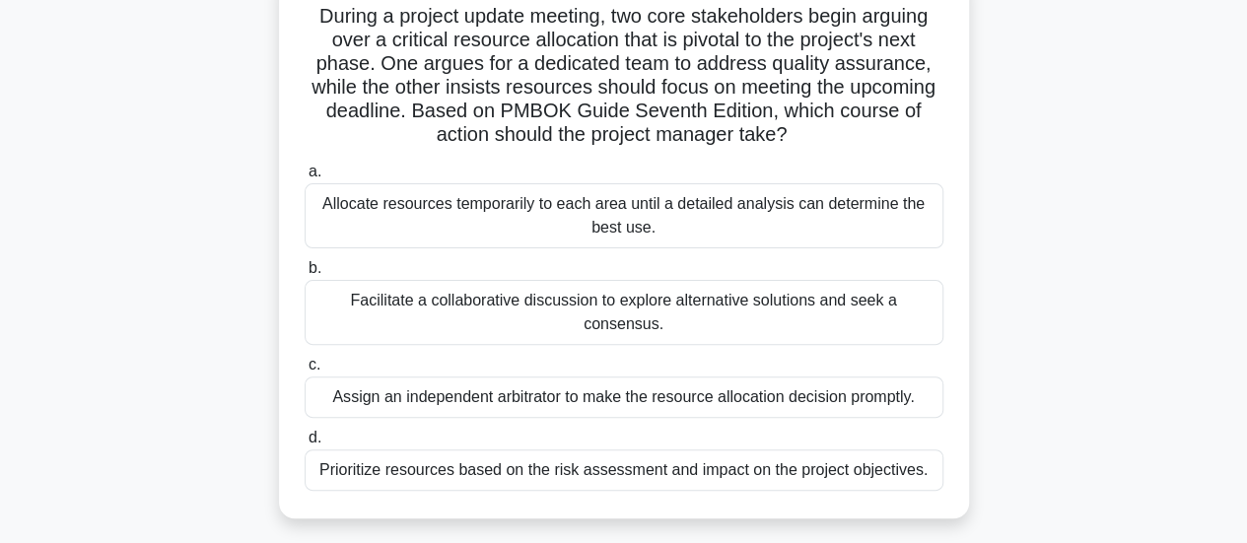
click at [389, 304] on div "Facilitate a collaborative discussion to explore alternative solutions and seek…" at bounding box center [624, 312] width 639 height 65
click at [305, 275] on input "b. Facilitate a collaborative discussion to explore alternative solutions and s…" at bounding box center [305, 268] width 0 height 13
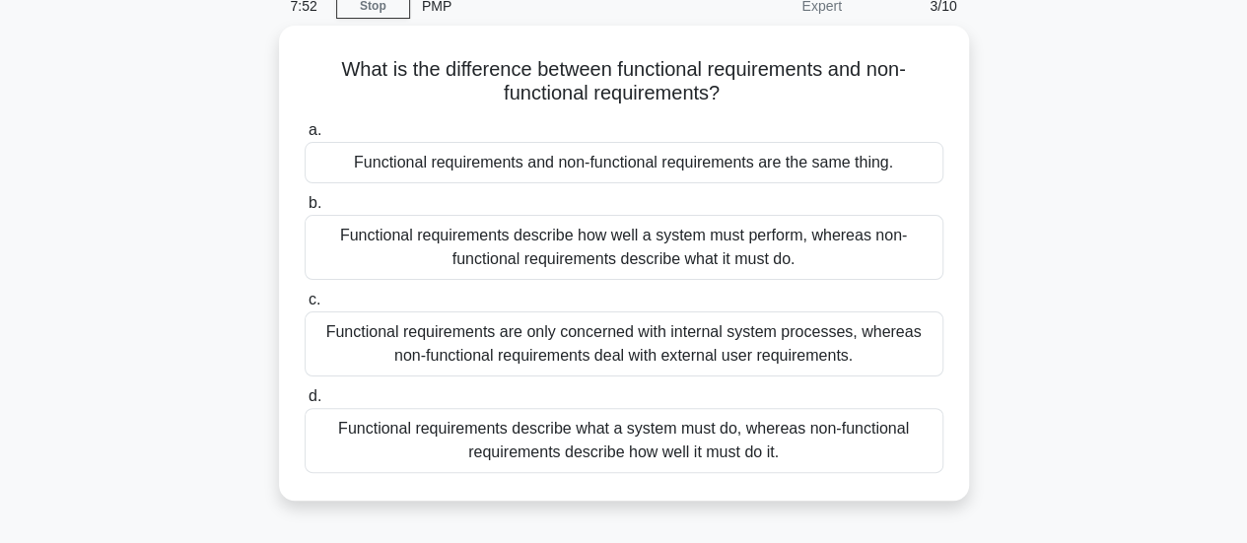
scroll to position [95, 0]
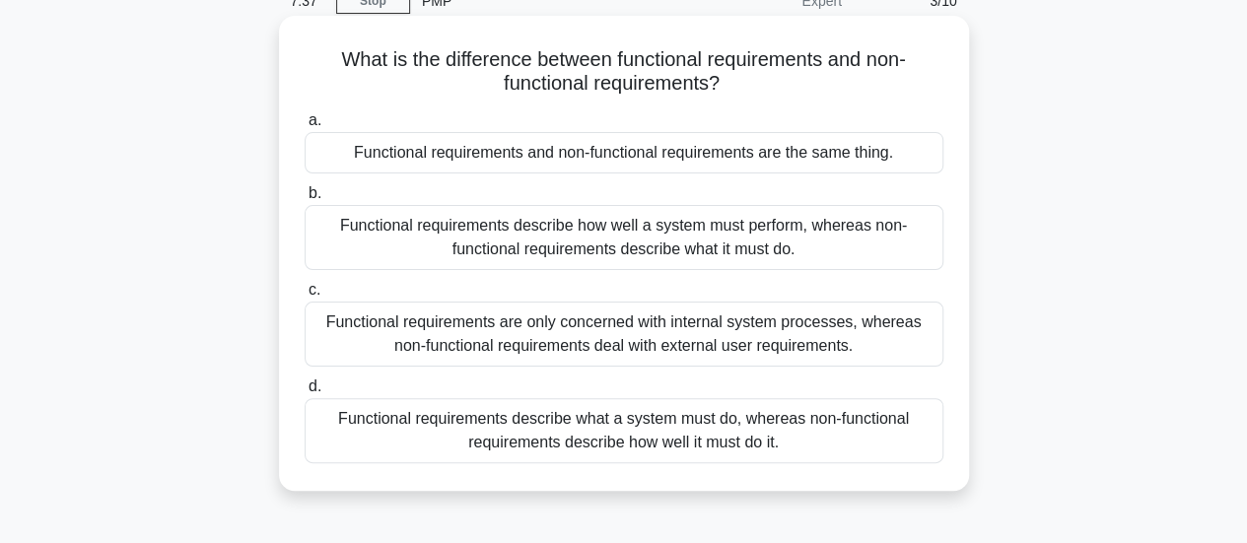
click at [430, 448] on div "Functional requirements describe what a system must do, whereas non-functional …" at bounding box center [624, 430] width 639 height 65
click at [305, 393] on input "d. Functional requirements describe what a system must do, whereas non-function…" at bounding box center [305, 386] width 0 height 13
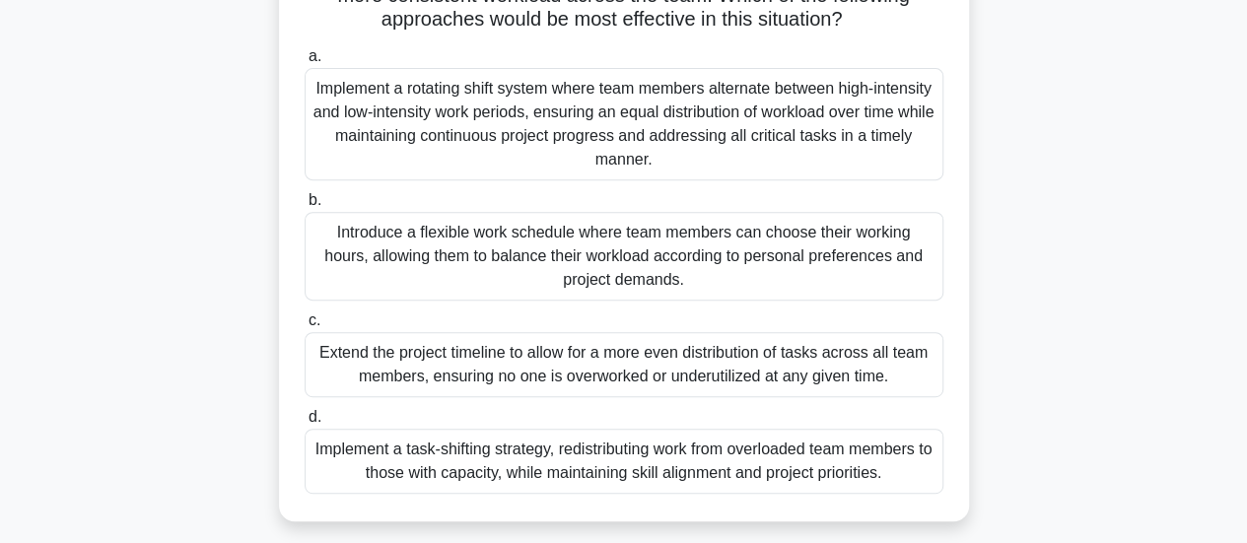
scroll to position [307, 0]
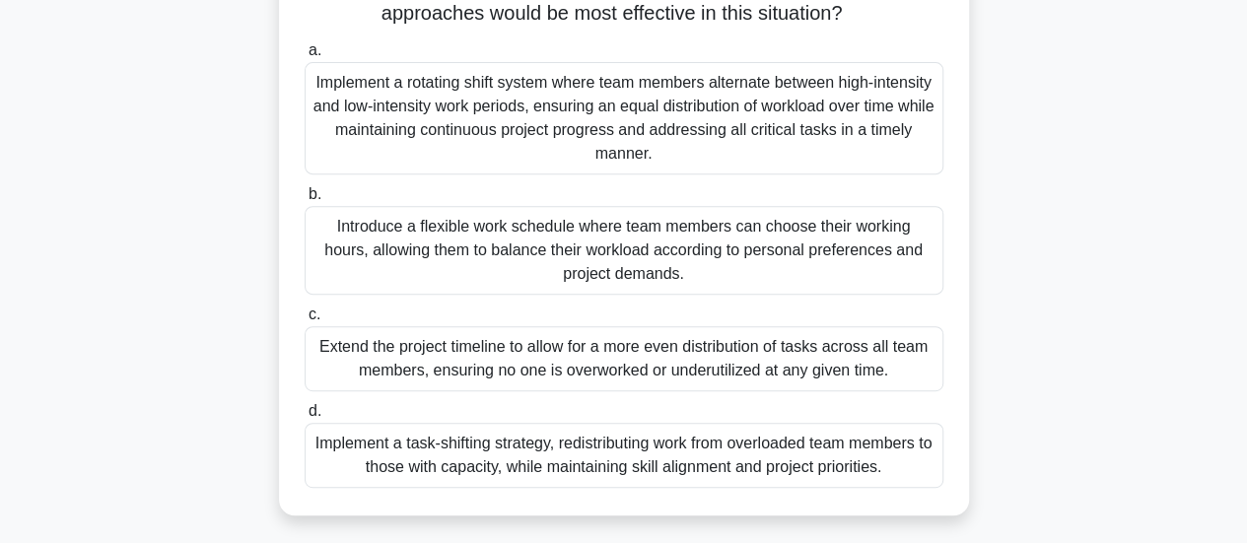
click at [607, 454] on div "Implement a task-shifting strategy, redistributing work from overloaded team me…" at bounding box center [624, 455] width 639 height 65
click at [305, 418] on input "d. Implement a task-shifting strategy, redistributing work from overloaded team…" at bounding box center [305, 411] width 0 height 13
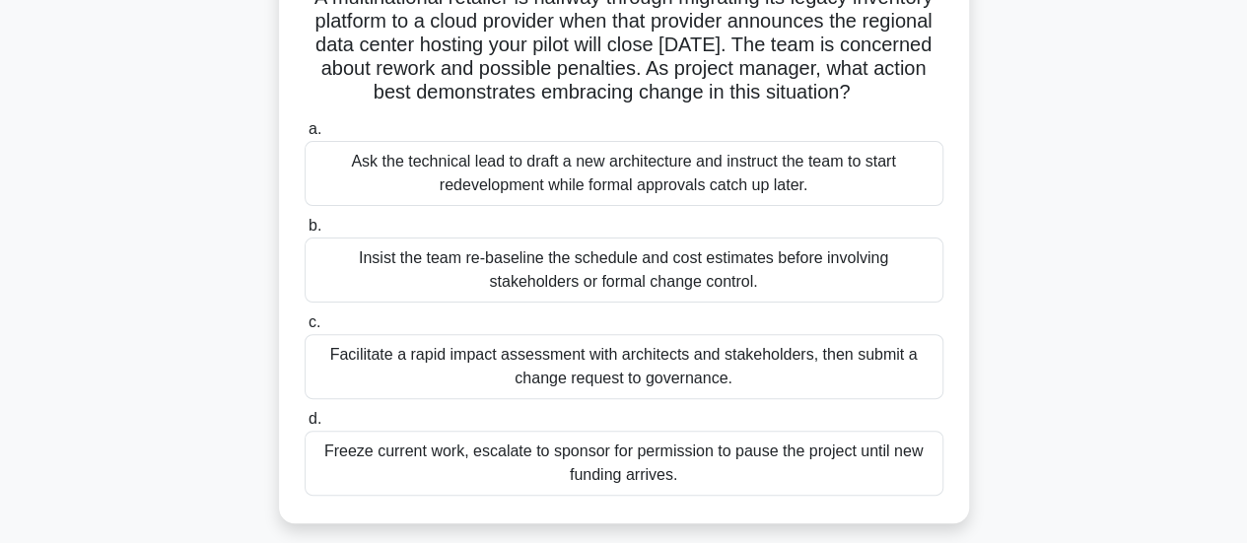
scroll to position [165, 0]
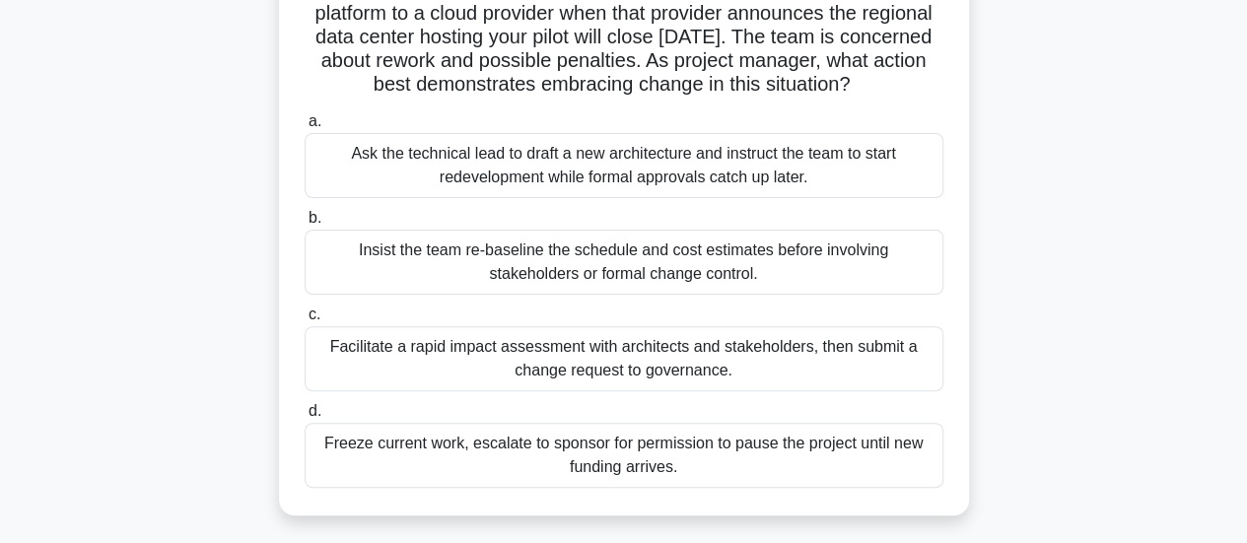
click at [396, 295] on div "Insist the team re-baseline the schedule and cost estimates before involving st…" at bounding box center [624, 262] width 639 height 65
click at [305, 225] on input "b. Insist the team re-baseline the schedule and cost estimates before involving…" at bounding box center [305, 218] width 0 height 13
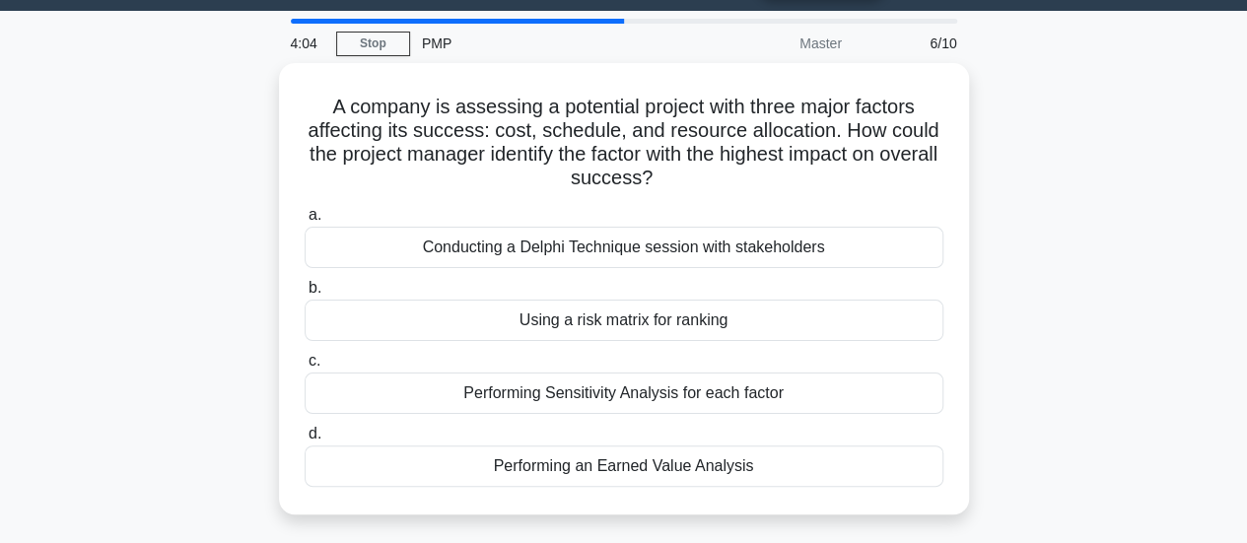
scroll to position [53, 0]
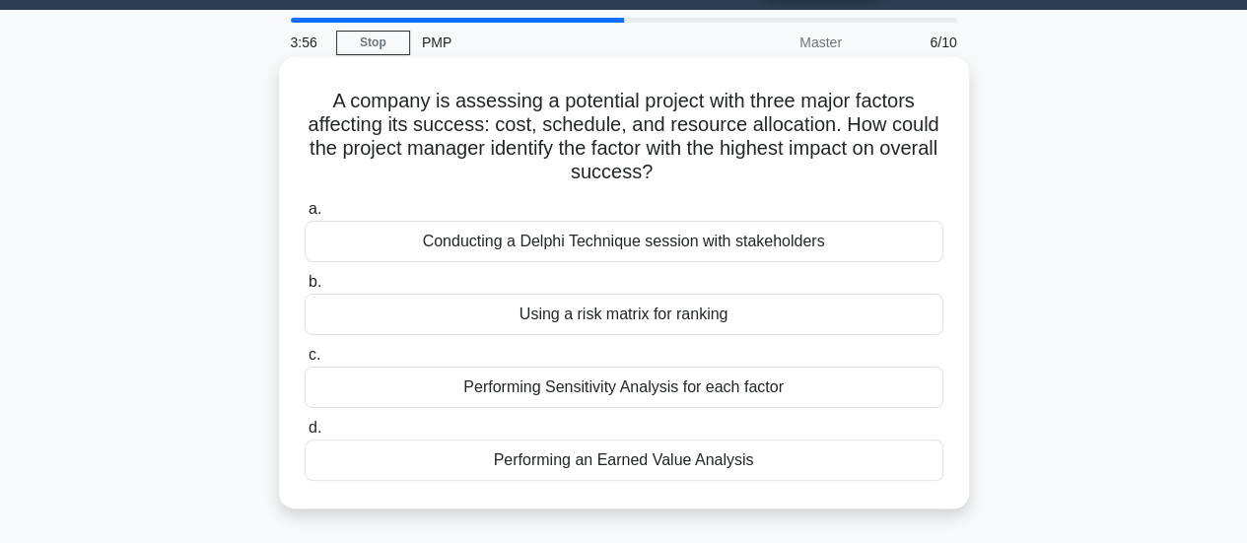
drag, startPoint x: 683, startPoint y: 180, endPoint x: 317, endPoint y: 102, distance: 374.1
click at [317, 102] on h5 "A company is assessing a potential project with three major factors affecting i…" at bounding box center [624, 137] width 643 height 97
copy h5 "A company is assessing a potential project with three major factors affecting i…"
click at [688, 395] on div "Performing Sensitivity Analysis for each factor" at bounding box center [624, 387] width 639 height 41
click at [305, 362] on input "c. Performing Sensitivity Analysis for each factor" at bounding box center [305, 355] width 0 height 13
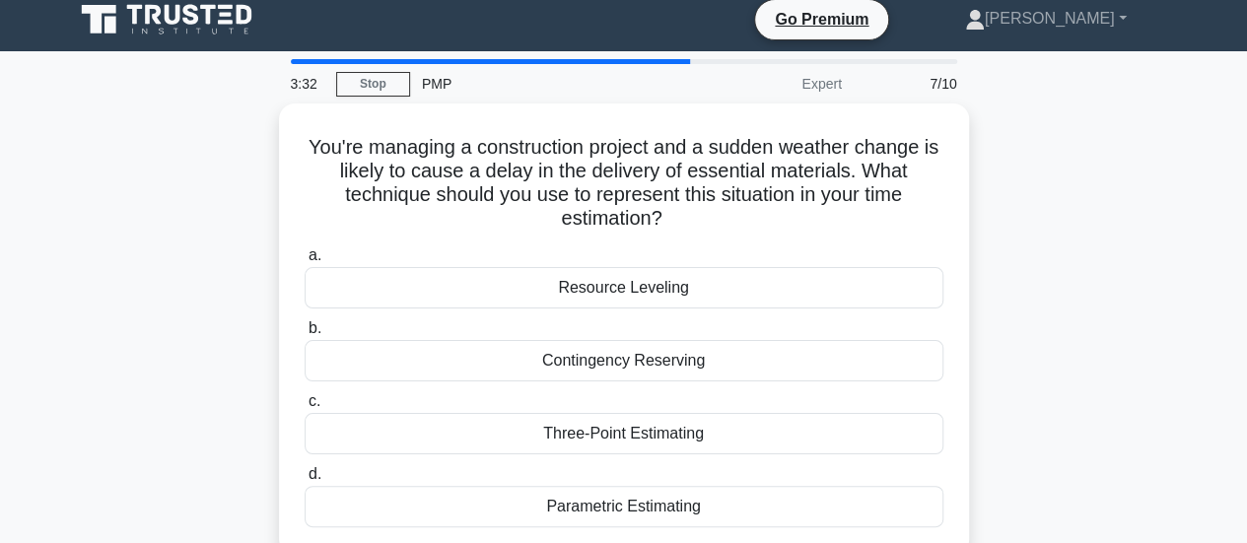
scroll to position [0, 0]
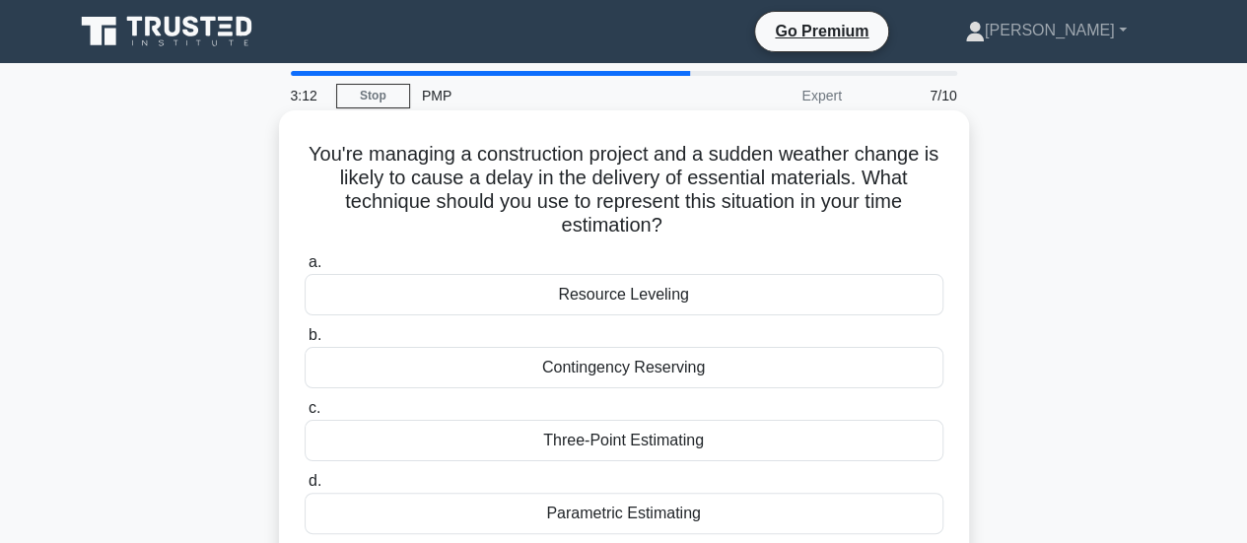
drag, startPoint x: 673, startPoint y: 228, endPoint x: 316, endPoint y: 161, distance: 363.1
click at [316, 161] on h5 "You're managing a construction project and a sudden weather change is likely to…" at bounding box center [624, 190] width 643 height 97
copy h5 "You're managing a construction project and a sudden weather change is likely to…"
click at [666, 368] on div "Contingency Reserving" at bounding box center [624, 367] width 639 height 41
click at [305, 342] on input "b. Contingency Reserving" at bounding box center [305, 335] width 0 height 13
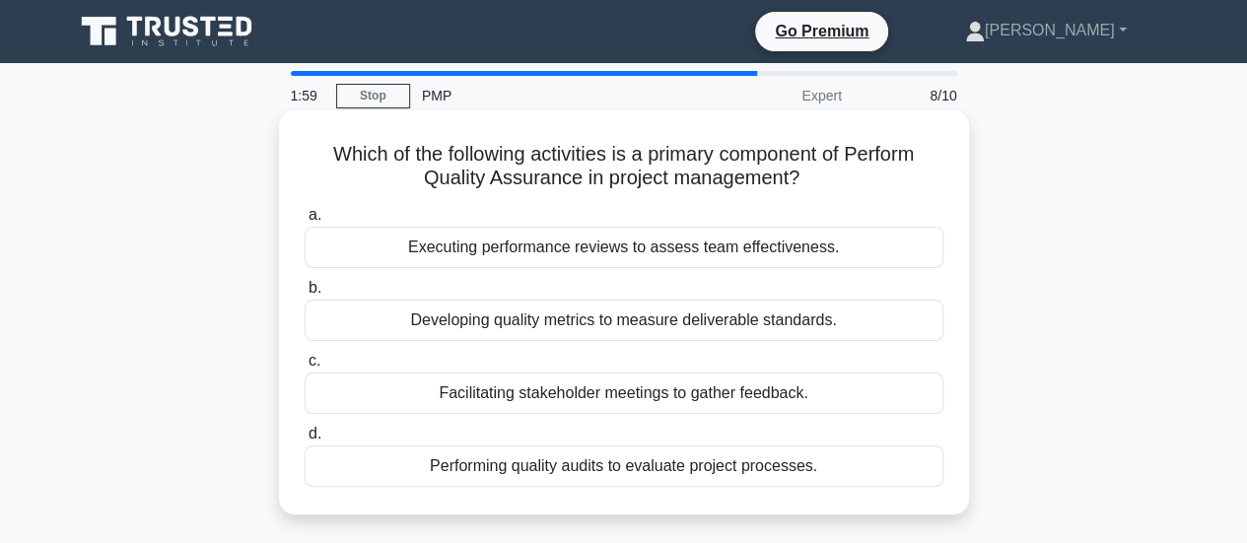
click at [699, 320] on div "Developing quality metrics to measure deliverable standards." at bounding box center [624, 320] width 639 height 41
click at [305, 295] on input "b. Developing quality metrics to measure deliverable standards." at bounding box center [305, 288] width 0 height 13
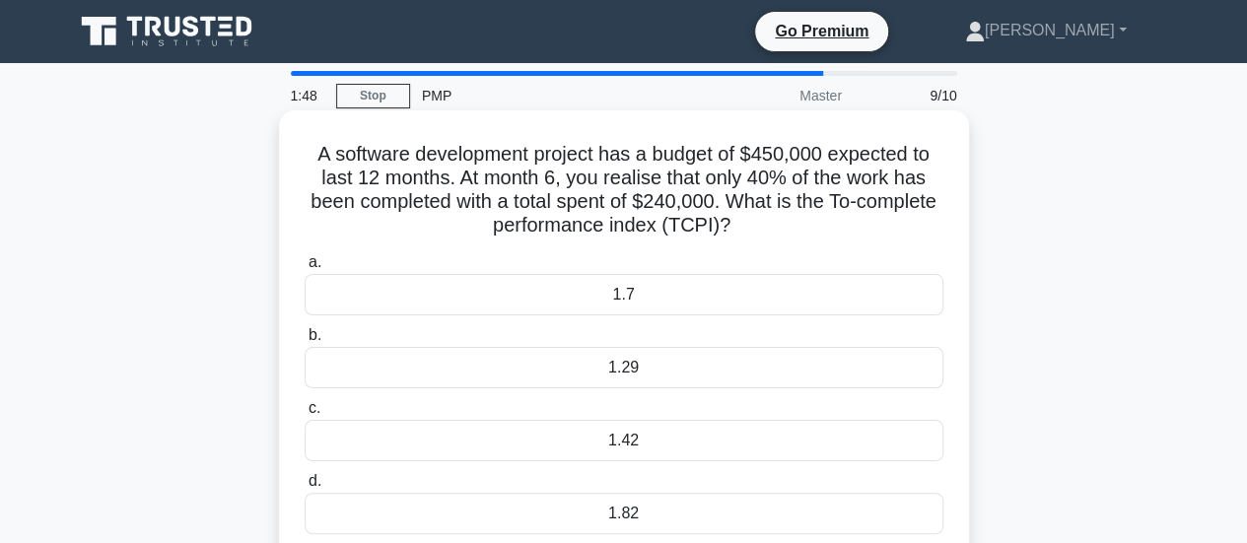
drag, startPoint x: 784, startPoint y: 227, endPoint x: 303, endPoint y: 157, distance: 486.1
click at [303, 157] on h5 "A software development project has a budget of $450,000 expected to last 12 mon…" at bounding box center [624, 190] width 643 height 97
copy h5 "A software development project has a budget of $450,000 expected to last 12 mon…"
click at [676, 381] on div "1.29" at bounding box center [624, 367] width 639 height 41
click at [305, 342] on input "b. 1.29" at bounding box center [305, 335] width 0 height 13
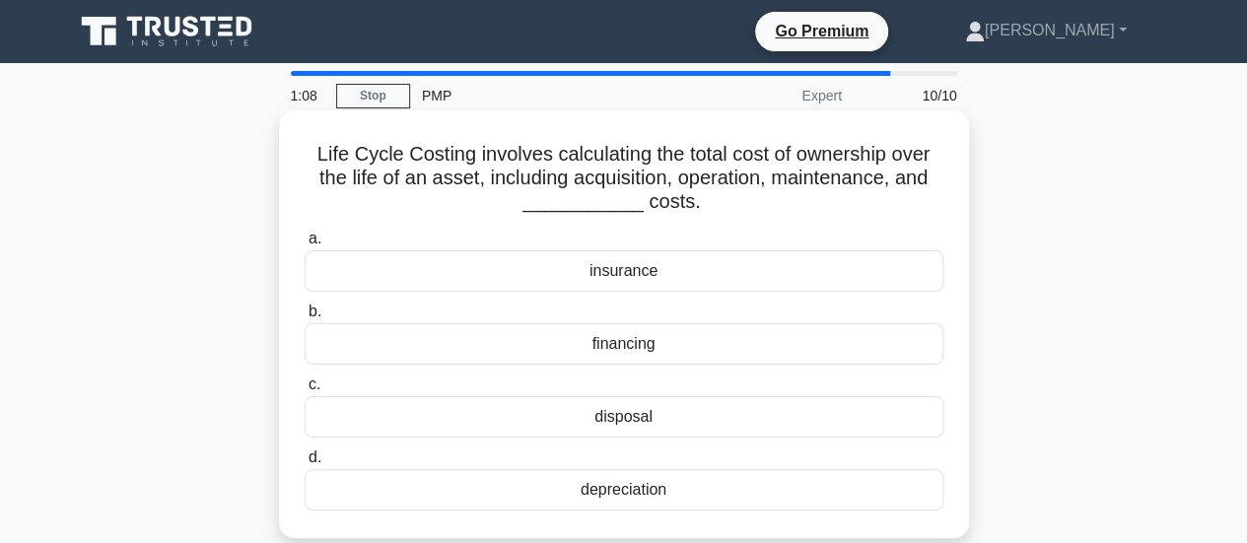
click at [574, 486] on div "depreciation" at bounding box center [624, 489] width 639 height 41
click at [305, 464] on input "d. depreciation" at bounding box center [305, 457] width 0 height 13
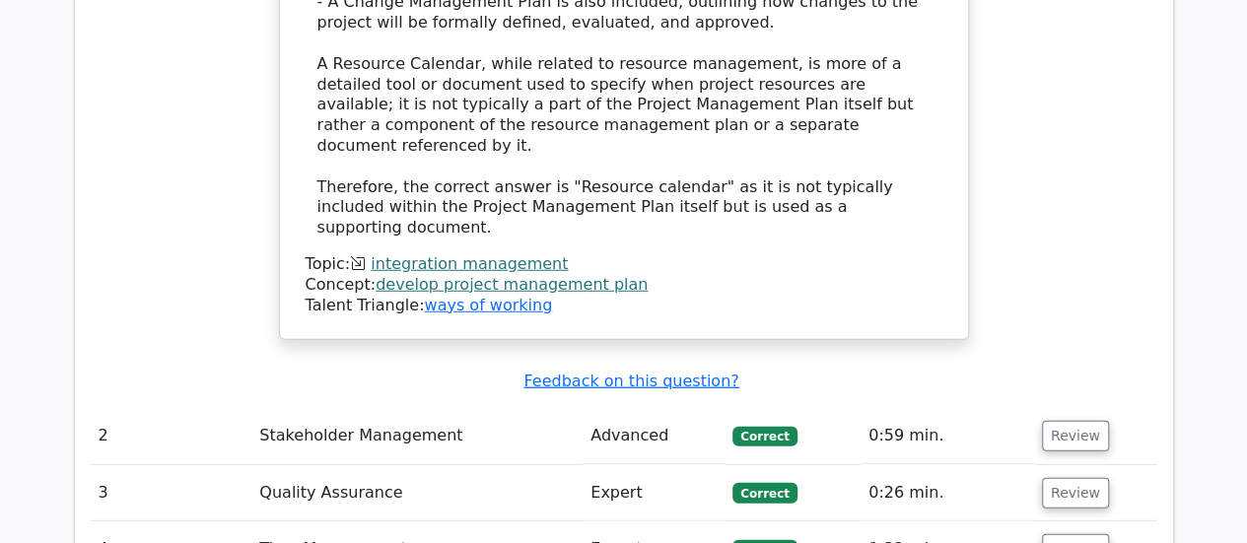
scroll to position [2609, 0]
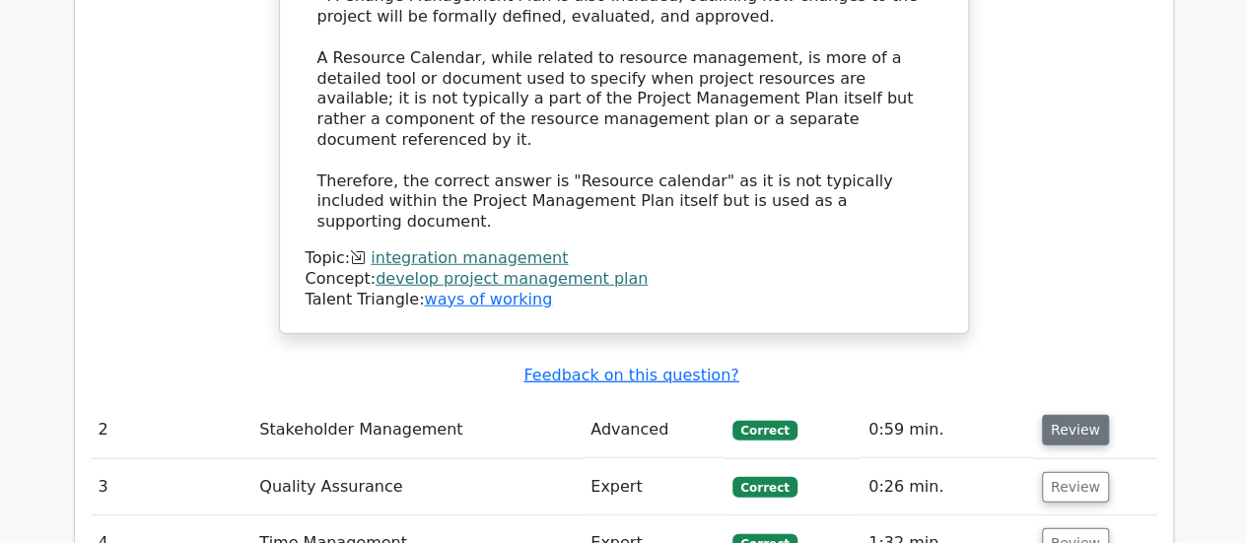
click at [1049, 415] on button "Review" at bounding box center [1075, 430] width 67 height 31
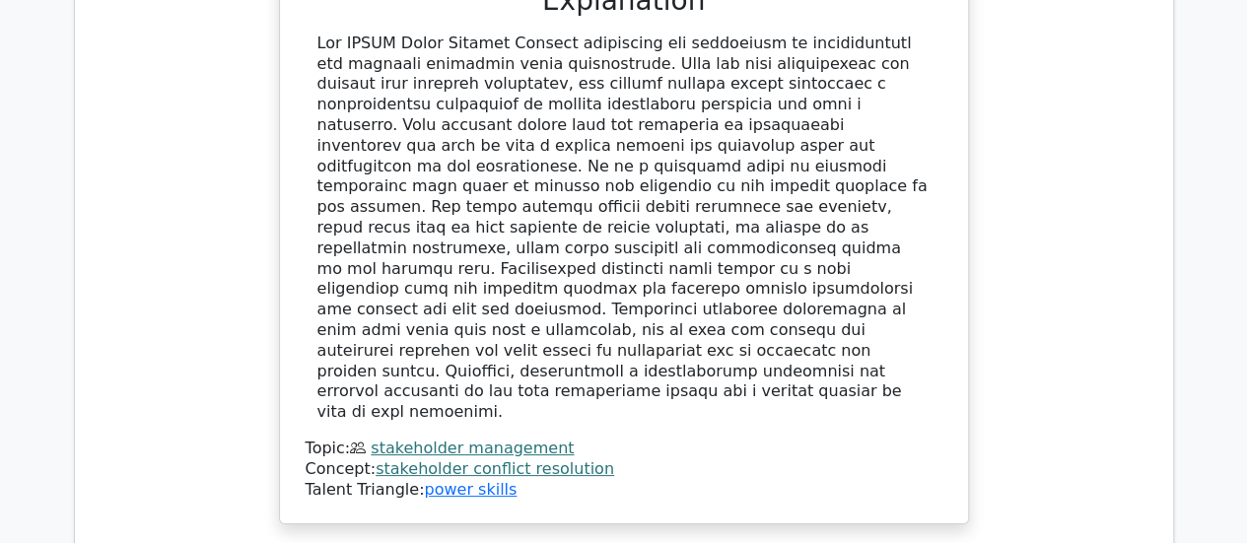
scroll to position [3663, 0]
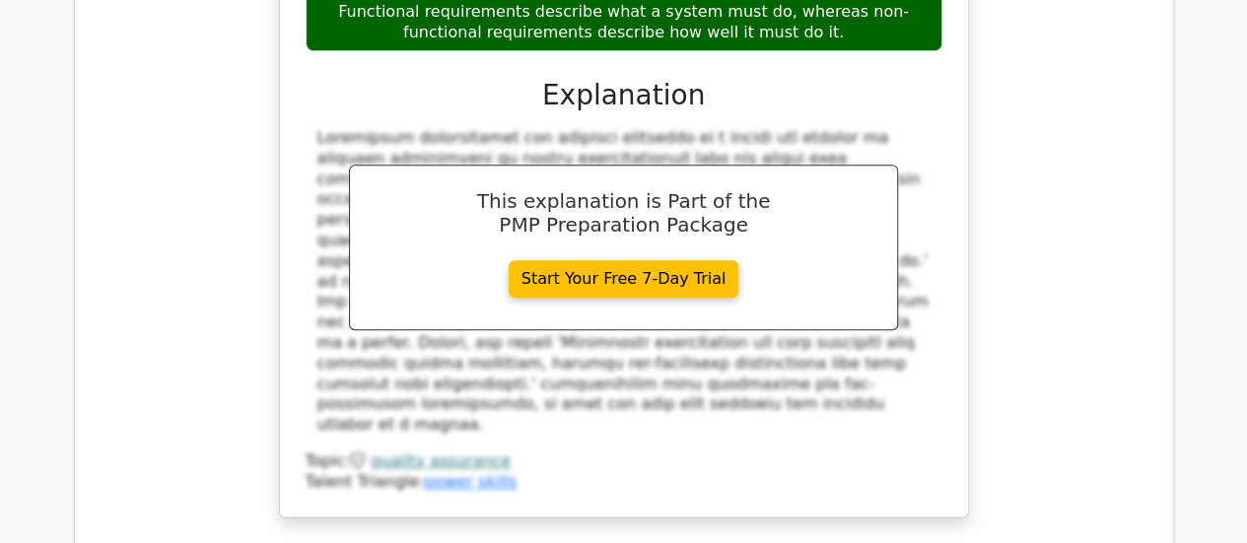
scroll to position [4672, 0]
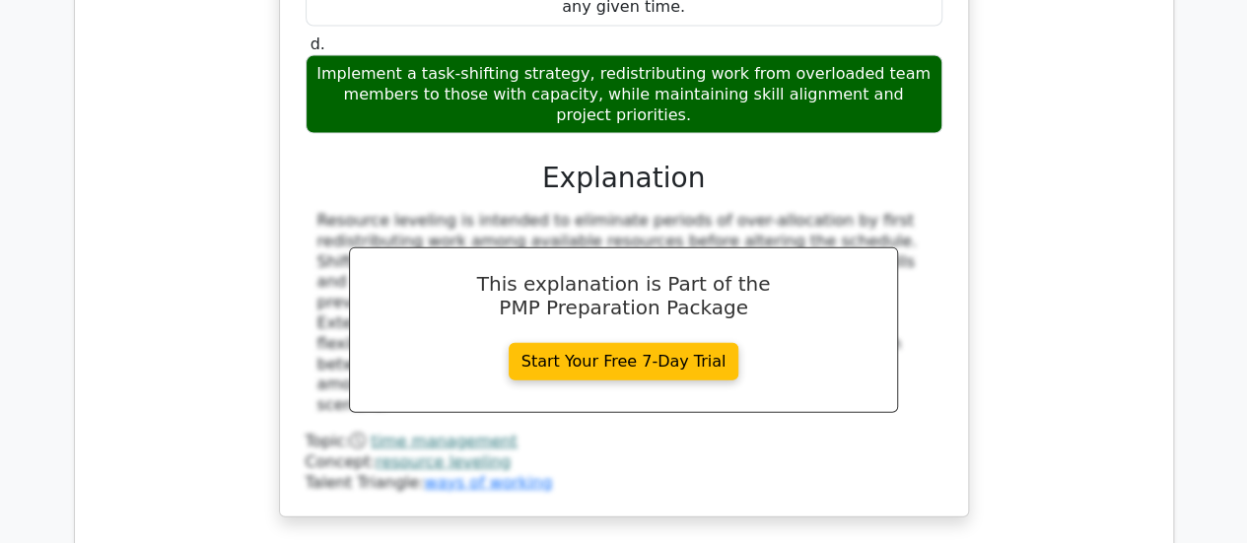
scroll to position [5880, 0]
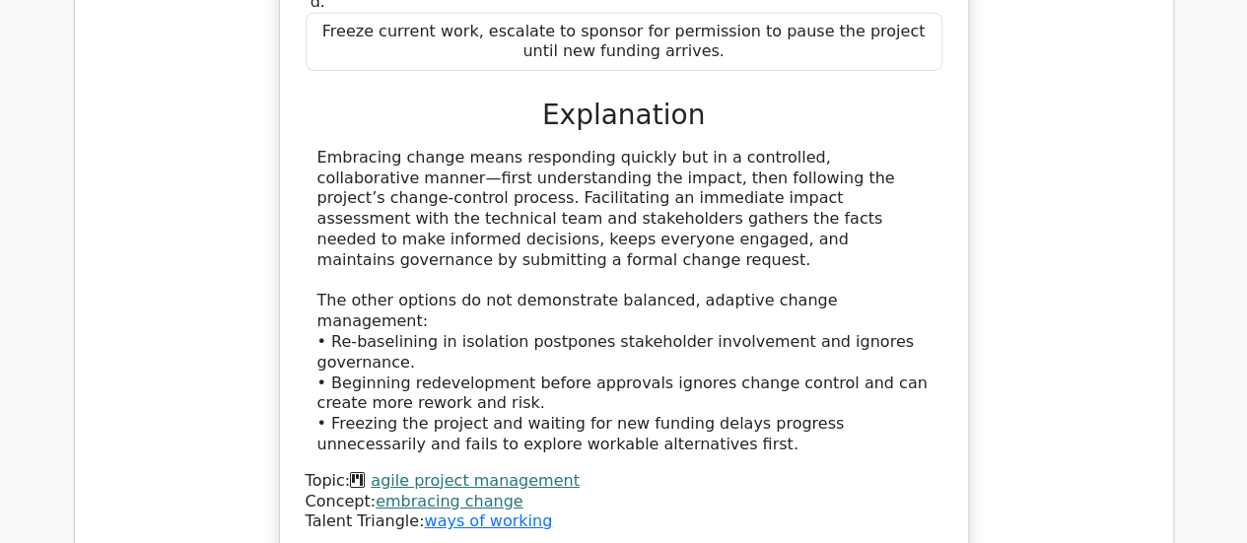
scroll to position [6978, 0]
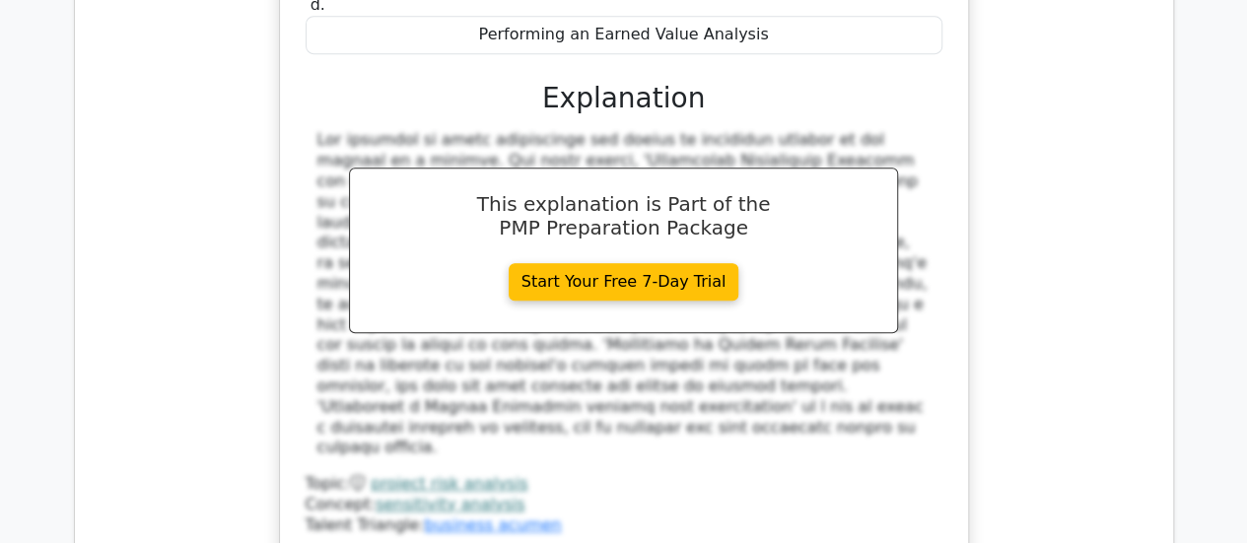
scroll to position [8005, 0]
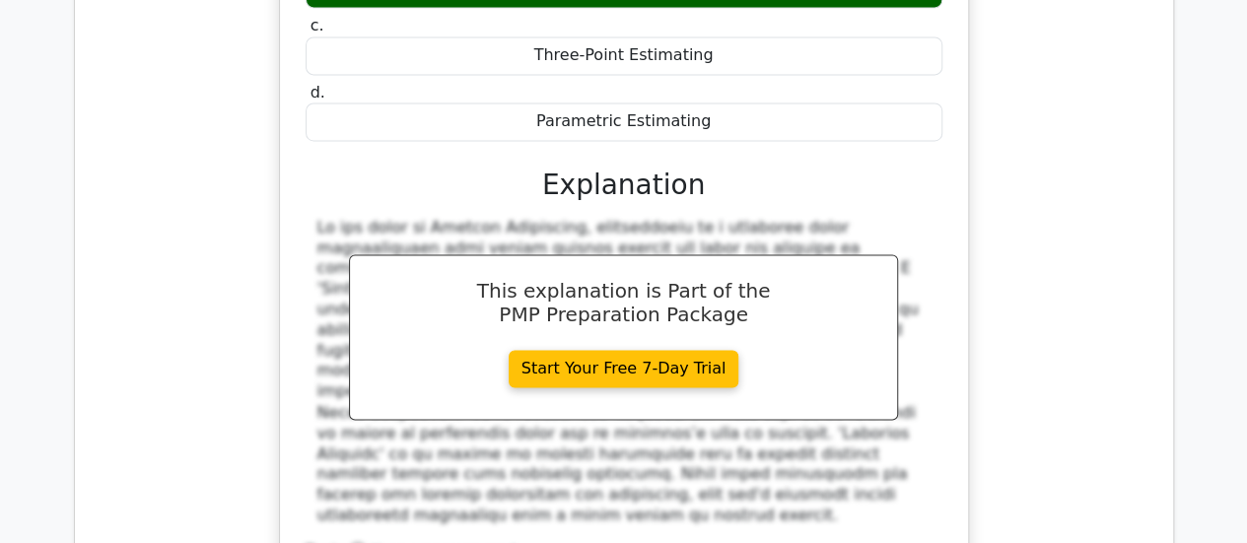
scroll to position [8944, 0]
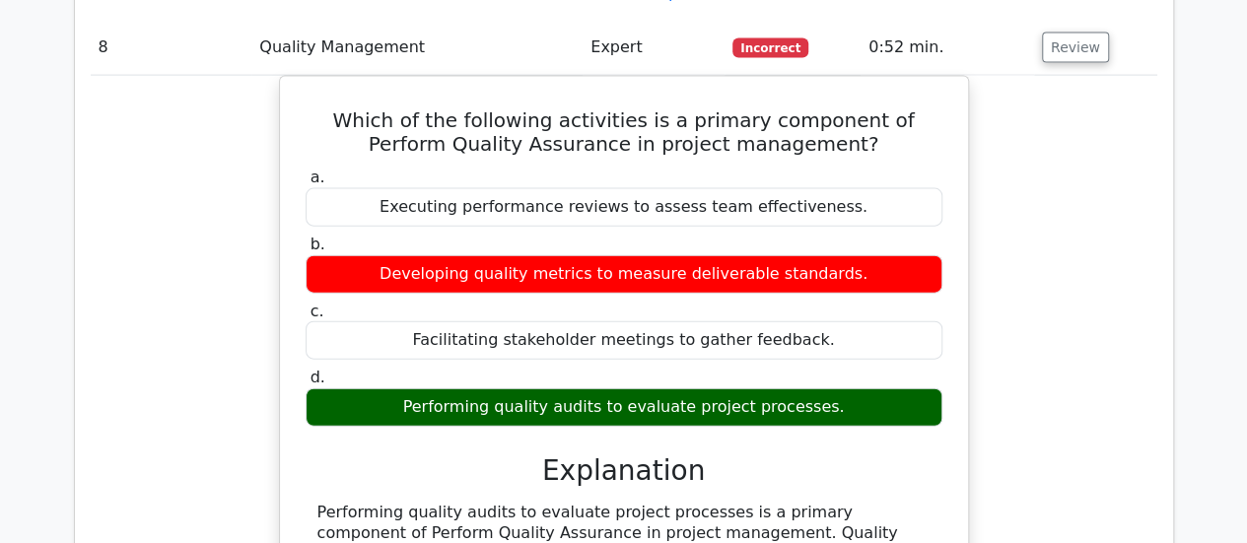
scroll to position [9619, 0]
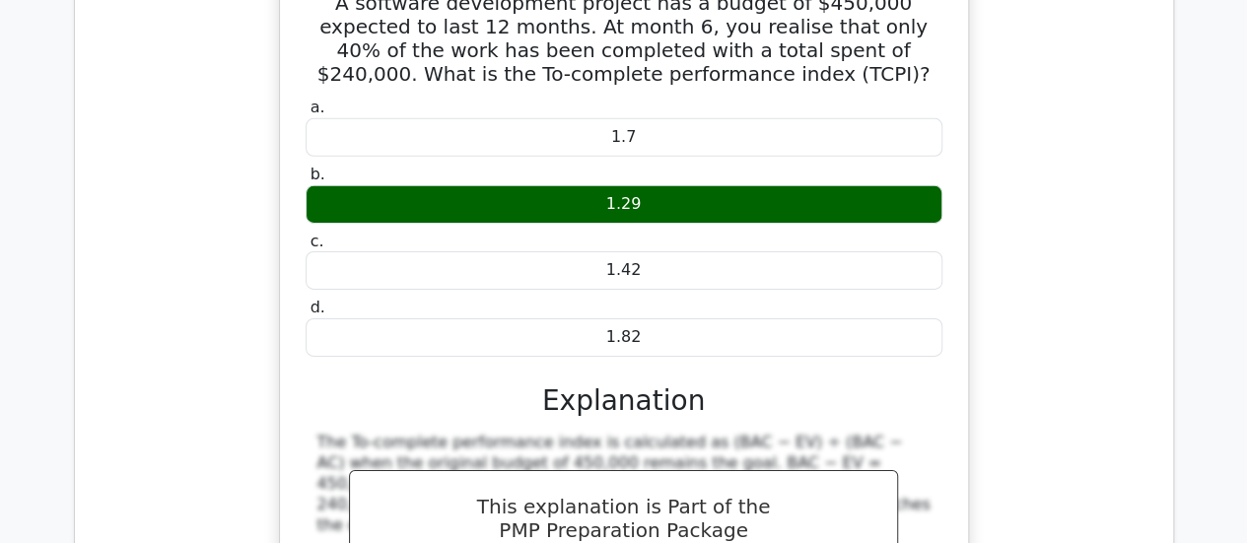
scroll to position [10554, 0]
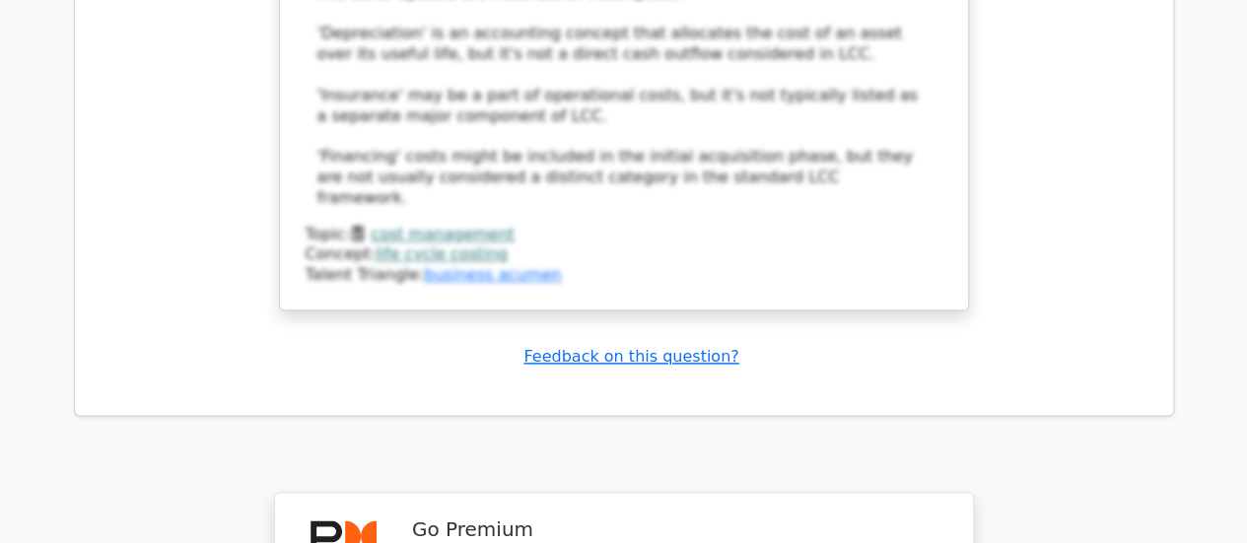
scroll to position [12264, 0]
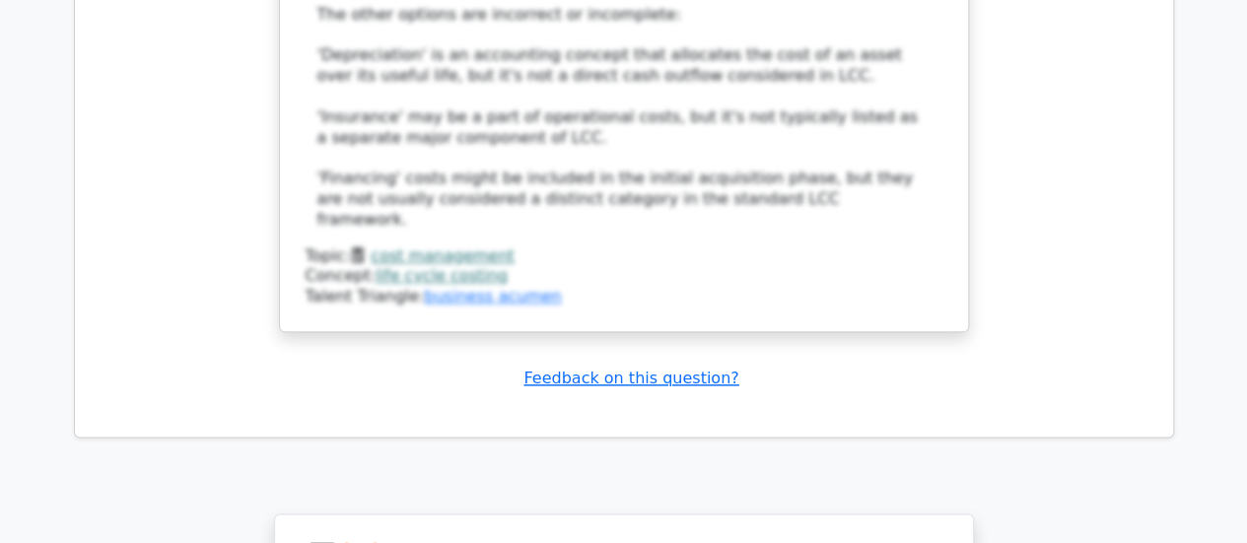
scroll to position [12268, 0]
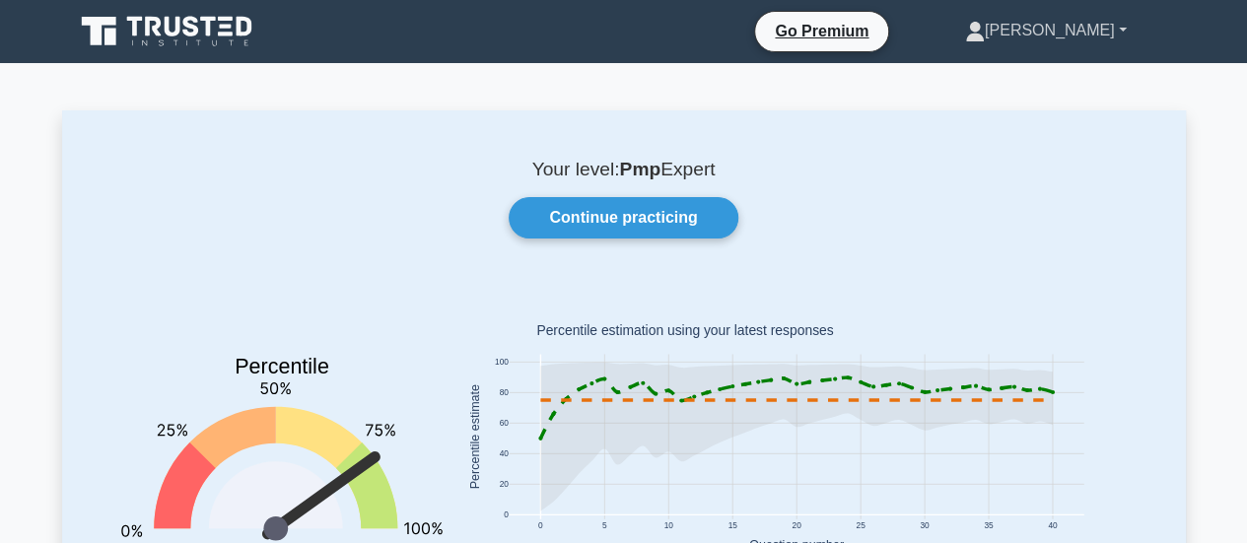
click at [1129, 25] on link "[PERSON_NAME]" at bounding box center [1046, 30] width 256 height 39
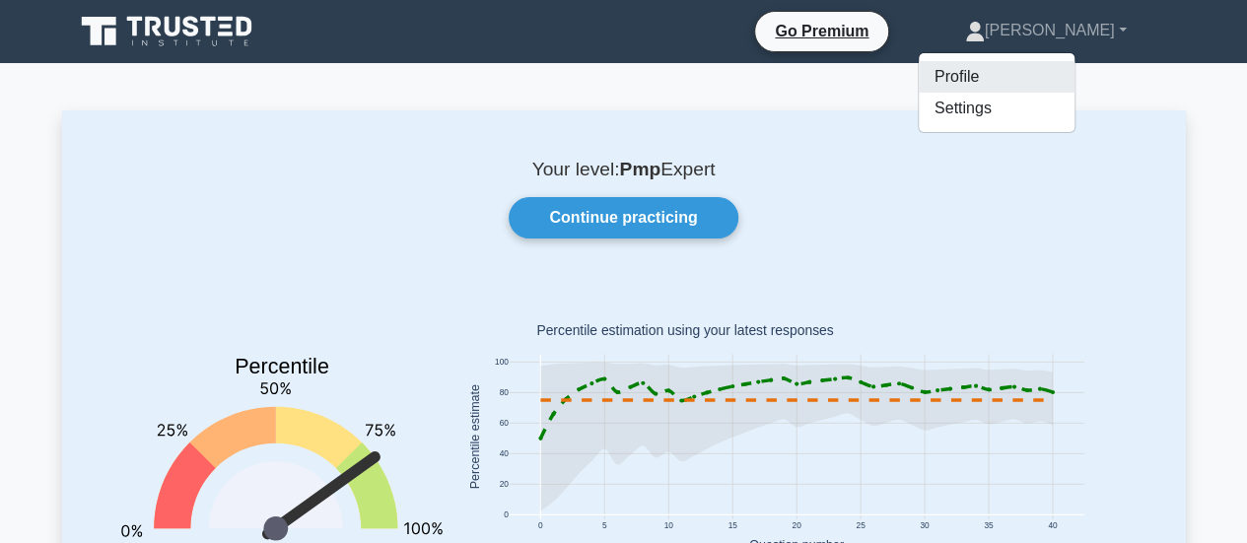
click at [1048, 77] on link "Profile" at bounding box center [997, 77] width 156 height 32
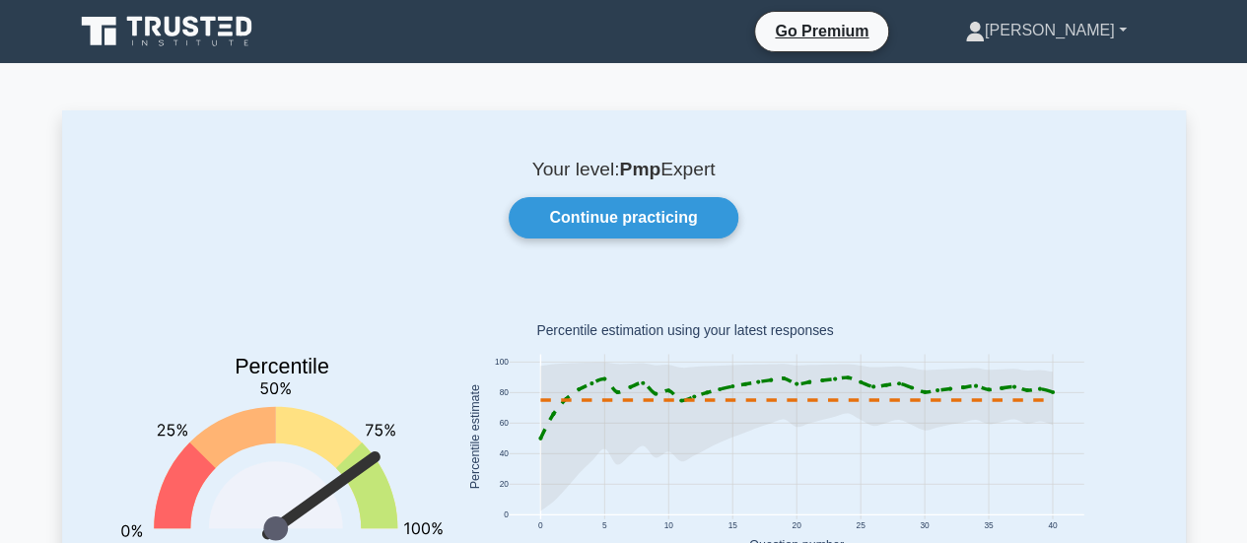
click at [984, 40] on icon at bounding box center [975, 38] width 18 height 8
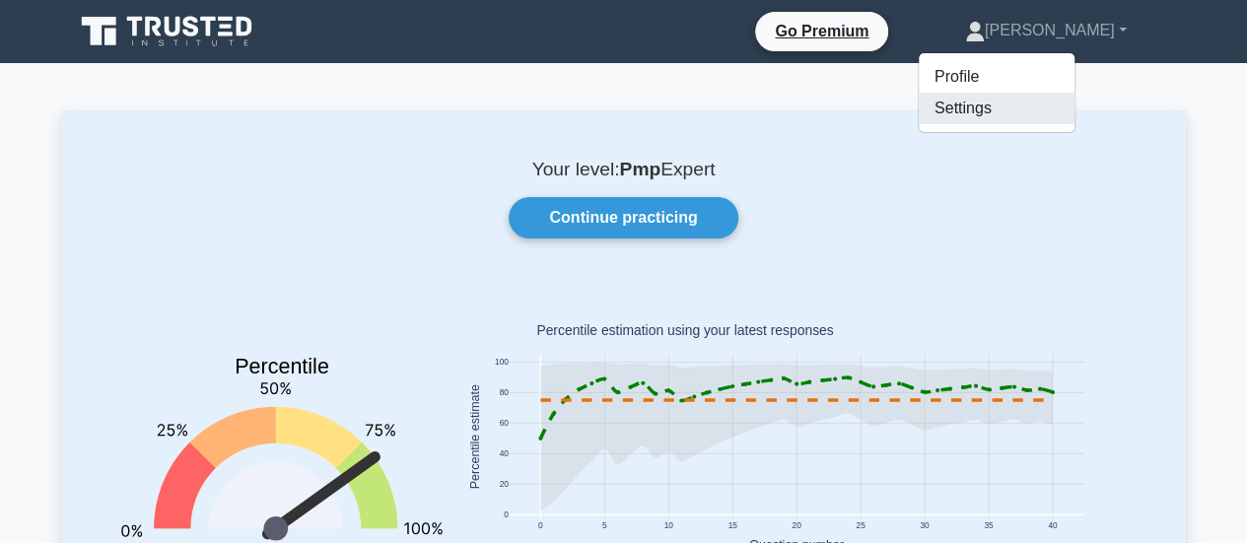
click at [1031, 103] on link "Settings" at bounding box center [997, 109] width 156 height 32
